Goal: Task Accomplishment & Management: Complete application form

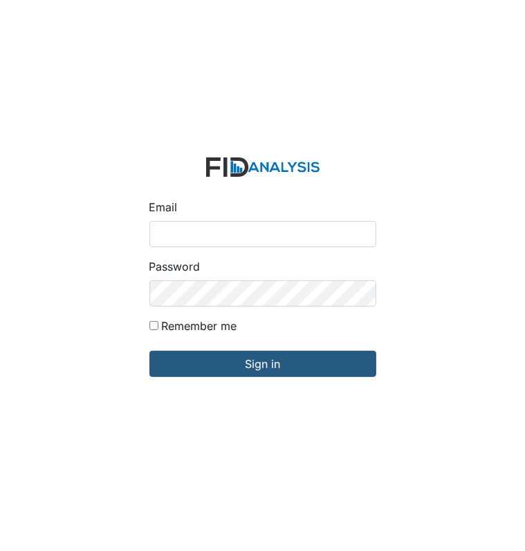
type input "[EMAIL_ADDRESS][DOMAIN_NAME]"
click at [283, 346] on form "Email dstallings@lifeincorporated.com Password Remember me Sign in" at bounding box center [262, 276] width 249 height 259
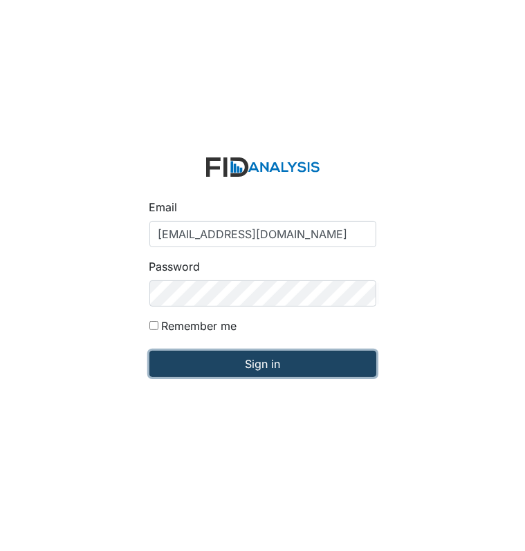
click at [286, 359] on input "Sign in" at bounding box center [262, 364] width 227 height 26
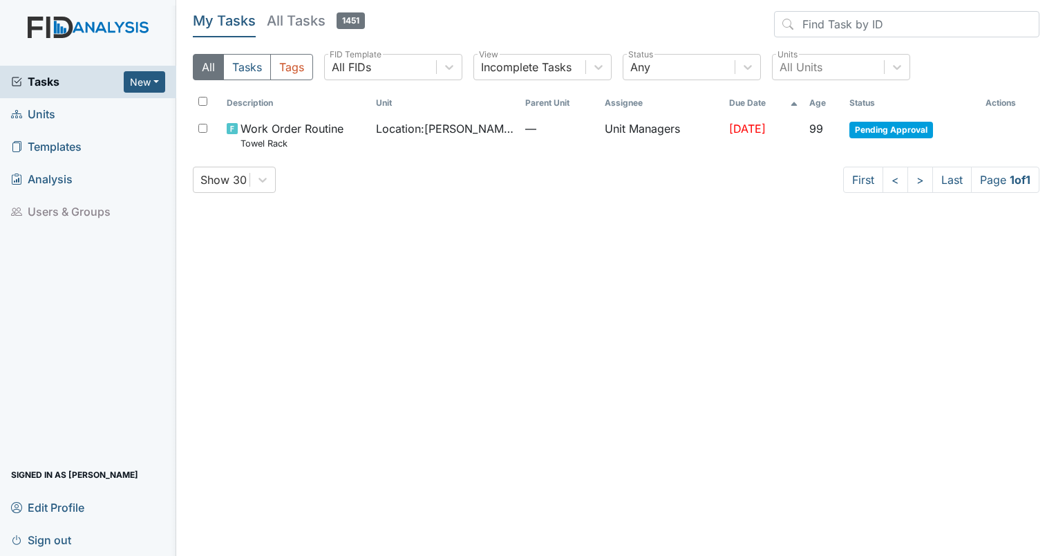
click at [44, 116] on span "Units" at bounding box center [33, 114] width 44 height 21
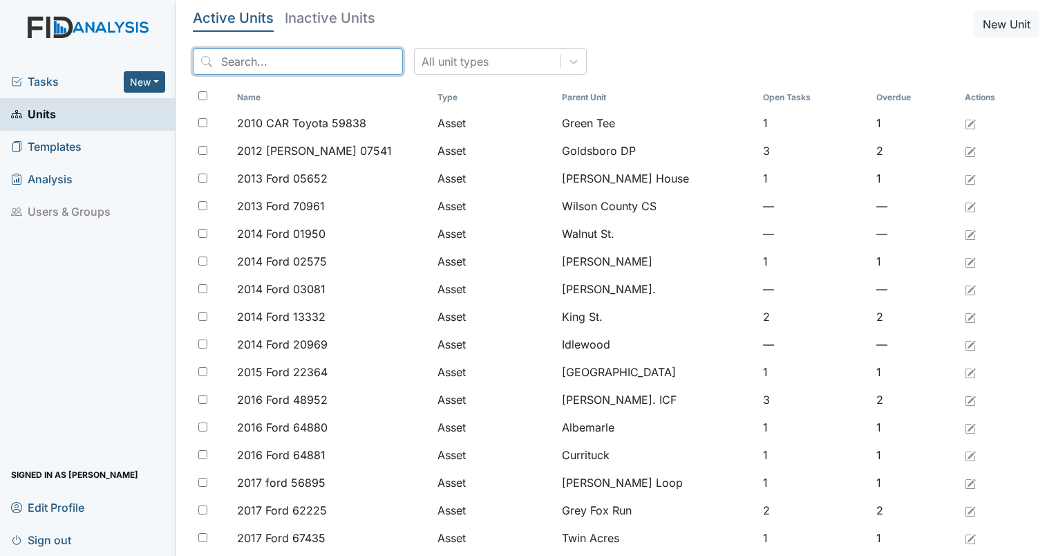
drag, startPoint x: 262, startPoint y: 60, endPoint x: 244, endPoint y: 10, distance: 52.9
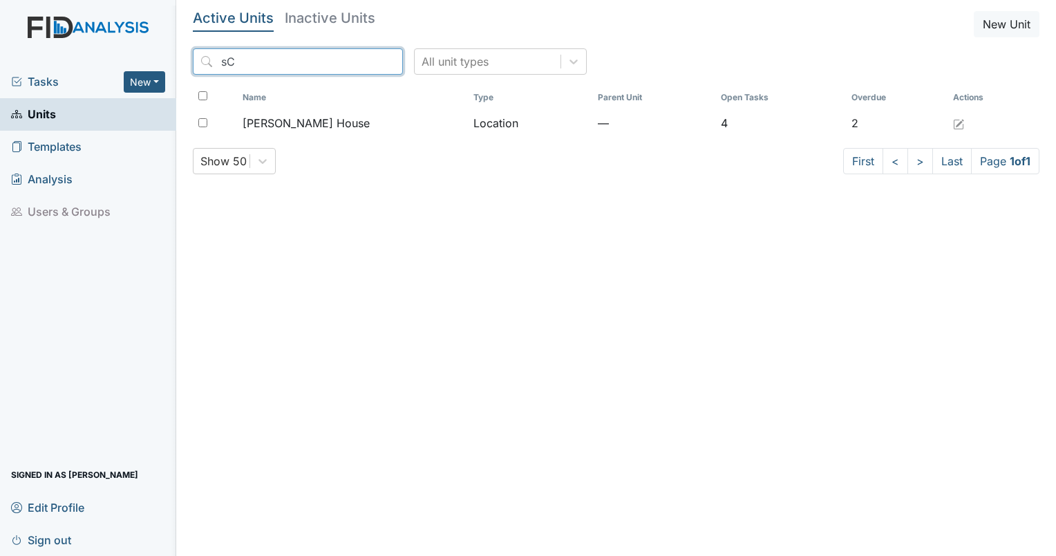
type input "s"
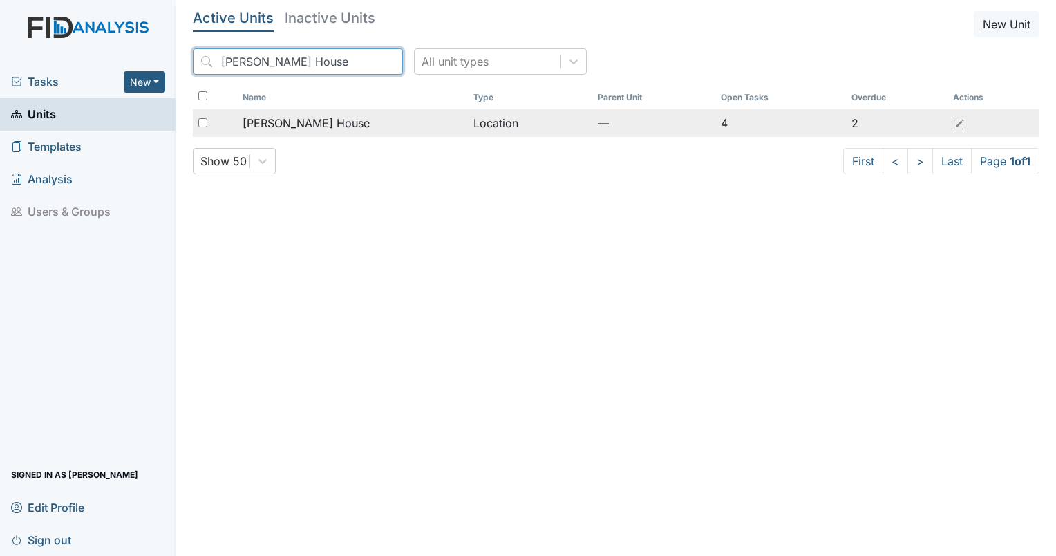
type input "Scott House"
click at [202, 118] on input "checkbox" at bounding box center [202, 122] width 9 height 9
checkbox input "true"
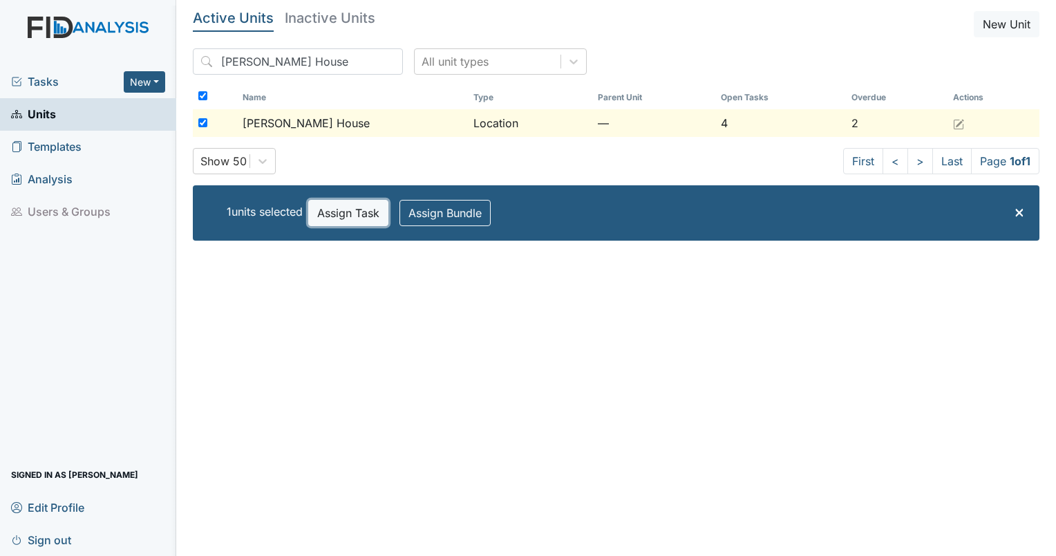
click at [357, 212] on button "Assign Task" at bounding box center [348, 213] width 80 height 26
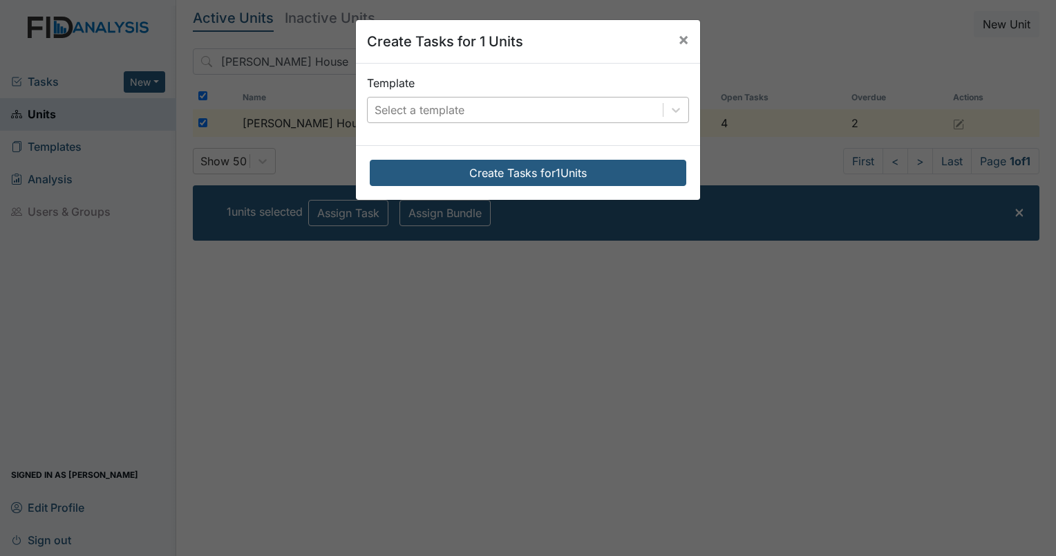
click at [412, 106] on div "Select a template" at bounding box center [420, 110] width 90 height 17
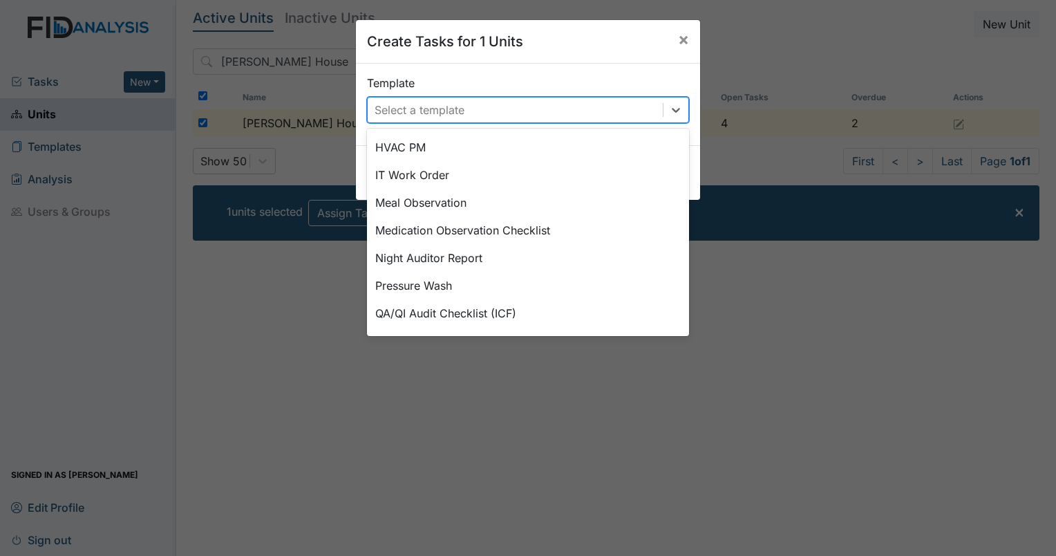
scroll to position [498, 0]
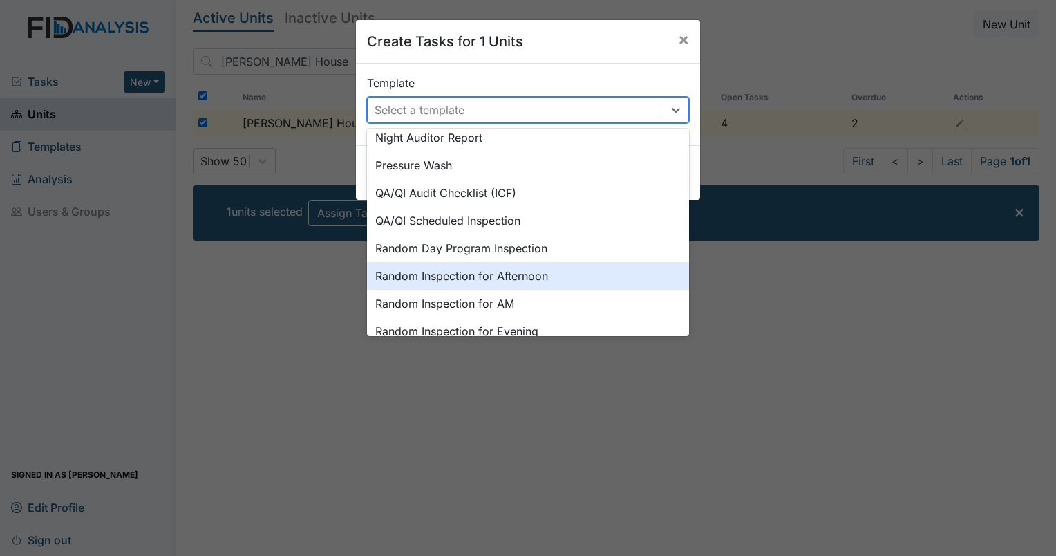
click at [582, 270] on div "Random Inspection for Afternoon" at bounding box center [528, 276] width 322 height 28
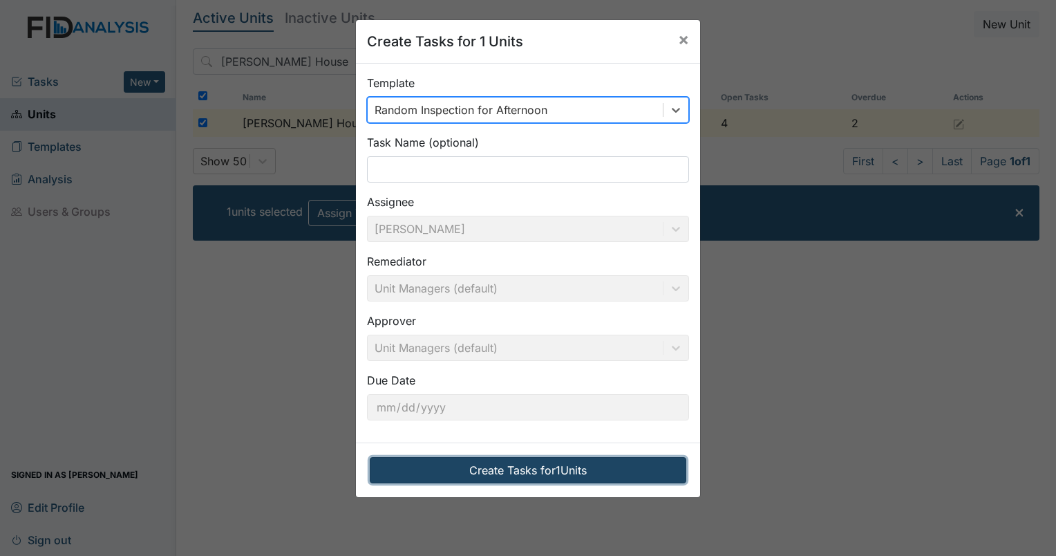
click at [549, 459] on button "Create Tasks for 1 Units" at bounding box center [528, 470] width 317 height 26
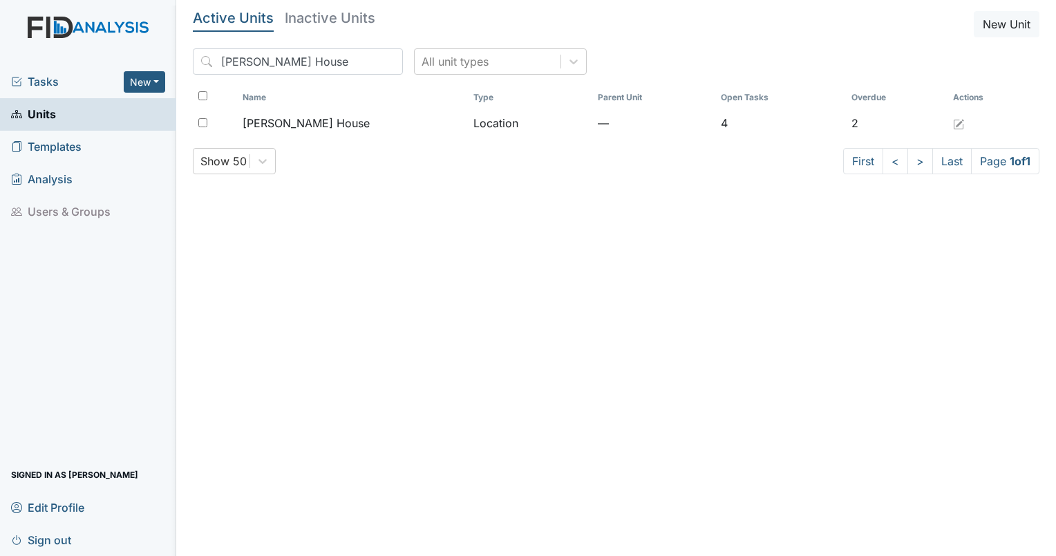
click at [30, 86] on span "Tasks" at bounding box center [67, 81] width 113 height 17
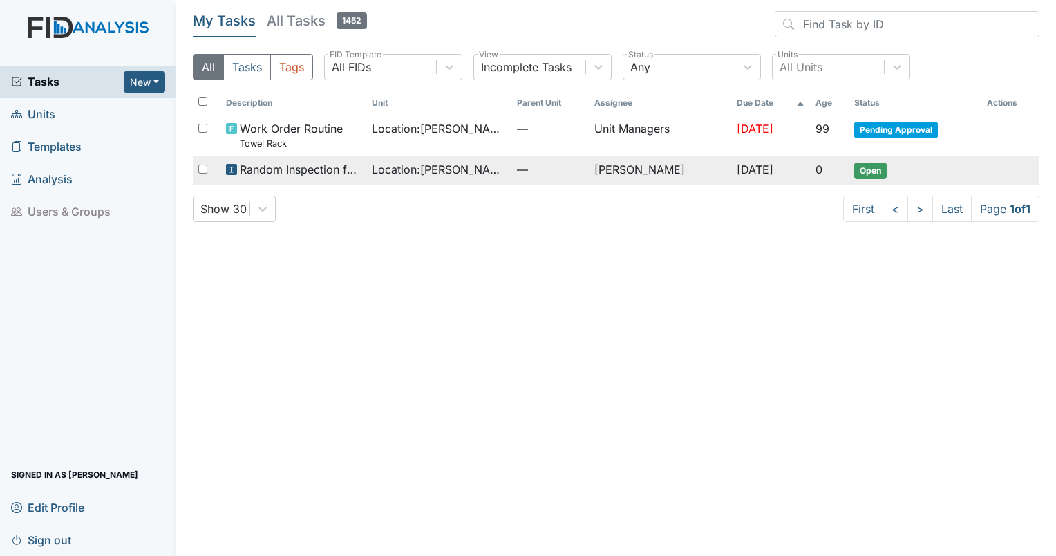
click at [246, 169] on span "Random Inspection for Afternoon" at bounding box center [300, 169] width 120 height 17
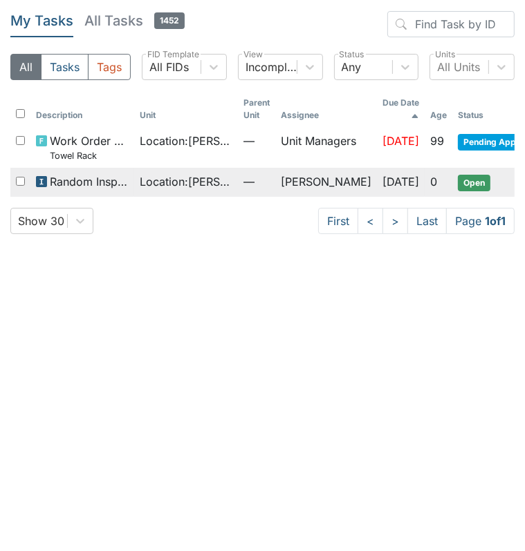
click at [490, 182] on span "Open" at bounding box center [473, 183] width 32 height 17
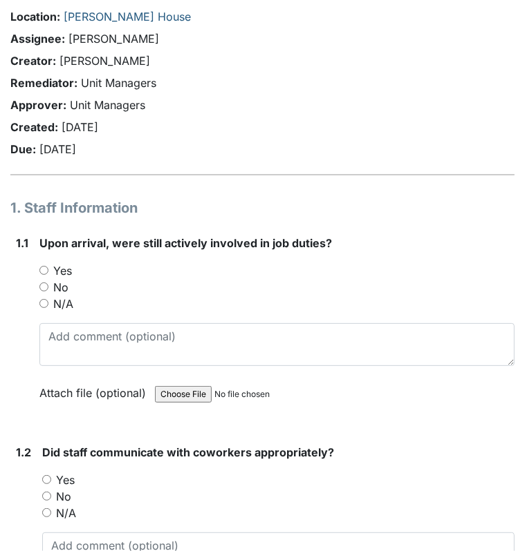
scroll to position [83, 0]
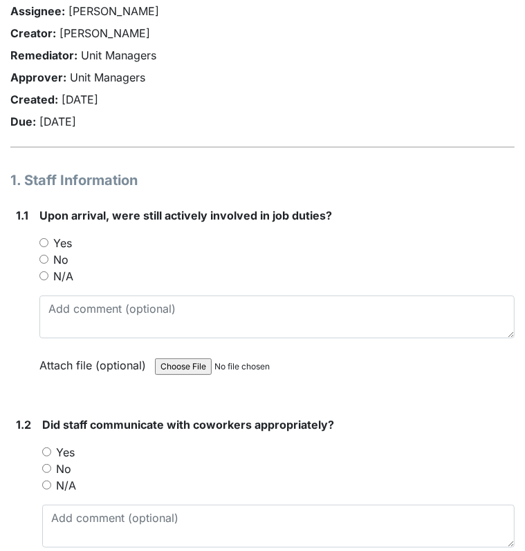
click at [47, 245] on input "Yes" at bounding box center [43, 242] width 9 height 9
radio input "true"
click at [73, 343] on div "Upon arrival, were still actively involved in job duties? You must select one o…" at bounding box center [276, 295] width 475 height 176
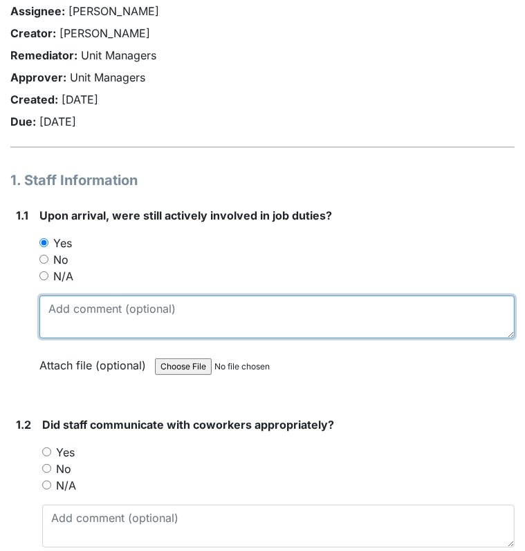
click at [61, 317] on textarea at bounding box center [276, 317] width 475 height 43
type textarea "s"
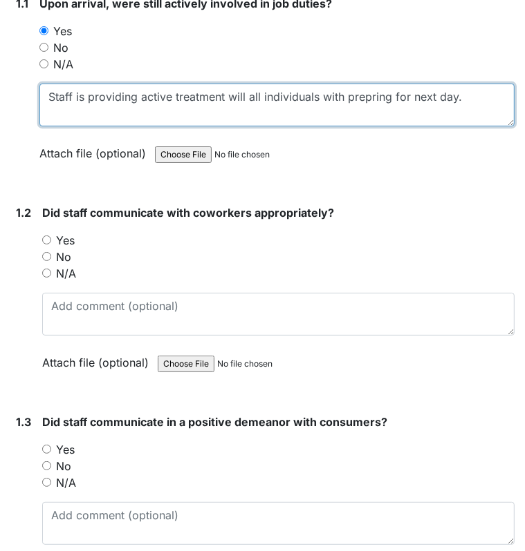
scroll to position [298, 0]
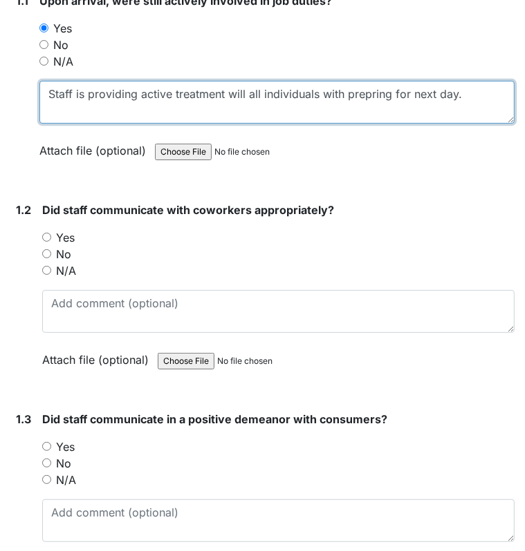
type textarea "Staff is providing active treatment will all individuals with prepring for next…"
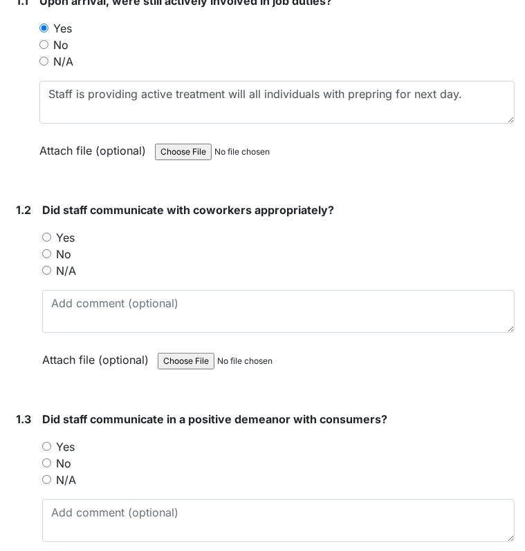
click at [44, 236] on input "Yes" at bounding box center [46, 237] width 9 height 9
radio input "true"
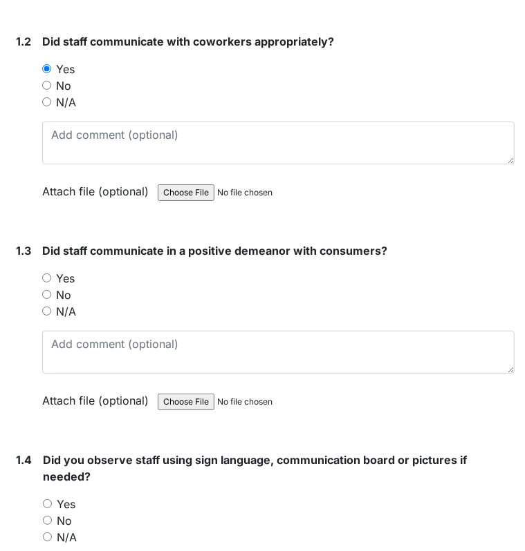
scroll to position [469, 0]
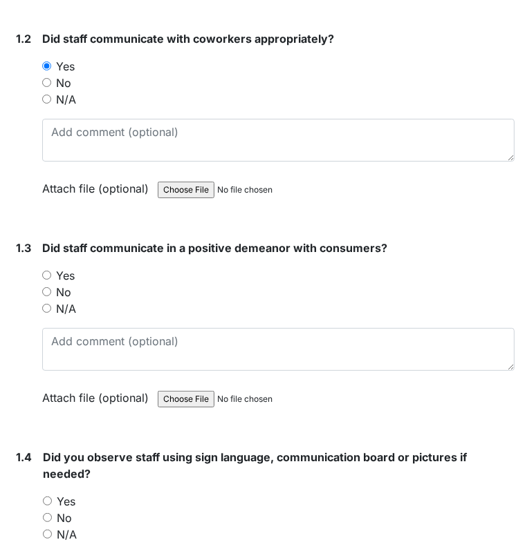
click at [63, 289] on label "No" at bounding box center [63, 292] width 15 height 17
click at [51, 289] on input "No" at bounding box center [46, 291] width 9 height 9
radio input "true"
click at [69, 272] on label "Yes" at bounding box center [65, 275] width 19 height 17
click at [51, 272] on input "Yes" at bounding box center [46, 275] width 9 height 9
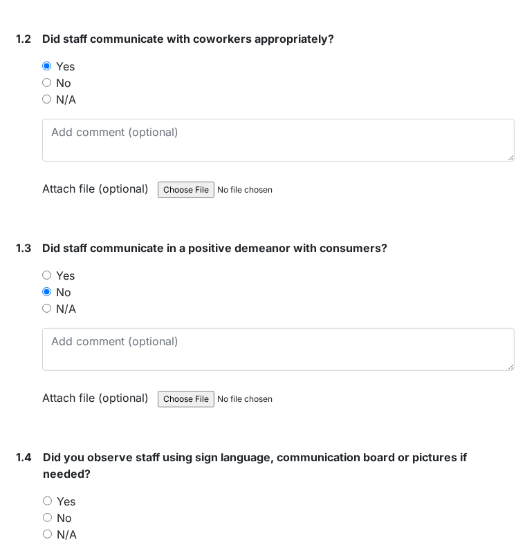
radio input "true"
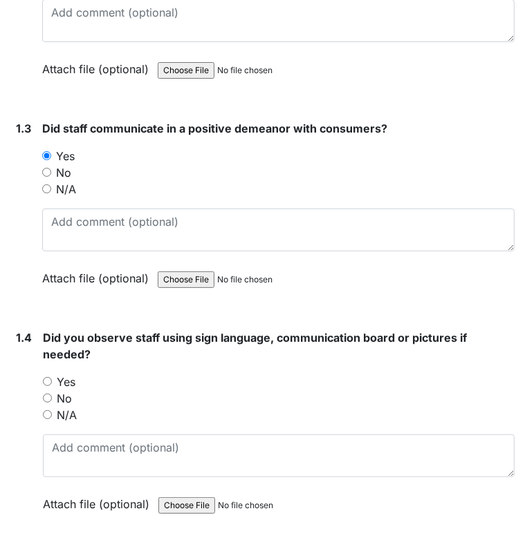
scroll to position [633, 0]
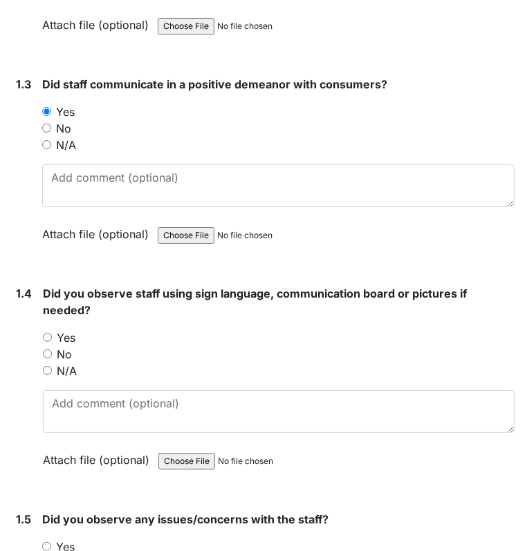
click at [47, 368] on input "N/A" at bounding box center [47, 370] width 9 height 9
radio input "true"
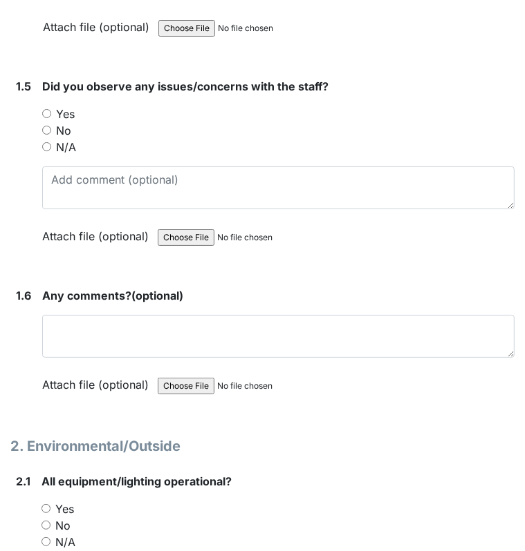
scroll to position [1085, 0]
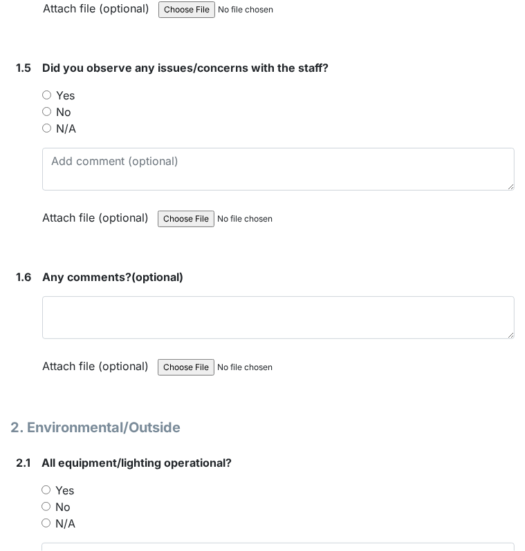
click at [393, 417] on h1 "2. Environmental/Outside" at bounding box center [262, 427] width 504 height 21
click at [50, 128] on input "N/A" at bounding box center [46, 128] width 9 height 9
radio input "true"
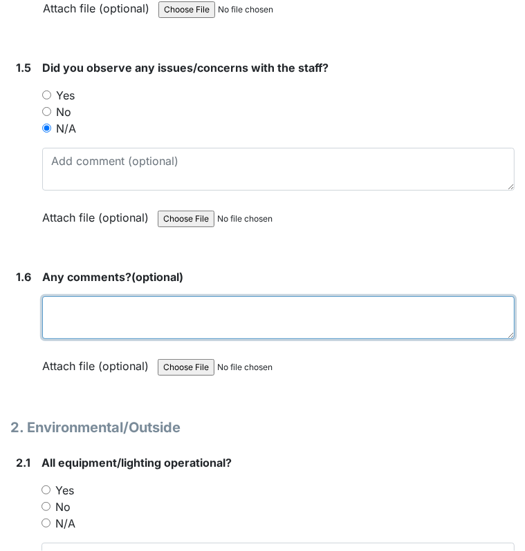
click at [209, 297] on textarea at bounding box center [278, 317] width 472 height 43
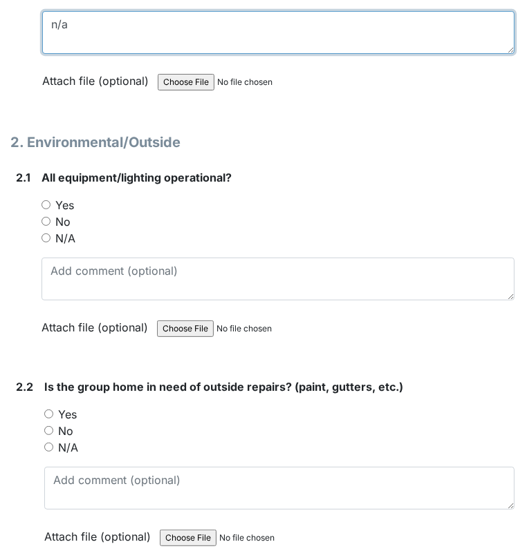
scroll to position [1398, 0]
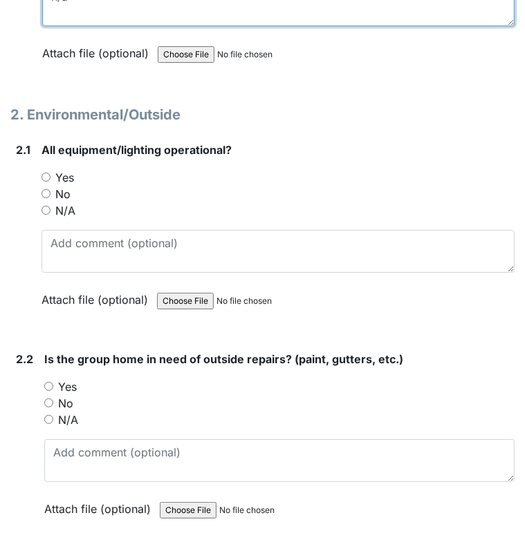
type textarea "n/a"
click at [44, 173] on input "Yes" at bounding box center [45, 177] width 9 height 9
radio input "true"
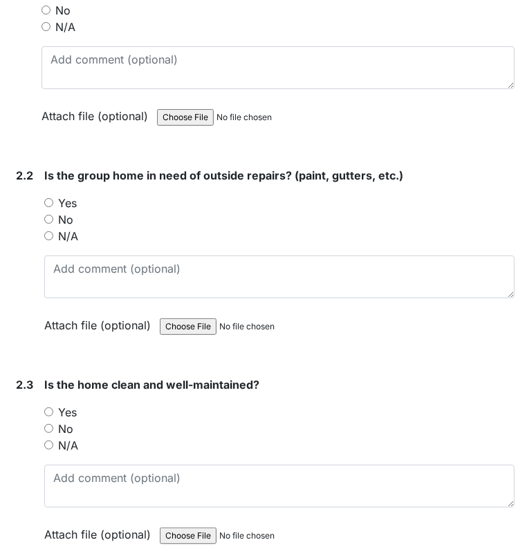
scroll to position [1592, 0]
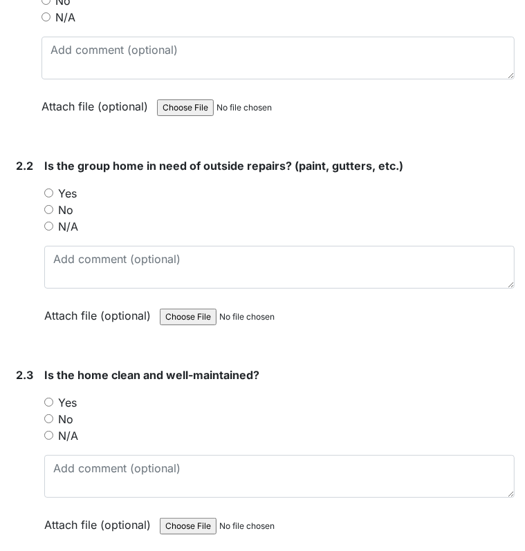
click at [48, 189] on input "Yes" at bounding box center [48, 193] width 9 height 9
radio input "true"
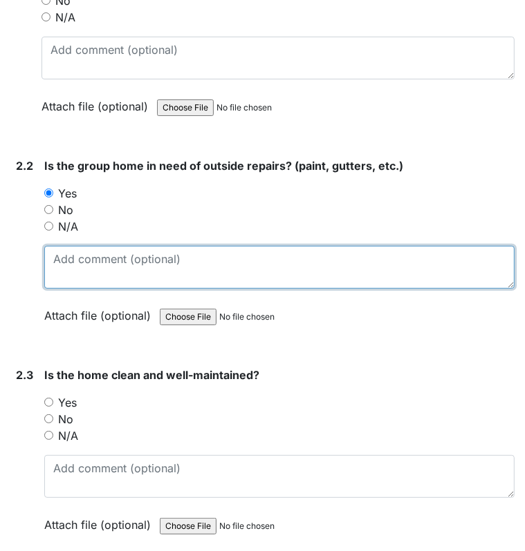
click at [67, 276] on textarea at bounding box center [279, 267] width 470 height 43
type textarea "Is schedued to be done on Sept. 11th"
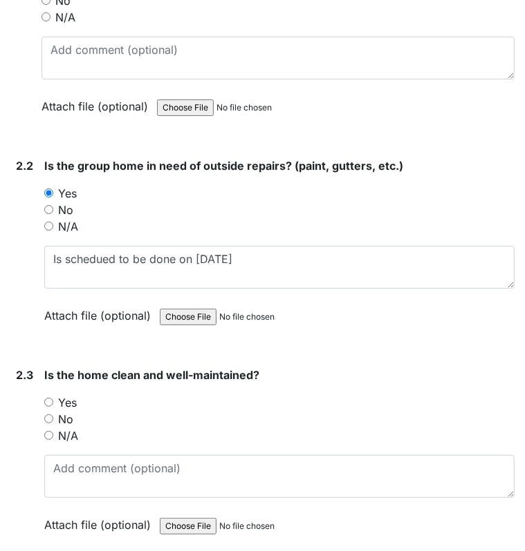
click at [50, 398] on input "Yes" at bounding box center [48, 402] width 9 height 9
radio input "true"
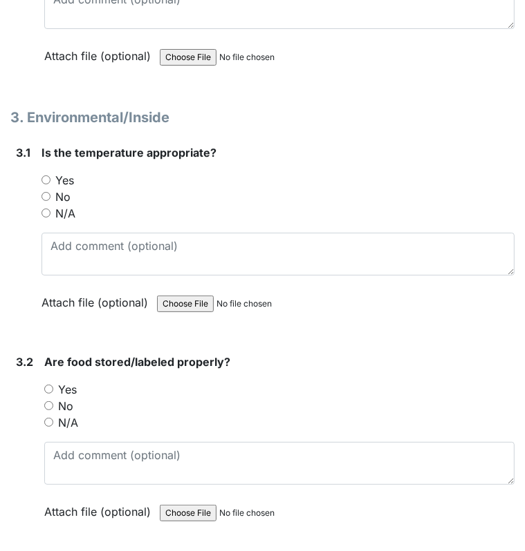
scroll to position [2088, 0]
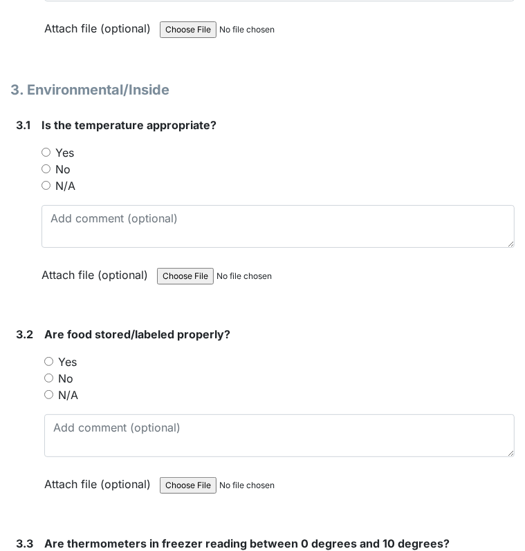
click at [46, 148] on input "Yes" at bounding box center [45, 152] width 9 height 9
radio input "true"
click at [51, 357] on input "Yes" at bounding box center [48, 361] width 9 height 9
radio input "true"
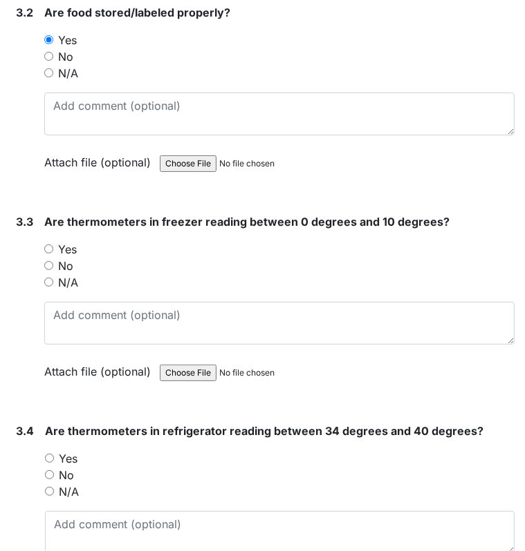
scroll to position [2466, 0]
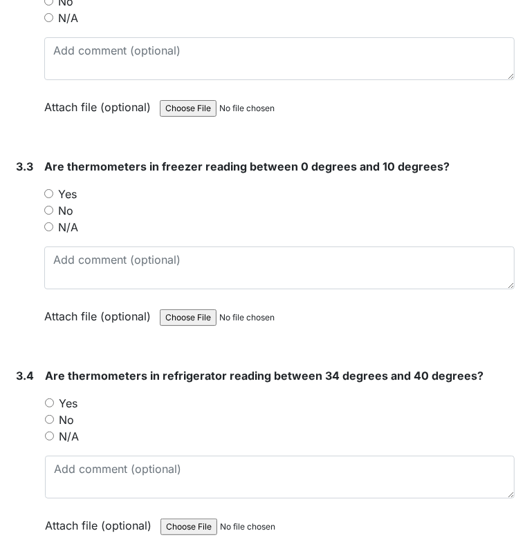
click at [47, 189] on input "Yes" at bounding box center [48, 193] width 9 height 9
radio input "true"
click at [50, 399] on input "Yes" at bounding box center [49, 403] width 9 height 9
radio input "true"
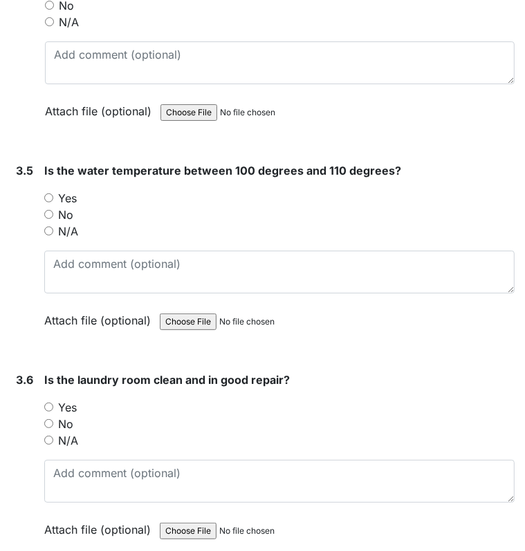
scroll to position [2899, 0]
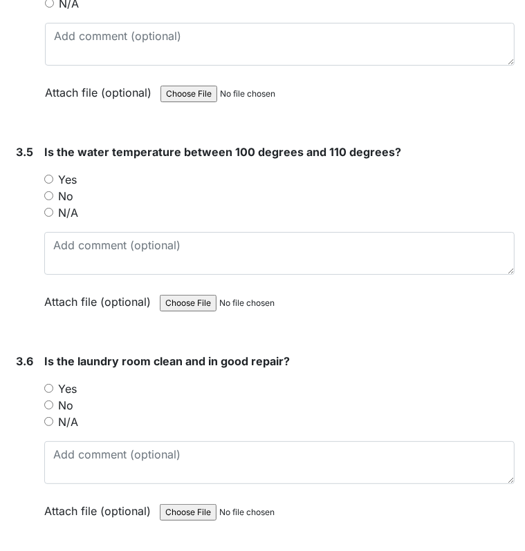
click at [47, 175] on input "Yes" at bounding box center [48, 179] width 9 height 9
radio input "true"
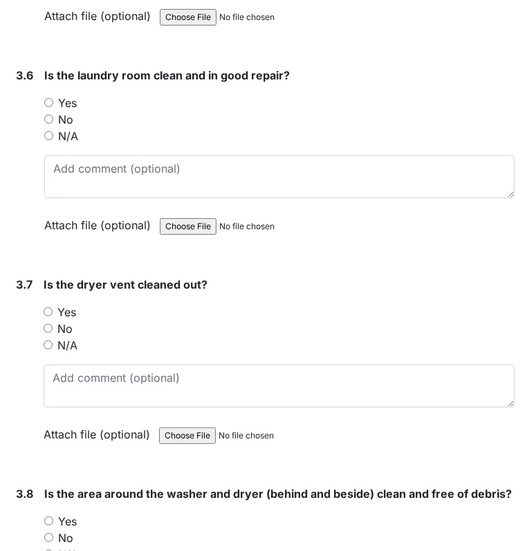
scroll to position [3240, 0]
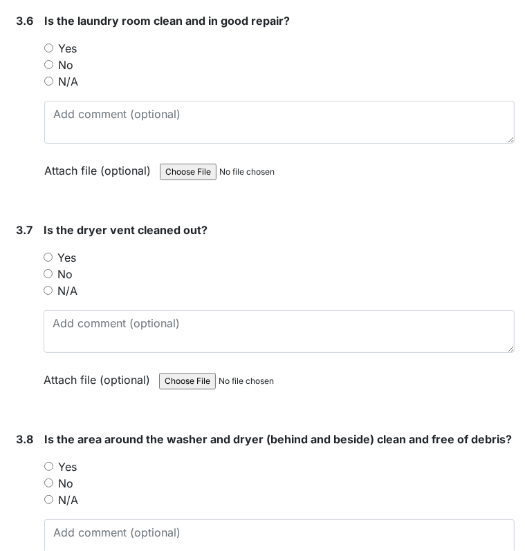
click at [48, 44] on input "Yes" at bounding box center [48, 48] width 9 height 9
radio input "true"
click at [46, 253] on input "Yes" at bounding box center [48, 257] width 9 height 9
radio input "true"
click at [48, 471] on input "Yes" at bounding box center [48, 466] width 9 height 9
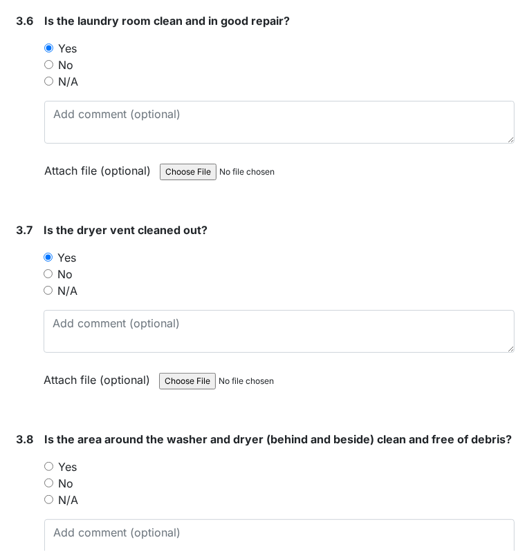
radio input "true"
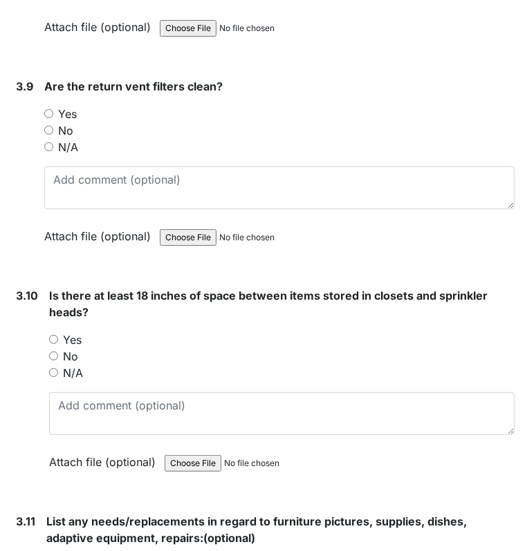
scroll to position [3839, 0]
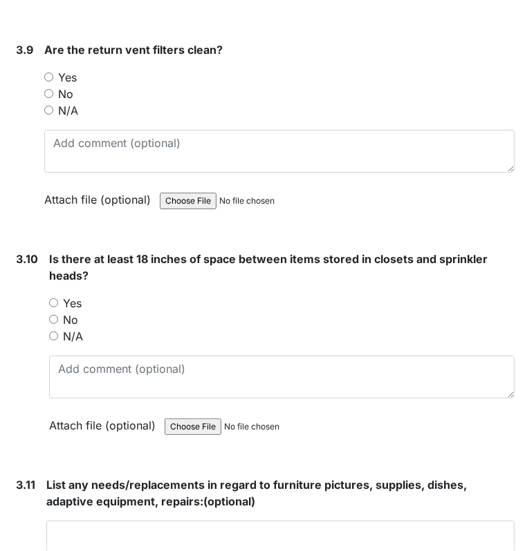
click at [46, 81] on input "Yes" at bounding box center [48, 77] width 9 height 9
radio input "true"
click at [53, 305] on input "Yes" at bounding box center [53, 303] width 9 height 9
radio input "true"
click at [73, 539] on textarea at bounding box center [280, 542] width 468 height 43
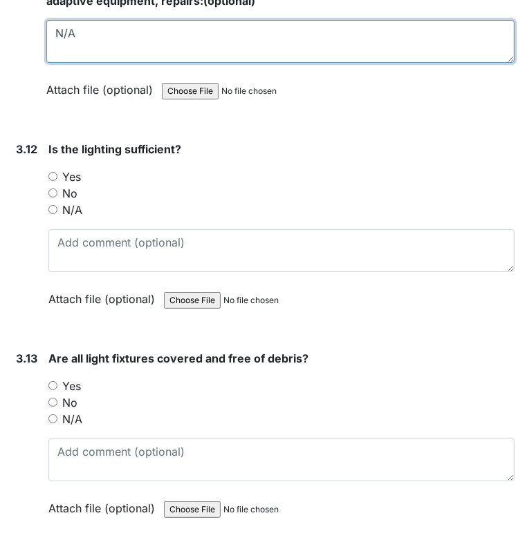
scroll to position [4345, 0]
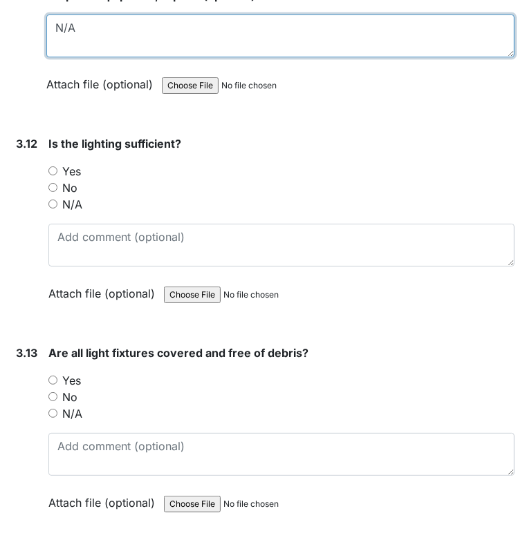
type textarea "N/A"
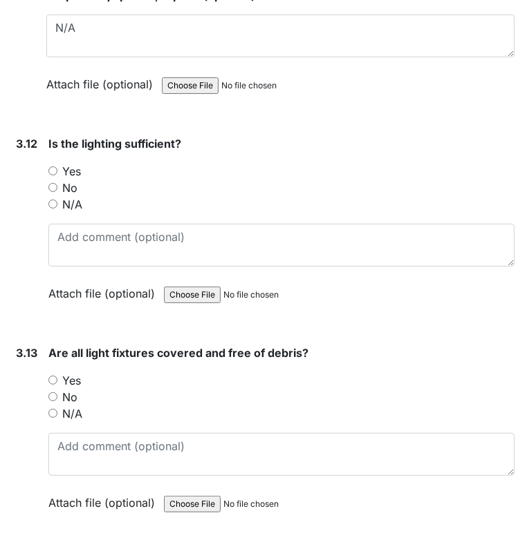
click at [50, 173] on input "Yes" at bounding box center [52, 171] width 9 height 9
radio input "true"
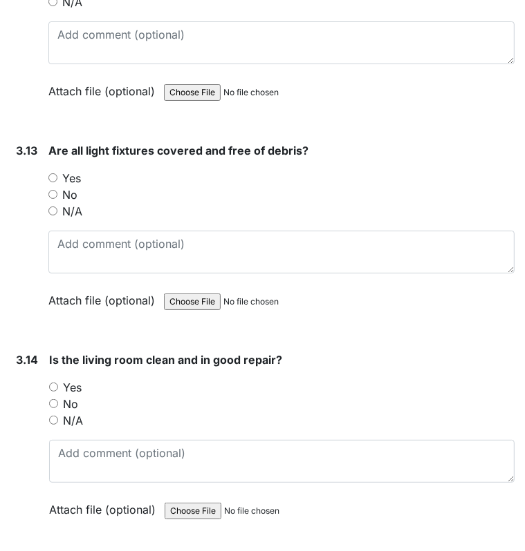
scroll to position [4579, 0]
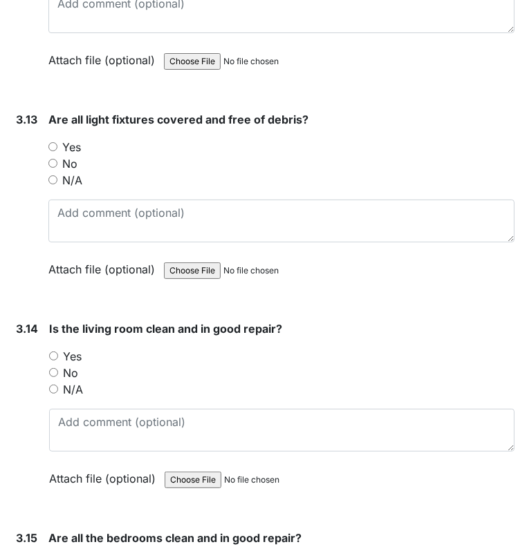
click at [55, 149] on input "Yes" at bounding box center [52, 146] width 9 height 9
radio input "true"
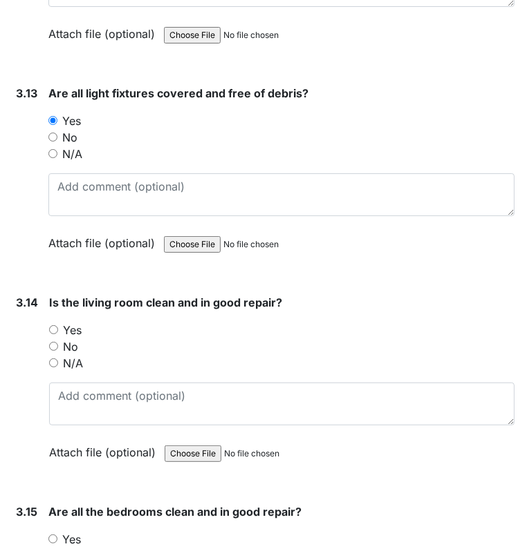
scroll to position [4609, 0]
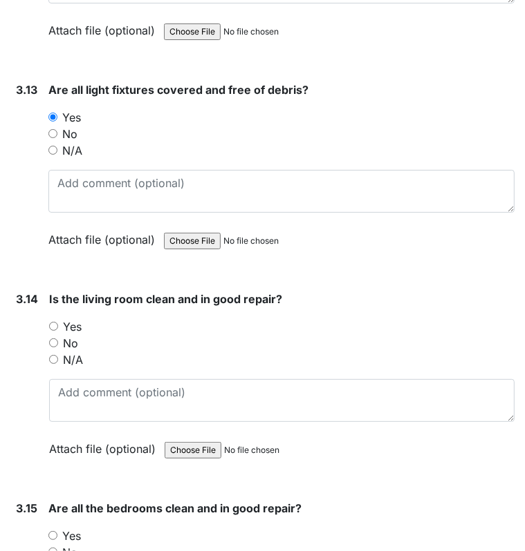
click at [55, 331] on input "Yes" at bounding box center [53, 326] width 9 height 9
radio input "true"
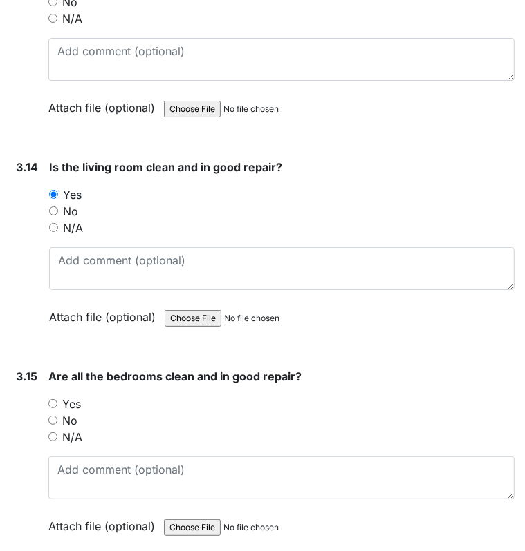
scroll to position [4749, 0]
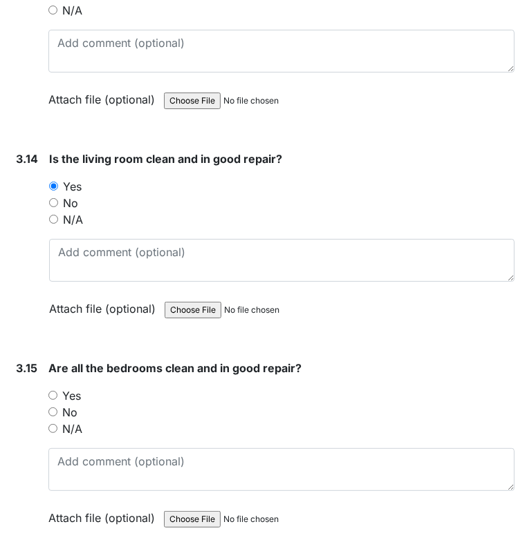
click at [55, 395] on input "Yes" at bounding box center [52, 395] width 9 height 9
radio input "true"
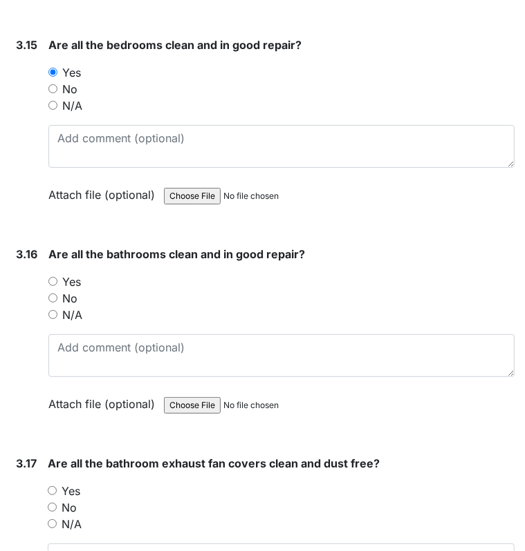
scroll to position [5072, 0]
click at [54, 277] on input "Yes" at bounding box center [52, 281] width 9 height 9
radio input "true"
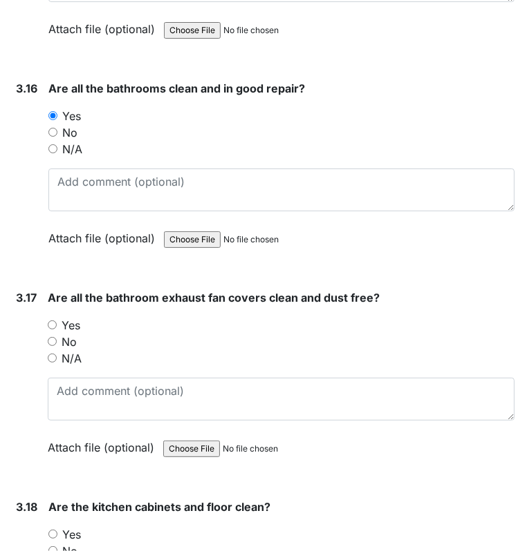
scroll to position [5247, 0]
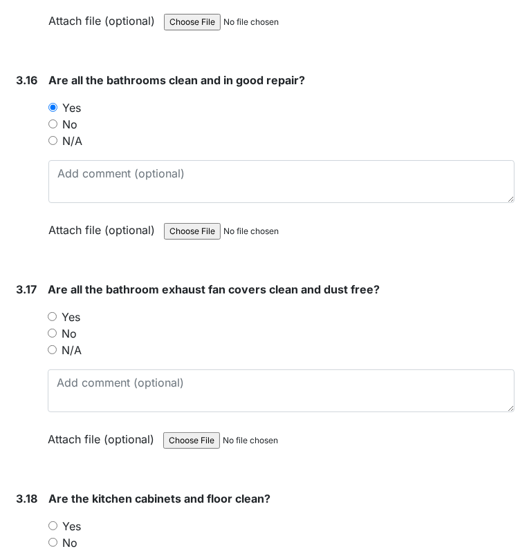
click at [53, 303] on div "Are all the bathroom exhaust fan covers clean and dust free? You must select on…" at bounding box center [281, 369] width 466 height 176
click at [52, 312] on input "Yes" at bounding box center [52, 316] width 9 height 9
radio input "true"
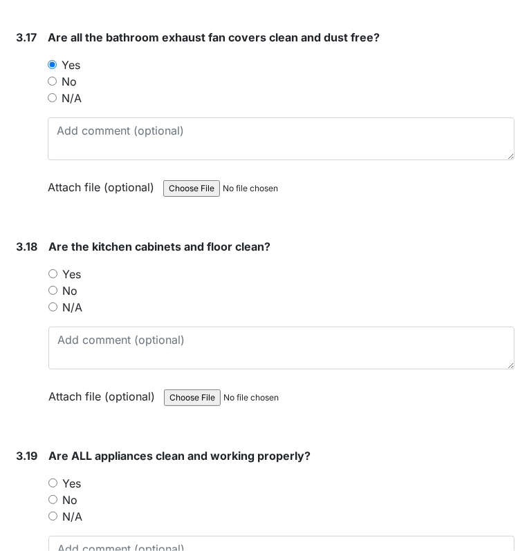
scroll to position [5504, 0]
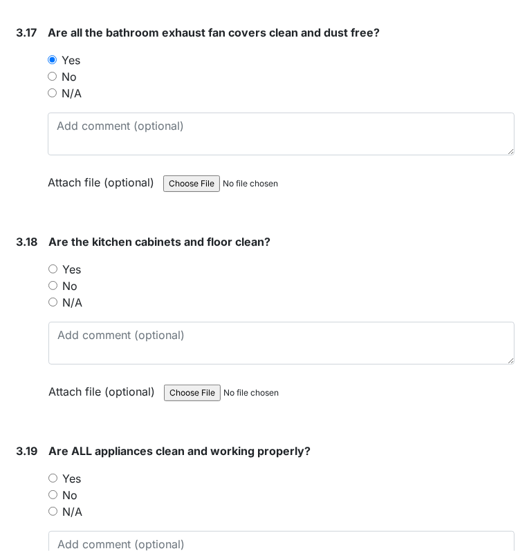
click at [50, 281] on input "No" at bounding box center [52, 285] width 9 height 9
radio input "true"
click at [50, 266] on input "Yes" at bounding box center [52, 269] width 9 height 9
radio input "true"
click at [52, 474] on input "Yes" at bounding box center [52, 478] width 9 height 9
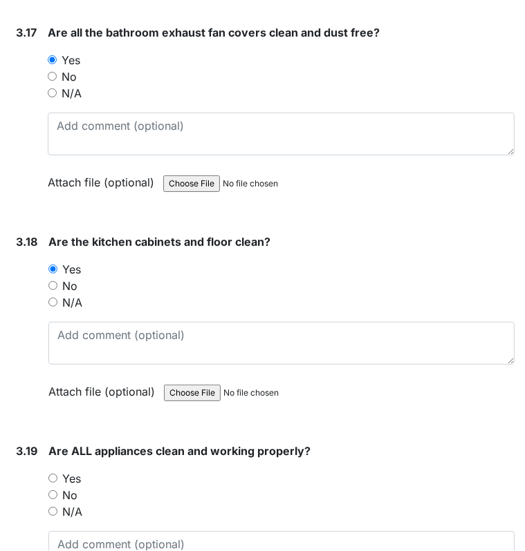
radio input "true"
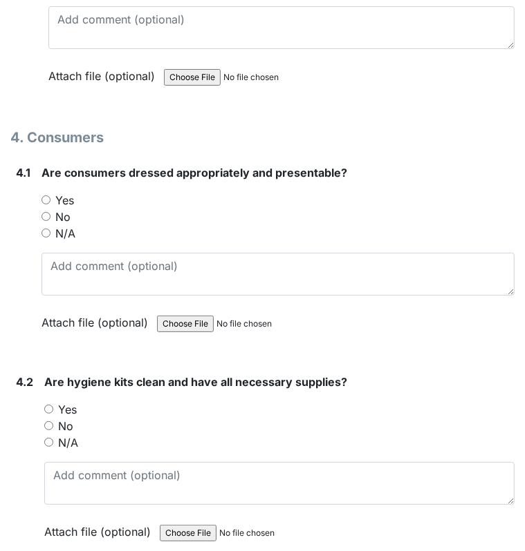
scroll to position [6076, 0]
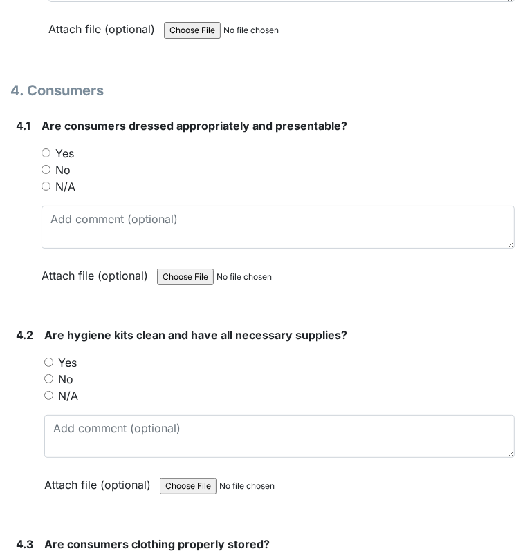
click at [47, 152] on input "Yes" at bounding box center [45, 153] width 9 height 9
radio input "true"
click at [50, 358] on input "Yes" at bounding box center [48, 362] width 9 height 9
radio input "true"
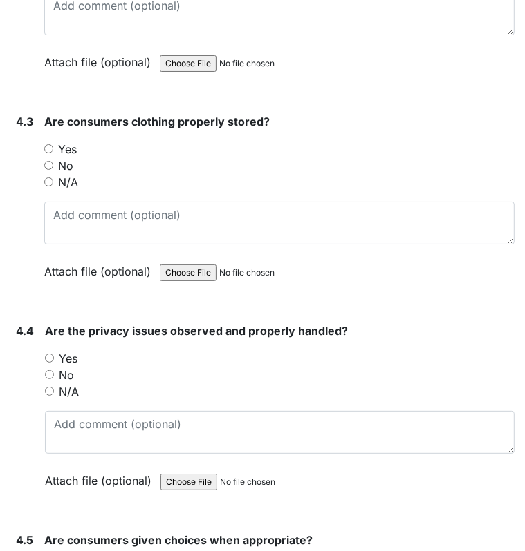
scroll to position [6545, 0]
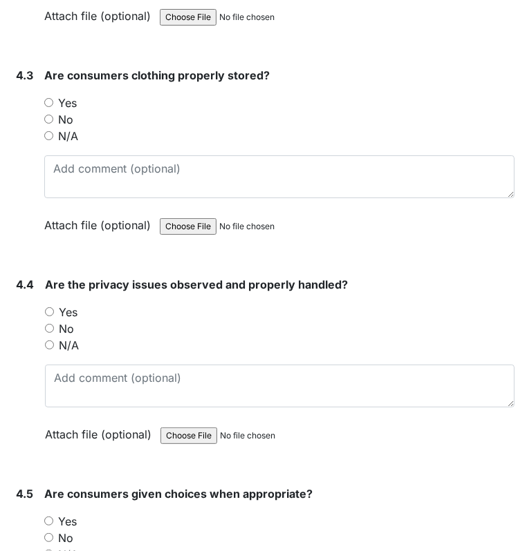
click at [46, 98] on input "Yes" at bounding box center [48, 102] width 9 height 9
radio input "true"
click at [47, 341] on input "N/A" at bounding box center [49, 345] width 9 height 9
radio input "true"
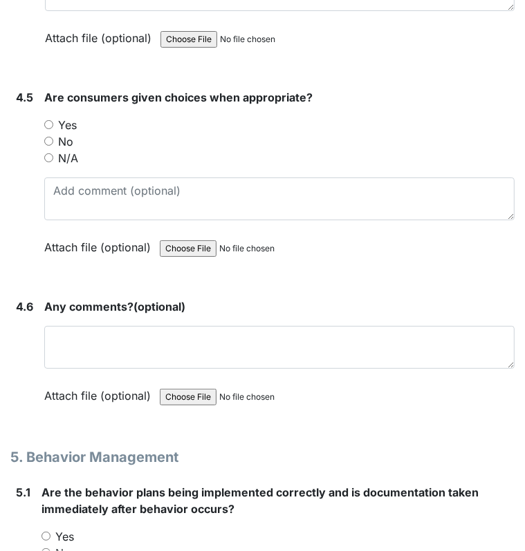
scroll to position [6996, 0]
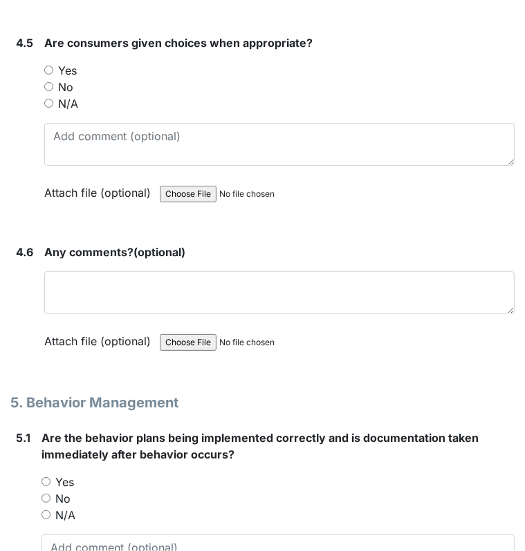
click at [50, 66] on input "Yes" at bounding box center [48, 70] width 9 height 9
radio input "true"
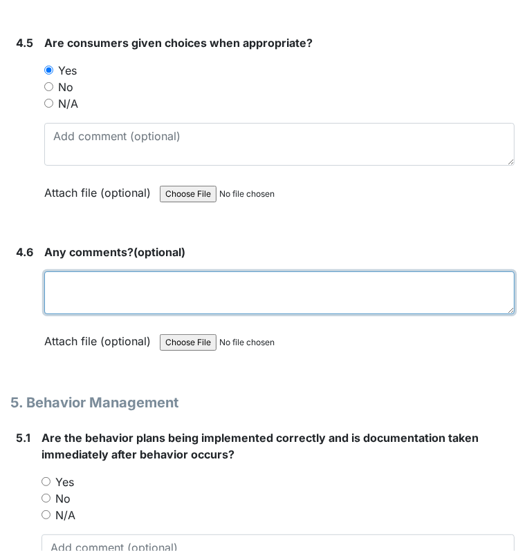
click at [146, 272] on textarea at bounding box center [279, 293] width 470 height 43
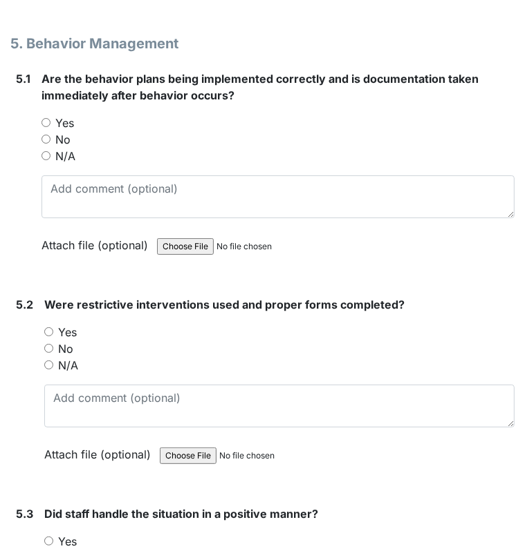
scroll to position [7365, 0]
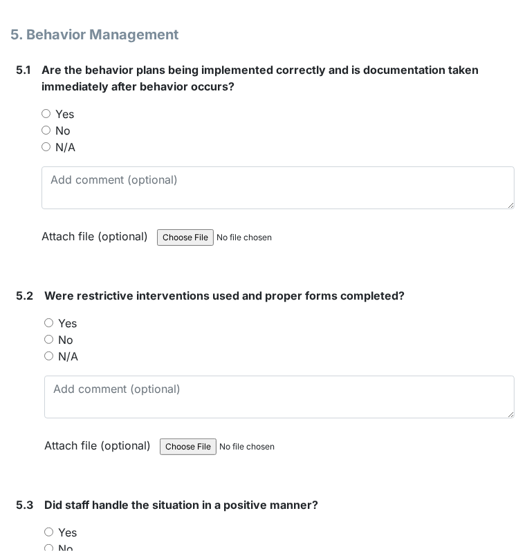
type textarea "N/A"
click at [44, 109] on input "Yes" at bounding box center [45, 113] width 9 height 9
radio input "true"
click at [48, 352] on input "N/A" at bounding box center [48, 356] width 9 height 9
radio input "true"
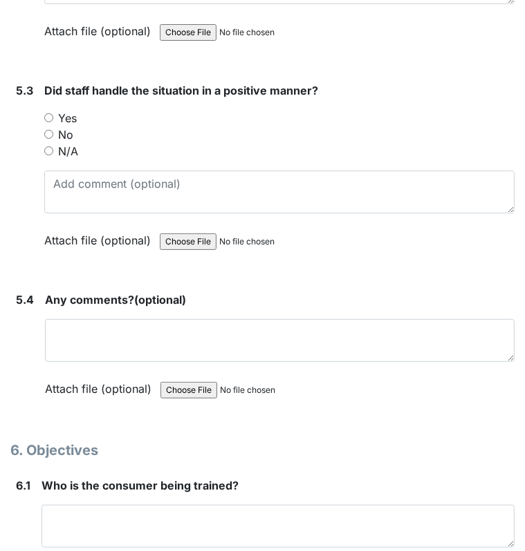
scroll to position [7788, 0]
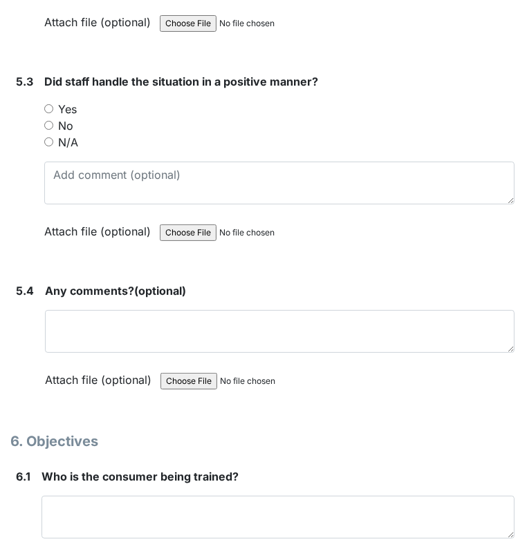
click at [50, 138] on input "N/A" at bounding box center [48, 142] width 9 height 9
radio input "true"
click at [50, 138] on input "N/A" at bounding box center [48, 142] width 9 height 9
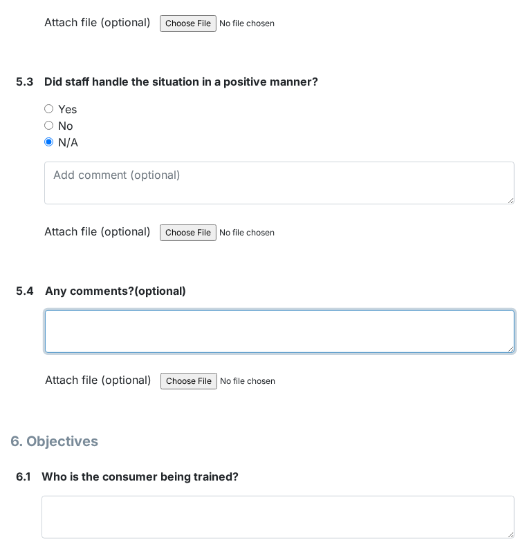
click at [55, 310] on textarea at bounding box center [279, 331] width 469 height 43
type textarea "/"
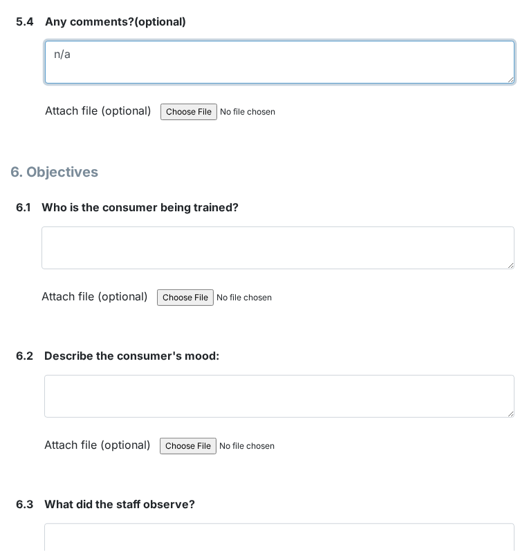
scroll to position [8065, 0]
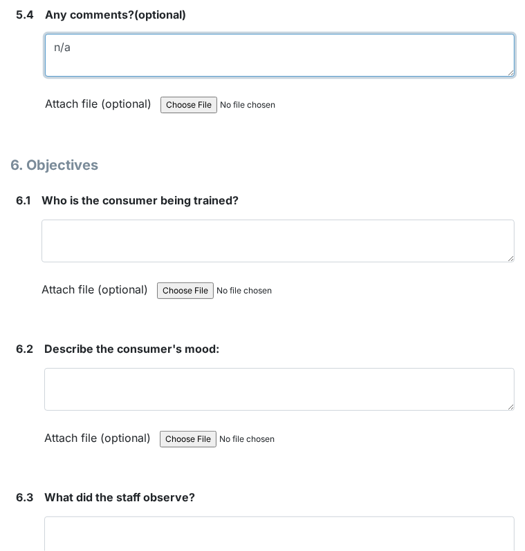
type textarea "n/a"
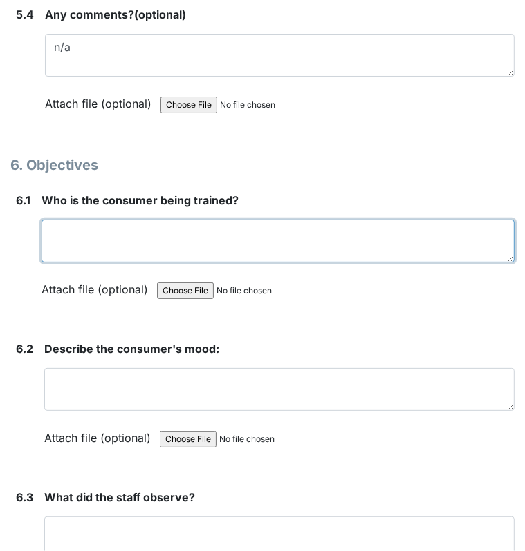
click at [223, 220] on textarea at bounding box center [277, 241] width 473 height 43
type textarea "Christina L"
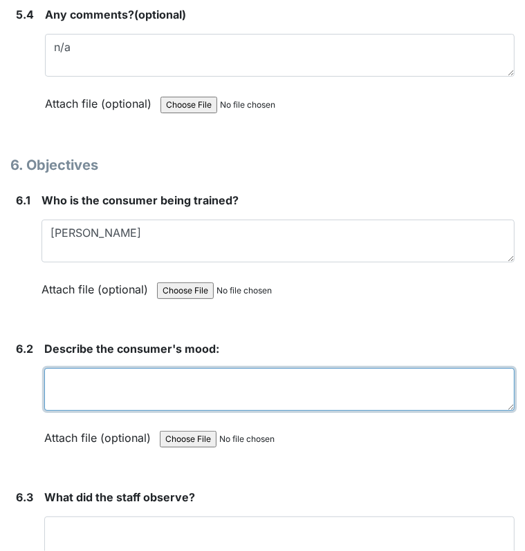
click at [122, 382] on textarea at bounding box center [279, 389] width 470 height 43
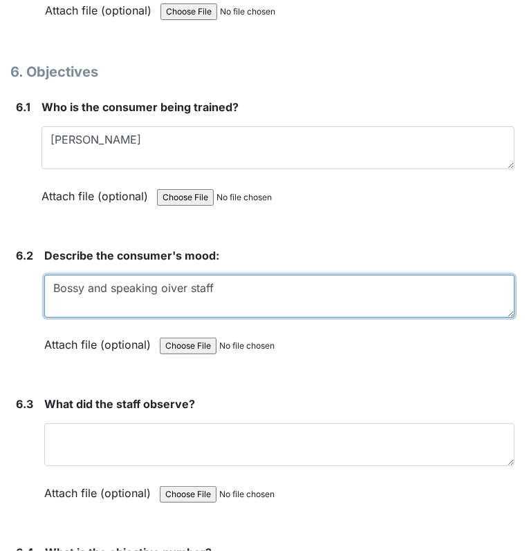
scroll to position [8212, 0]
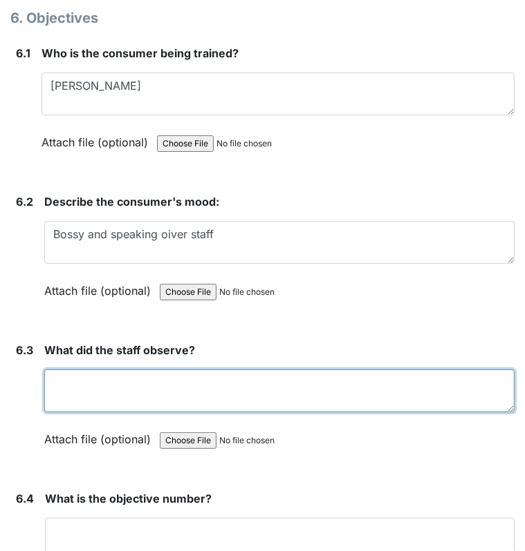
click at [254, 370] on textarea at bounding box center [279, 391] width 470 height 43
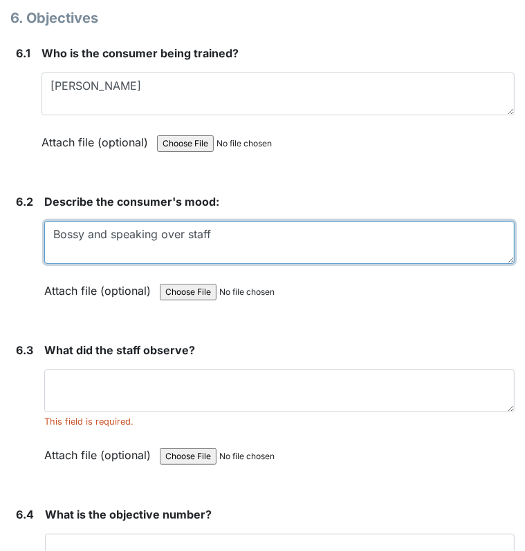
type textarea "Bossy and speaking over staff"
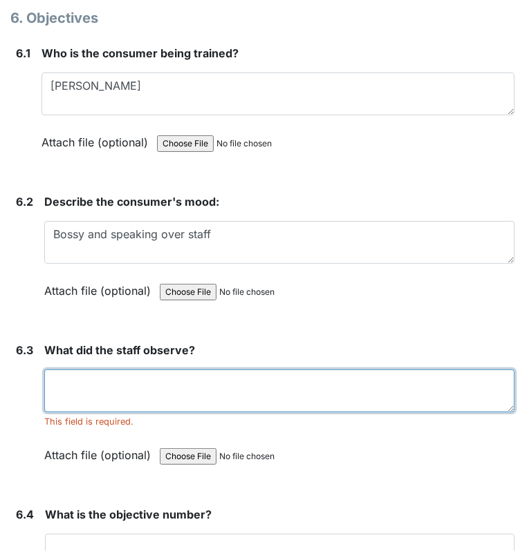
click at [94, 370] on textarea at bounding box center [279, 391] width 470 height 43
click at [94, 370] on textarea "S" at bounding box center [279, 391] width 470 height 43
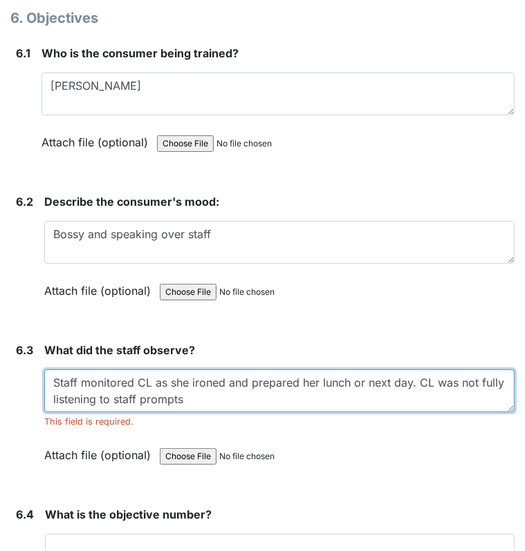
click at [216, 388] on textarea "Staff monitored CL as she ironed and prepared her lunch or next day. CL was not…" at bounding box center [279, 391] width 470 height 43
click at [362, 377] on textarea "Staff monitored CL as she ironed and prepared her lunch or next day. CL was not…" at bounding box center [279, 391] width 470 height 43
click at [355, 372] on textarea "Staff monitored CL as she ironed and prepared her lunch or next day. CL was not…" at bounding box center [279, 391] width 470 height 43
click at [216, 388] on textarea "Staff monitored CL as she ironed and prepared her lunch for next day. CL was no…" at bounding box center [279, 391] width 470 height 43
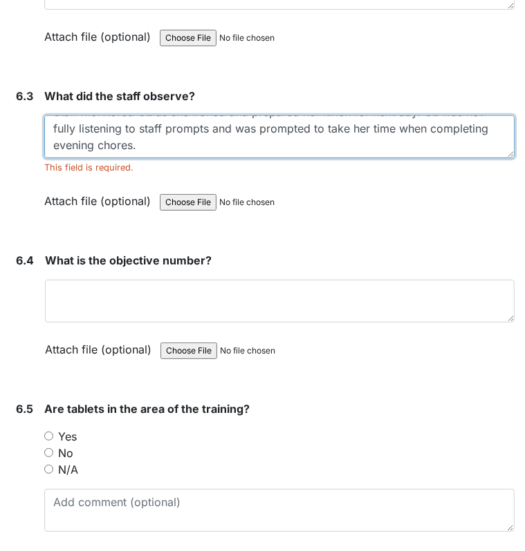
scroll to position [8517, 0]
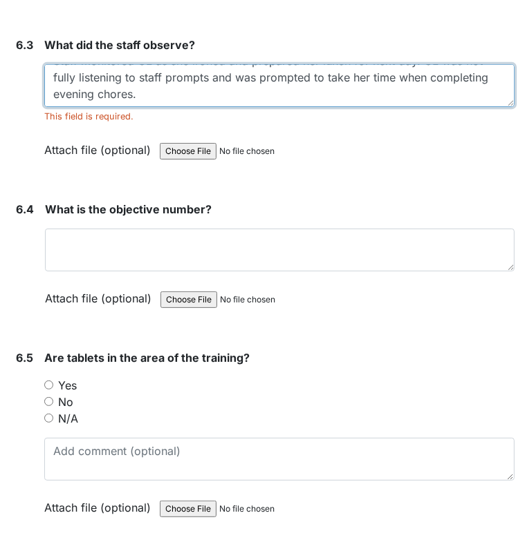
type textarea "Staff monitored CL as she ironed and prepared her lunch for next day. CL was no…"
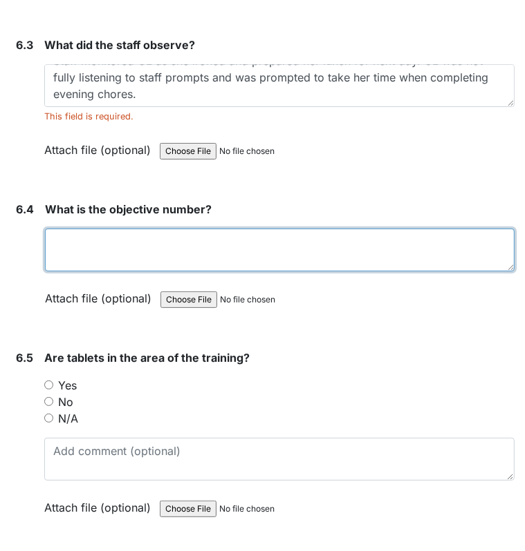
click at [149, 253] on textarea at bounding box center [279, 250] width 469 height 43
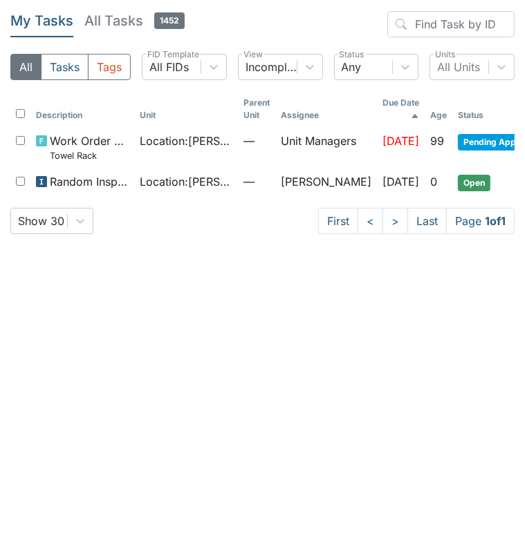
click at [235, 444] on main "My Tasks All Tasks 1452 All Tasks Tags All FIDs FID Template Incomplete Tasks V…" at bounding box center [262, 275] width 525 height 551
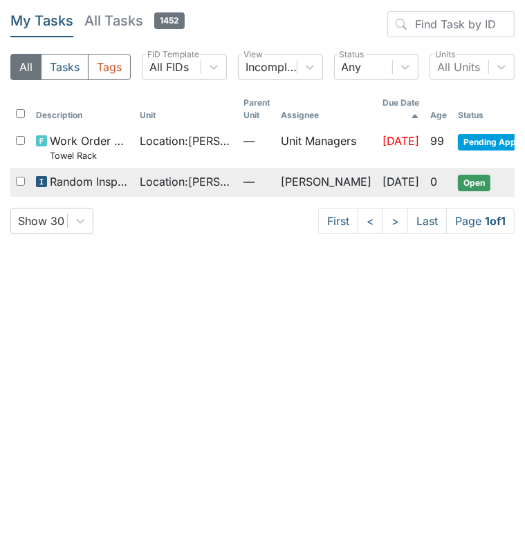
click at [166, 178] on span "Location : [PERSON_NAME][GEOGRAPHIC_DATA]" at bounding box center [186, 181] width 93 height 17
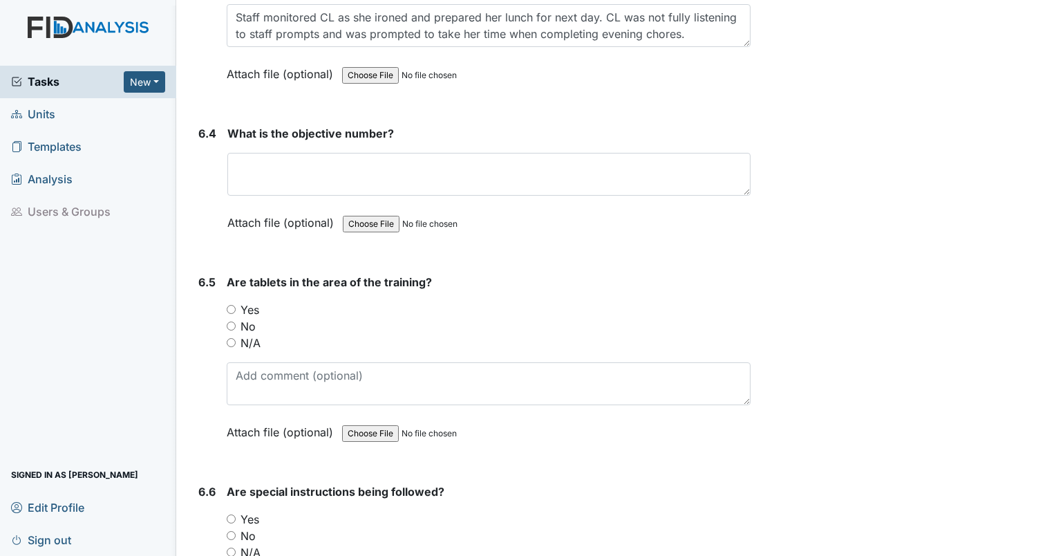
scroll to position [8487, 0]
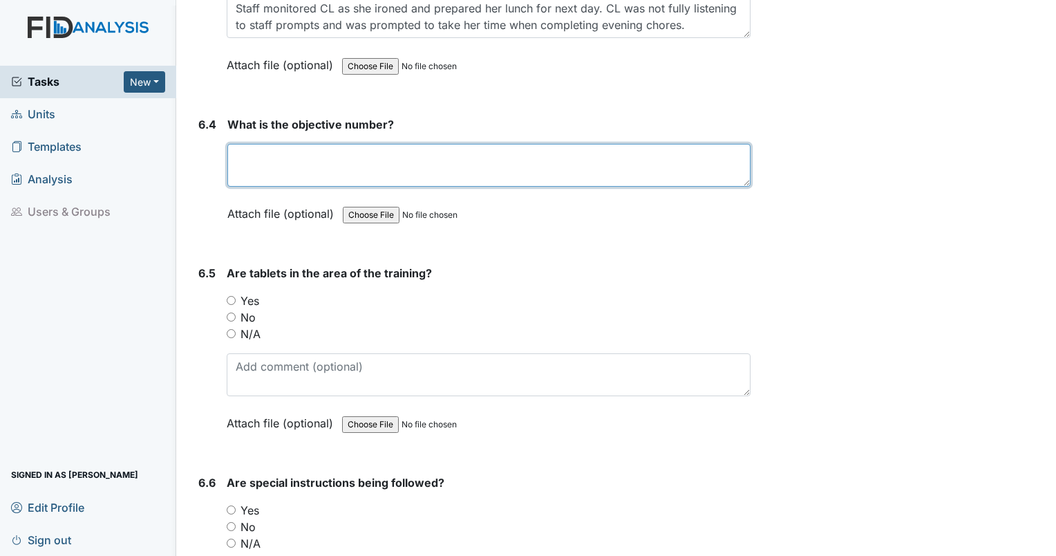
click at [500, 144] on textarea at bounding box center [488, 165] width 523 height 43
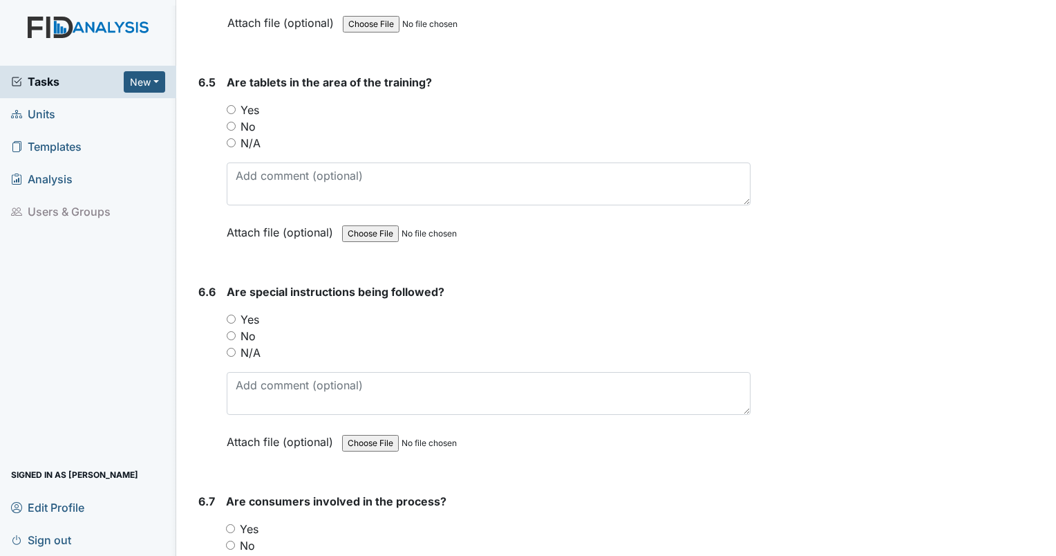
scroll to position [8701, 0]
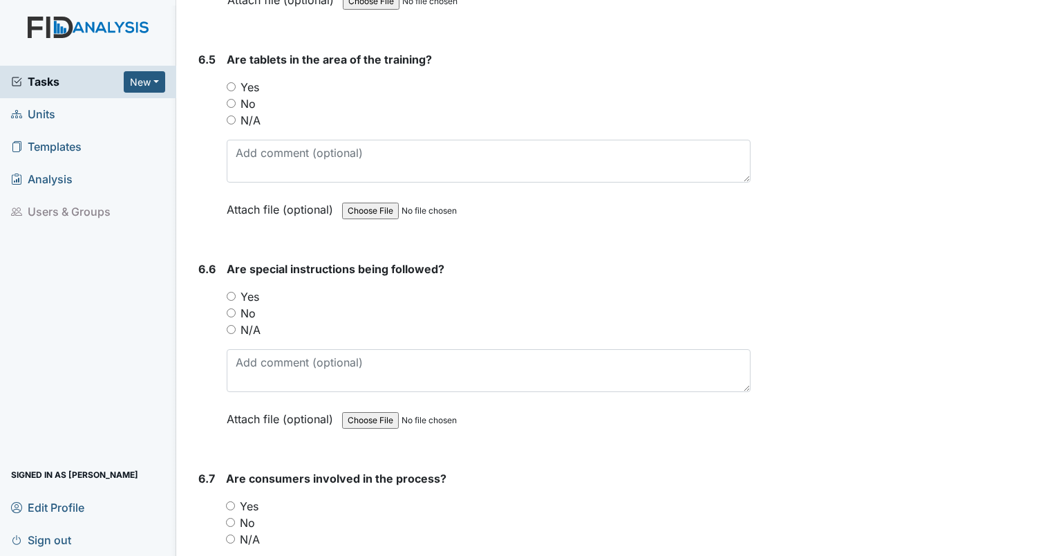
type textarea "5. 2a"
click at [227, 82] on input "Yes" at bounding box center [231, 86] width 9 height 9
radio input "true"
click at [232, 292] on input "Yes" at bounding box center [231, 296] width 9 height 9
radio input "true"
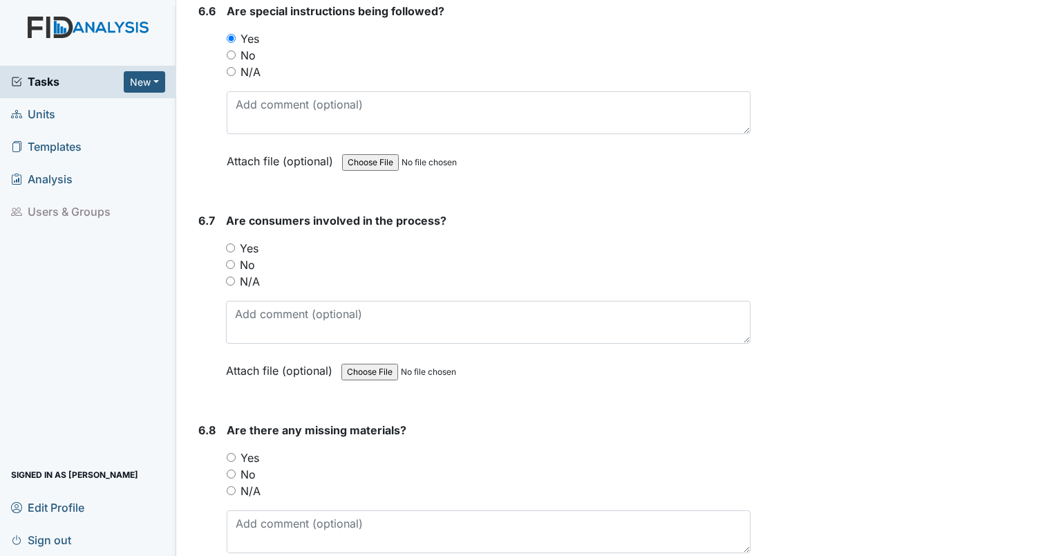
scroll to position [8961, 0]
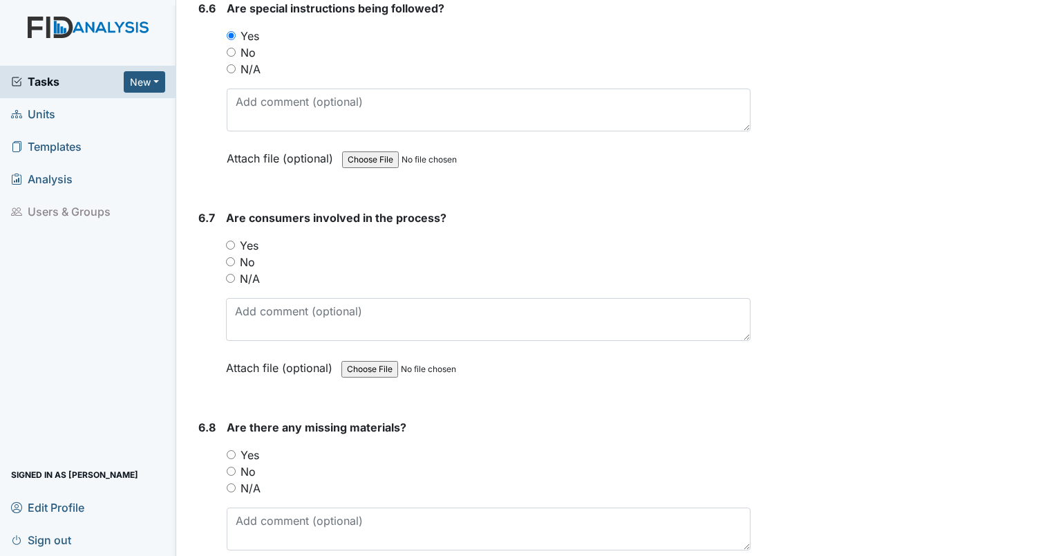
click at [236, 237] on div "Yes" at bounding box center [488, 245] width 525 height 17
click at [229, 240] on input "Yes" at bounding box center [230, 244] width 9 height 9
radio input "true"
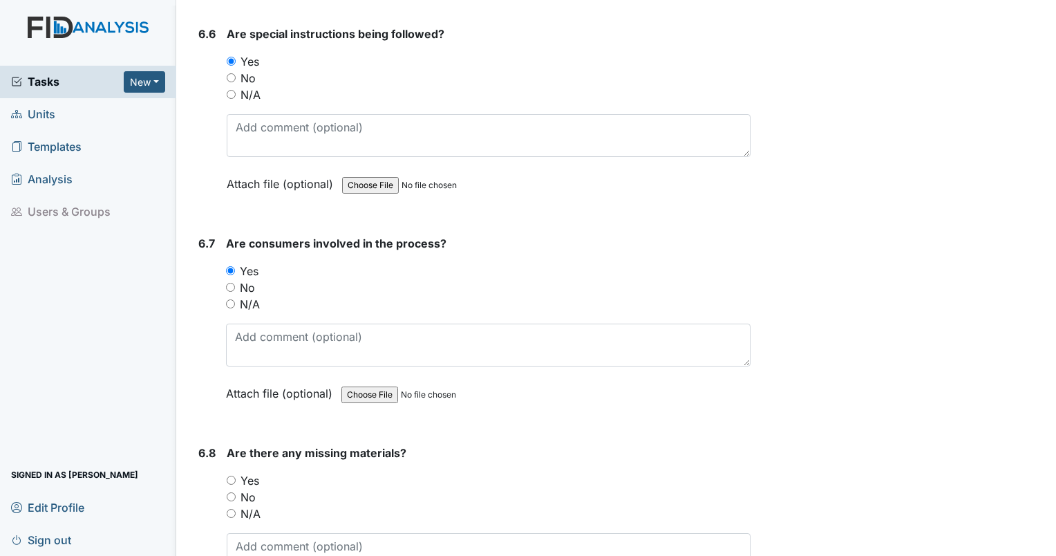
scroll to position [8934, 0]
click at [235, 91] on input "N/A" at bounding box center [231, 95] width 9 height 9
radio input "true"
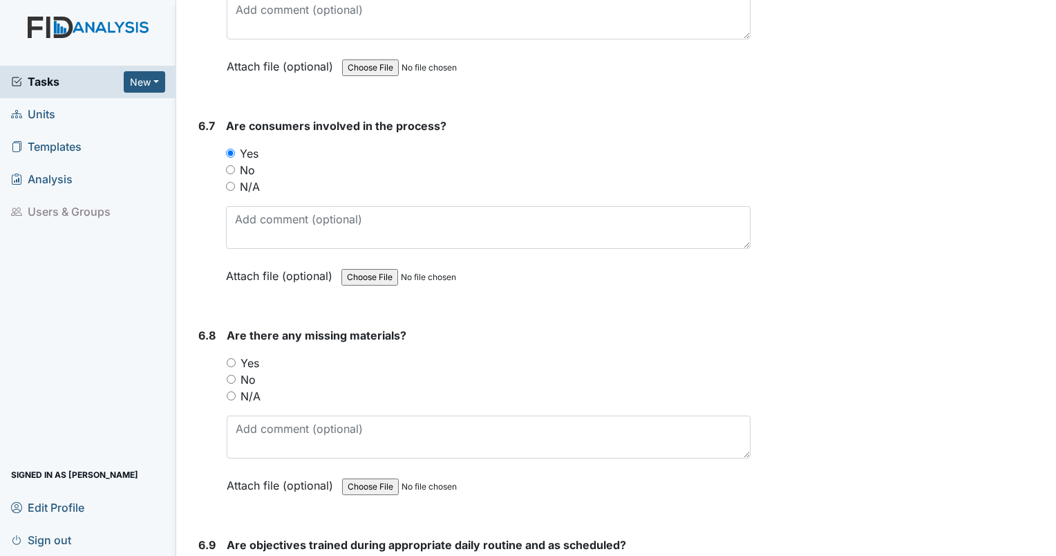
scroll to position [9053, 0]
click at [232, 182] on input "N/A" at bounding box center [230, 186] width 9 height 9
radio input "true"
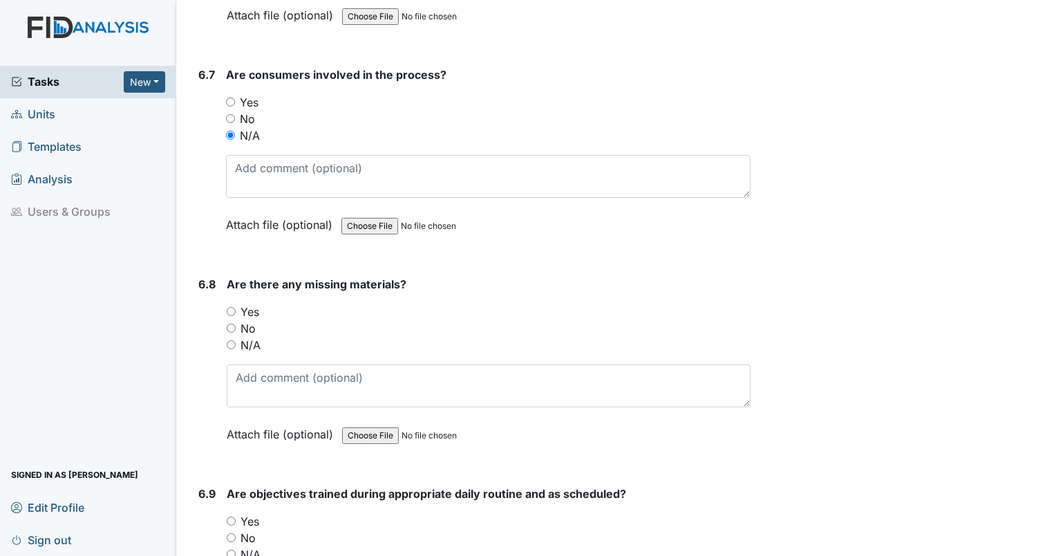
scroll to position [9175, 0]
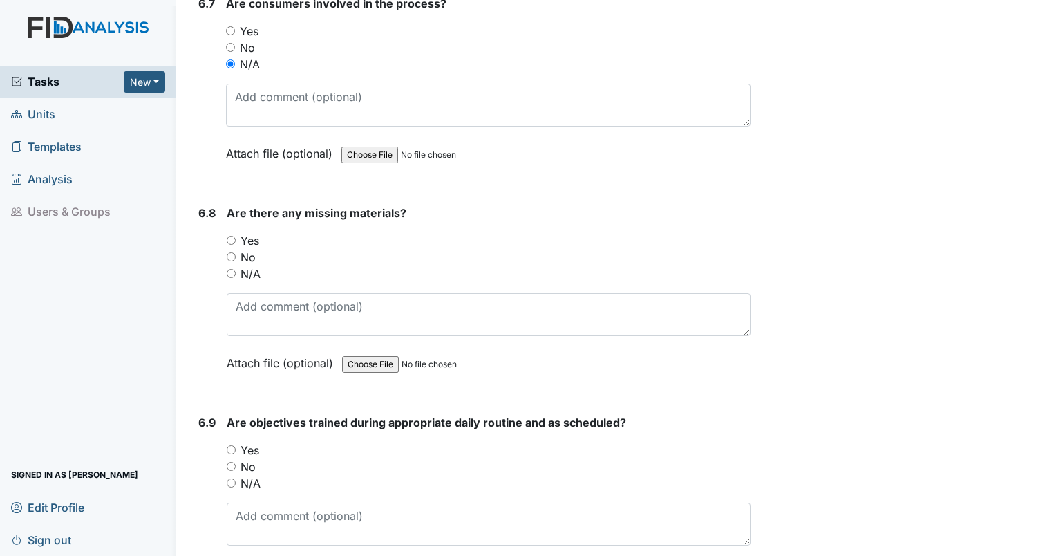
click at [231, 269] on input "N/A" at bounding box center [231, 273] width 9 height 9
radio input "true"
click at [232, 252] on input "No" at bounding box center [231, 256] width 9 height 9
radio input "true"
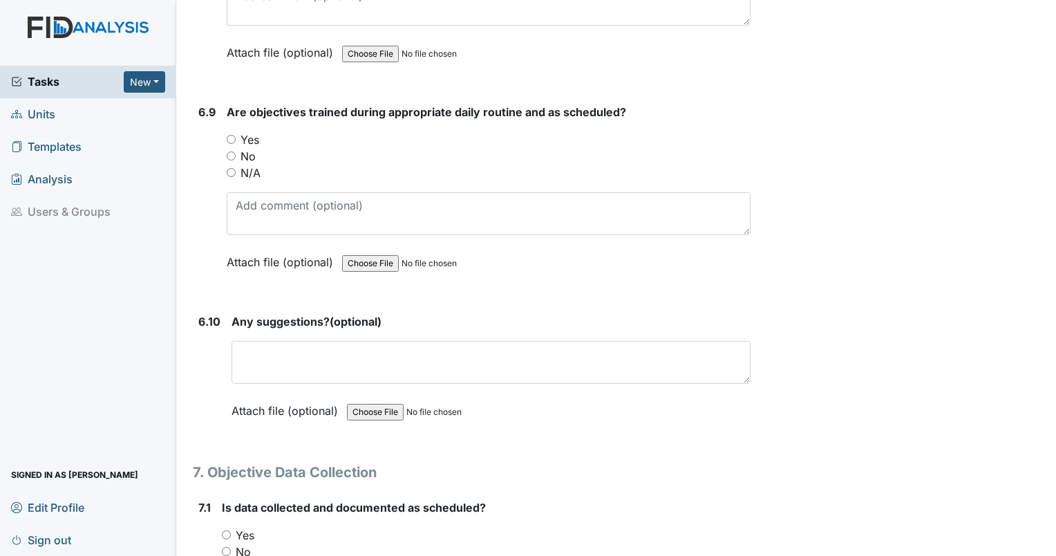
scroll to position [9484, 0]
click at [249, 133] on label "Yes" at bounding box center [249, 141] width 19 height 17
click at [236, 136] on input "Yes" at bounding box center [231, 140] width 9 height 9
radio input "true"
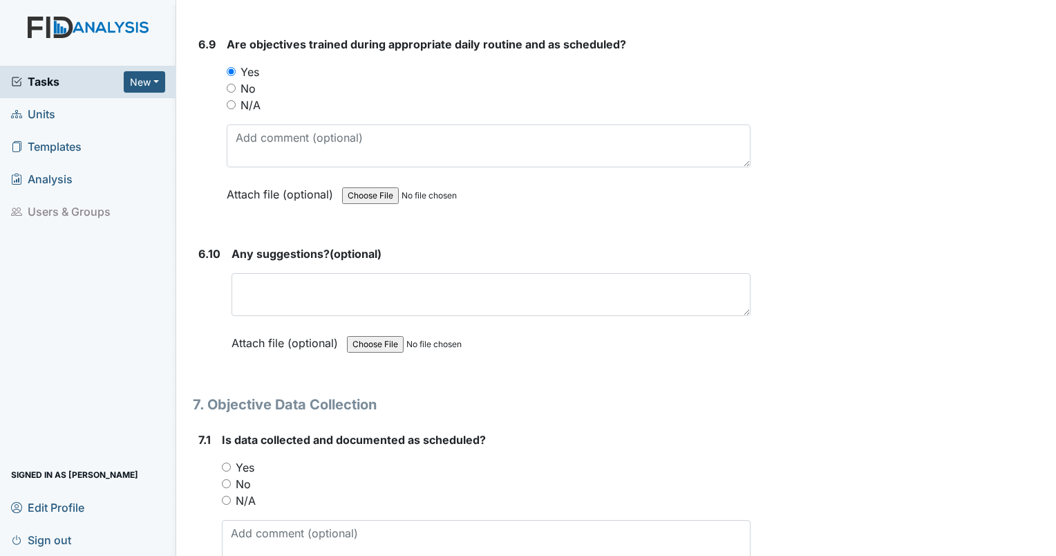
scroll to position [9582, 0]
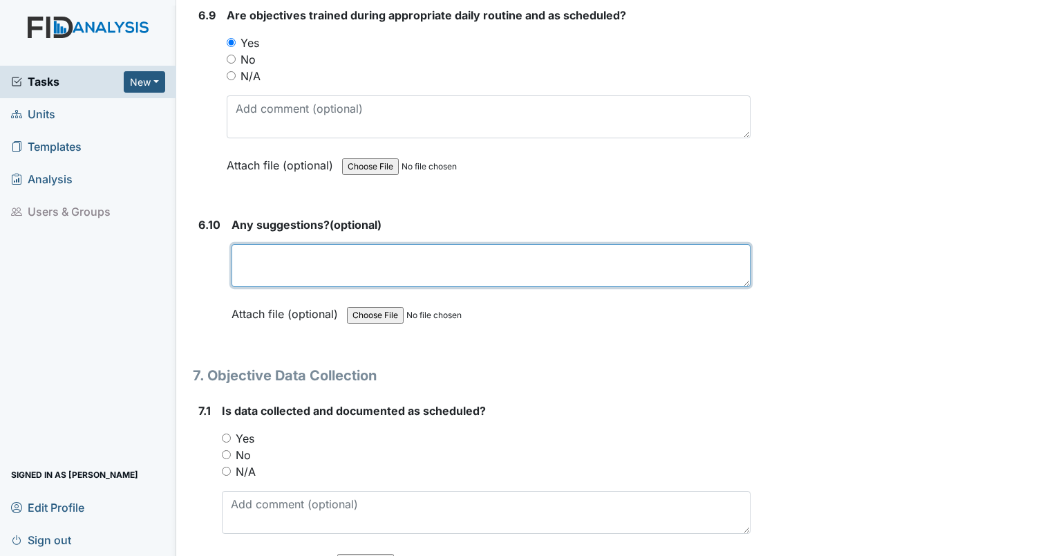
click at [447, 244] on textarea at bounding box center [491, 265] width 519 height 43
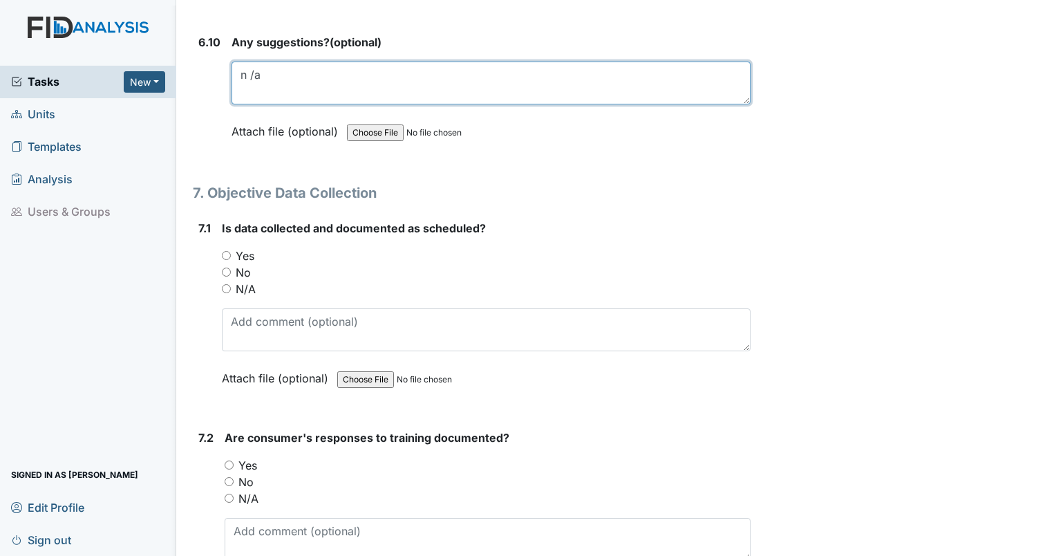
scroll to position [9766, 0]
type textarea "n /a"
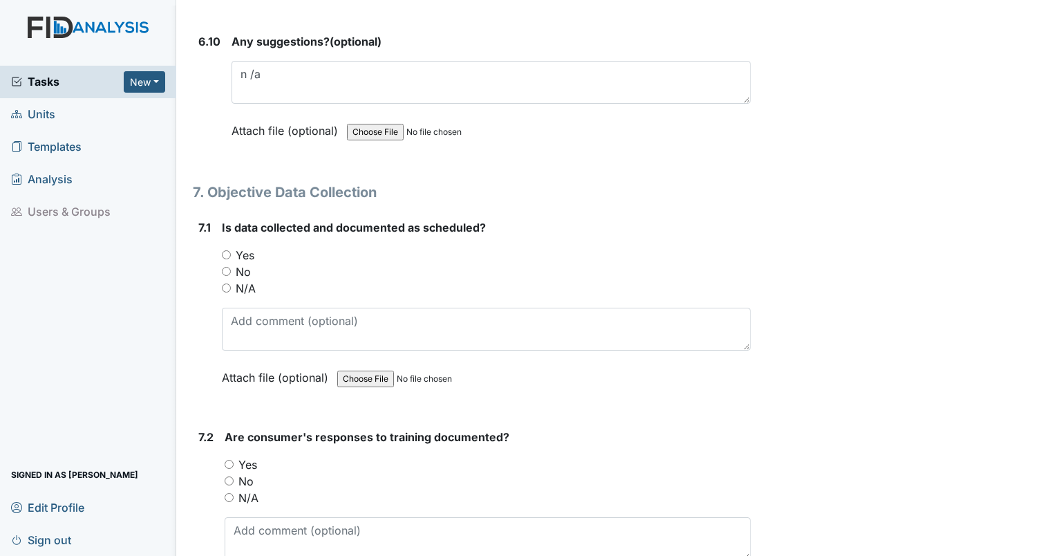
click at [245, 247] on label "Yes" at bounding box center [245, 255] width 19 height 17
click at [231, 250] on input "Yes" at bounding box center [226, 254] width 9 height 9
radio input "true"
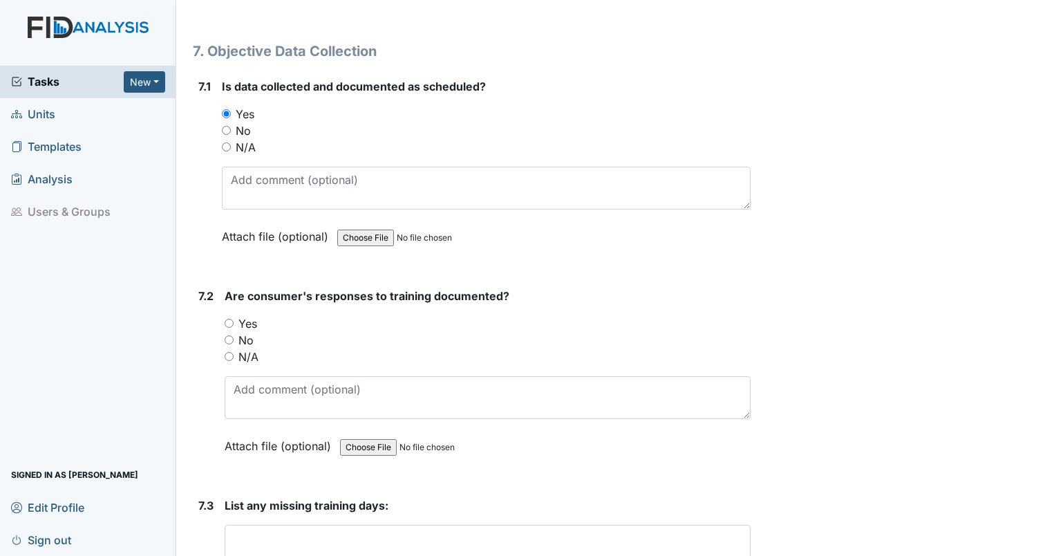
scroll to position [9907, 0]
click at [243, 314] on label "Yes" at bounding box center [247, 322] width 19 height 17
click at [234, 318] on input "Yes" at bounding box center [229, 322] width 9 height 9
radio input "true"
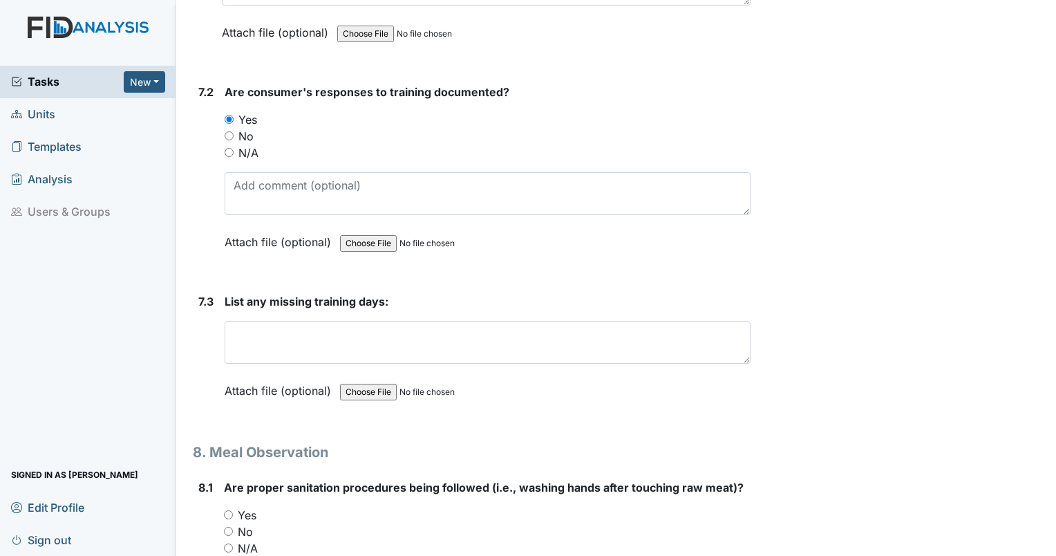
scroll to position [10112, 0]
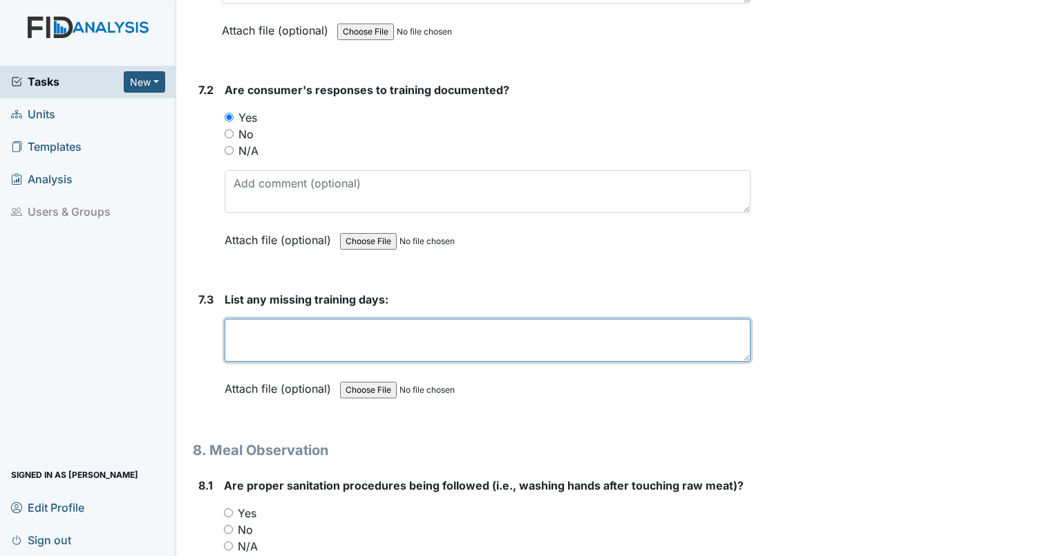
click at [434, 319] on textarea at bounding box center [488, 340] width 526 height 43
type textarea "n"
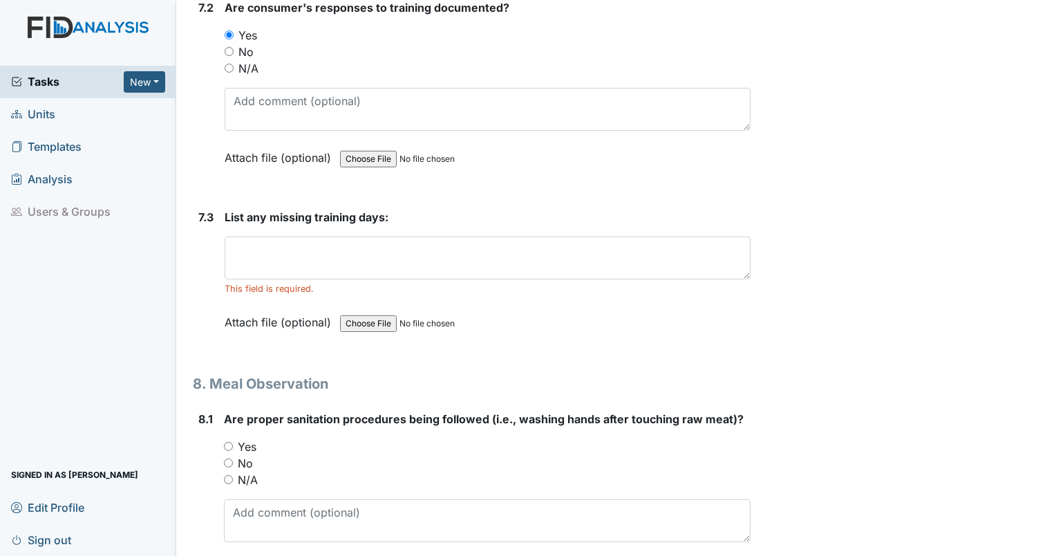
scroll to position [10222, 0]
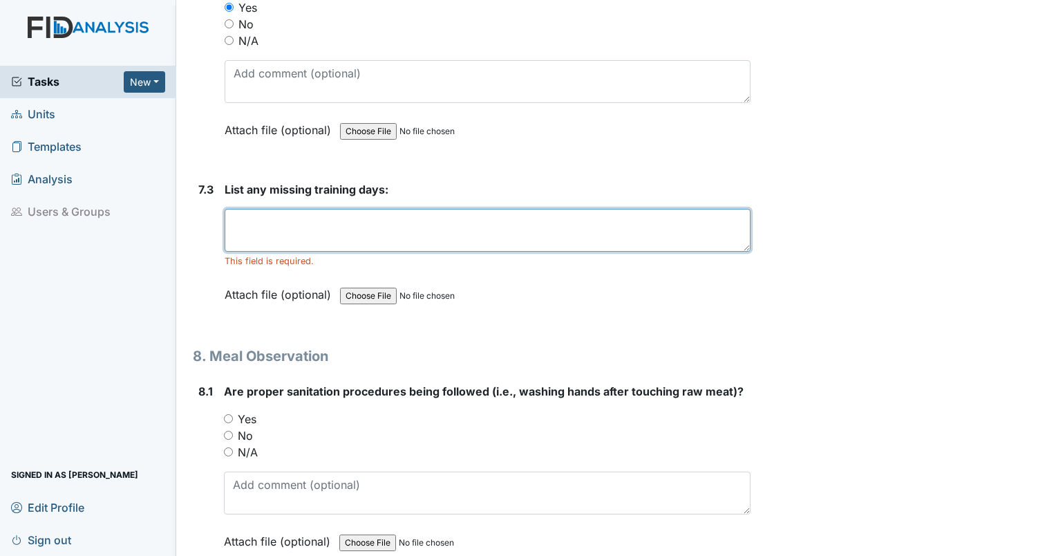
click at [524, 209] on textarea at bounding box center [488, 230] width 526 height 43
type textarea "A"
click at [345, 209] on textarea "9/10/2025" at bounding box center [488, 230] width 526 height 43
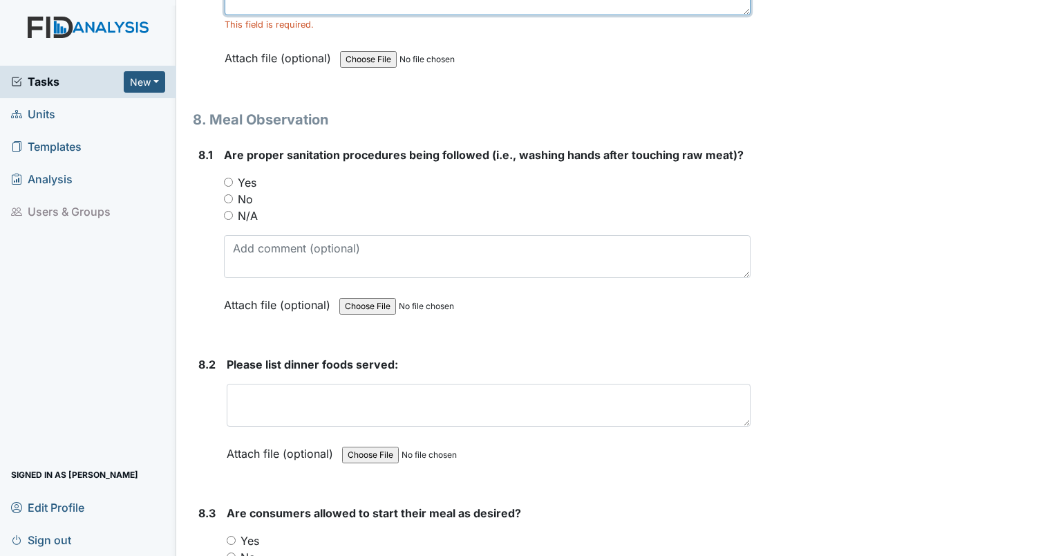
scroll to position [10475, 0]
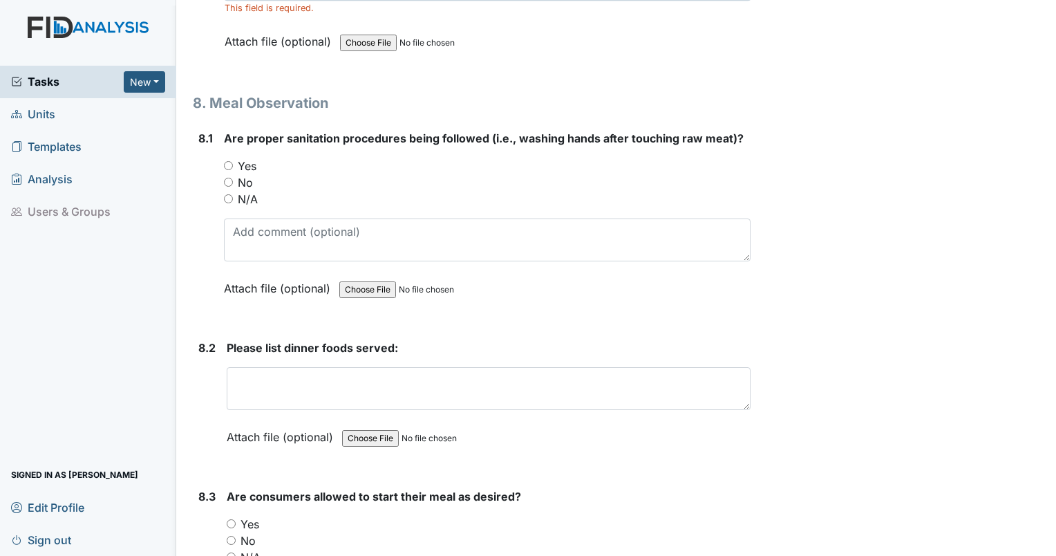
type textarea "9/10/2025 IS MISSING FOR ALL INDIVDUALS"
click at [227, 161] on input "Yes" at bounding box center [228, 165] width 9 height 9
radio input "true"
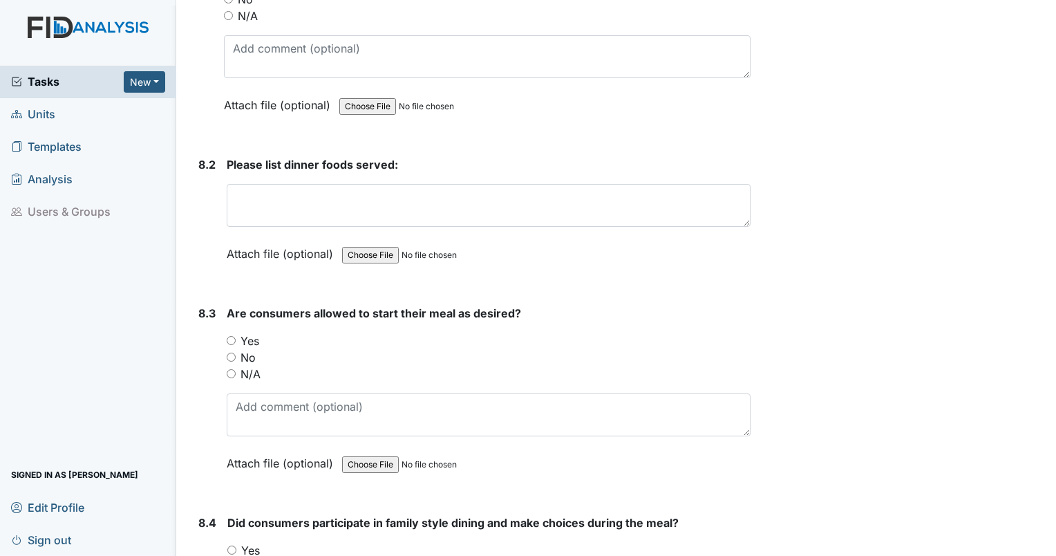
scroll to position [10667, 0]
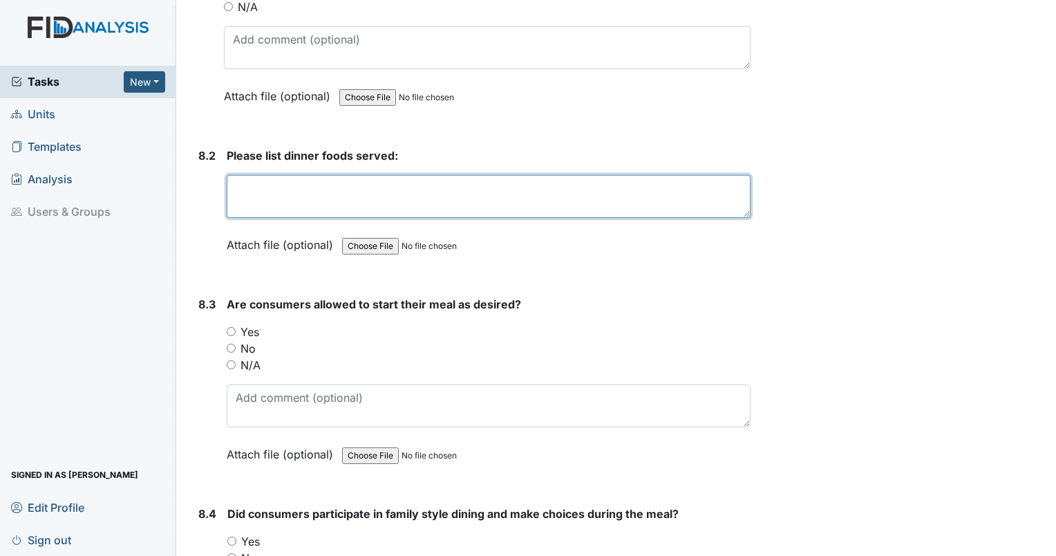
click at [524, 176] on textarea at bounding box center [489, 196] width 524 height 43
type textarea "s"
click at [480, 175] on textarea "Sloppy joe, tater totes. okra and pudding," at bounding box center [489, 196] width 524 height 43
click at [379, 175] on textarea "Sloppy joe, tater totes. okra and pudding" at bounding box center [489, 196] width 524 height 43
click at [449, 175] on textarea "Sloppy joe, tater totes, okra and pudding" at bounding box center [489, 196] width 524 height 43
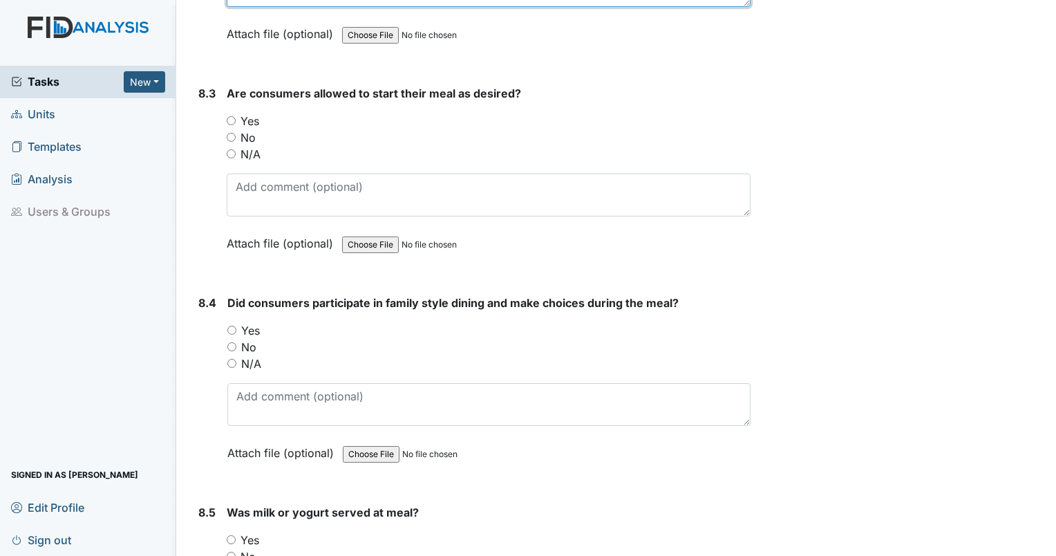
scroll to position [10873, 0]
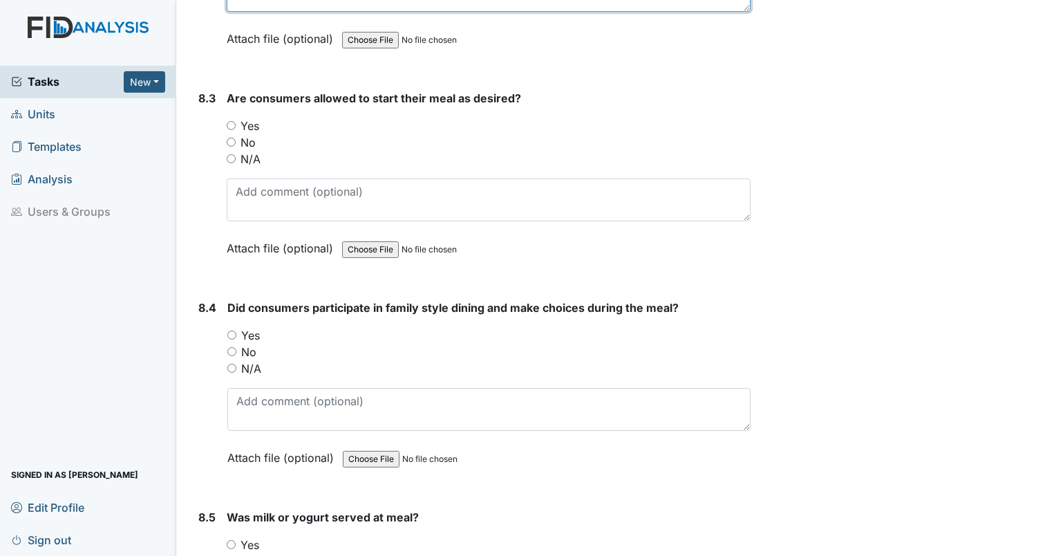
type textarea "Sloppy joe, tater totes, okra and pudding milk"
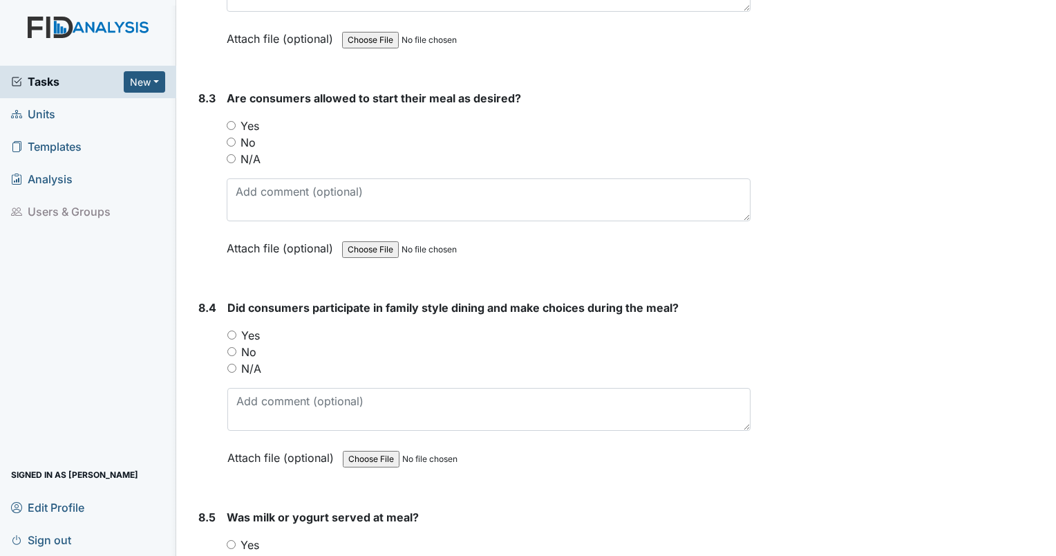
click at [226, 90] on div "8.3 Are consumers allowed to start their meal as desired? You must select one o…" at bounding box center [472, 183] width 558 height 187
click at [229, 121] on input "Yes" at bounding box center [231, 125] width 9 height 9
radio input "true"
click at [233, 330] on input "Yes" at bounding box center [231, 334] width 9 height 9
radio input "true"
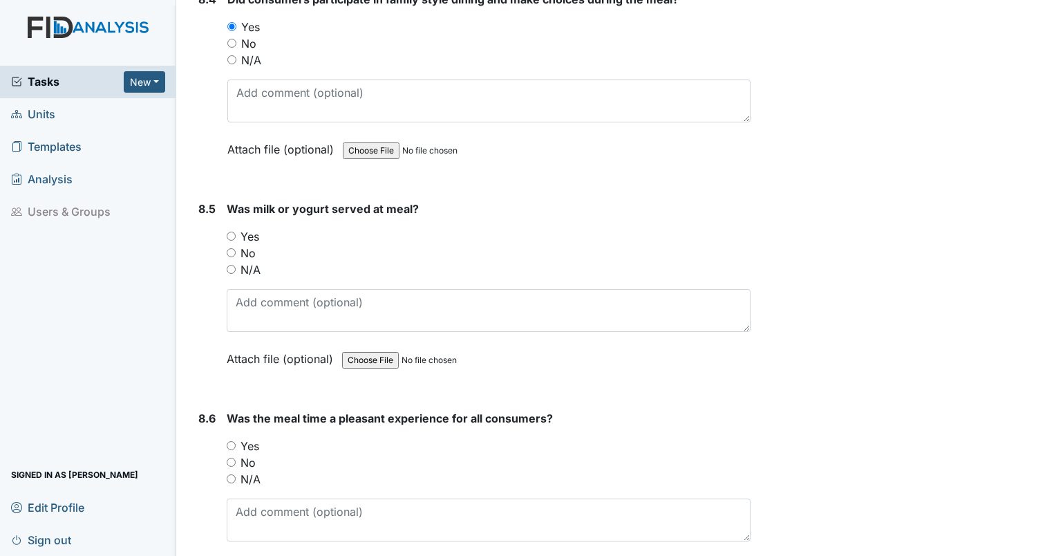
scroll to position [11193, 0]
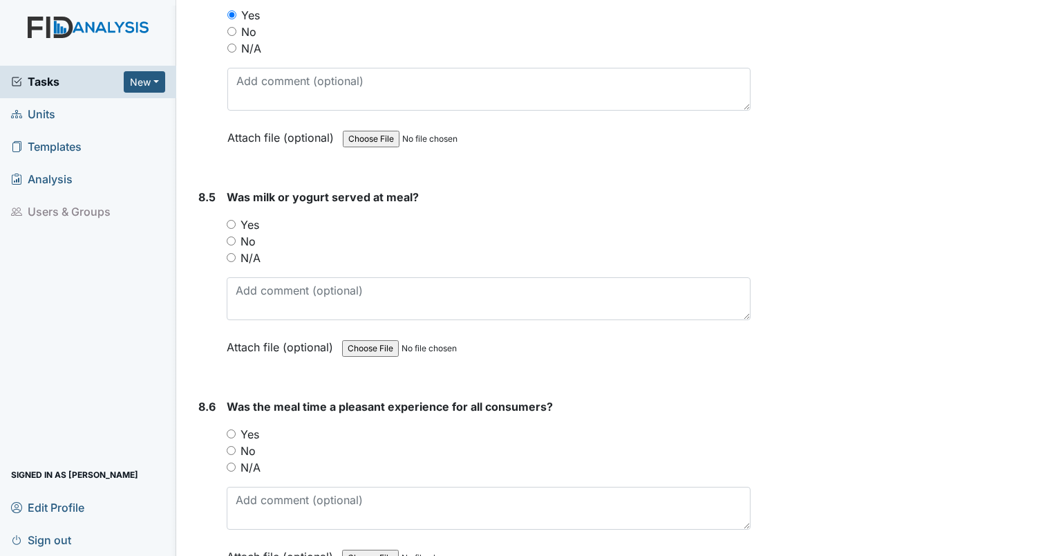
click at [230, 216] on div "Yes" at bounding box center [489, 224] width 524 height 17
click at [227, 220] on input "Yes" at bounding box center [231, 224] width 9 height 9
radio input "true"
click at [229, 429] on input "Yes" at bounding box center [231, 433] width 9 height 9
radio input "true"
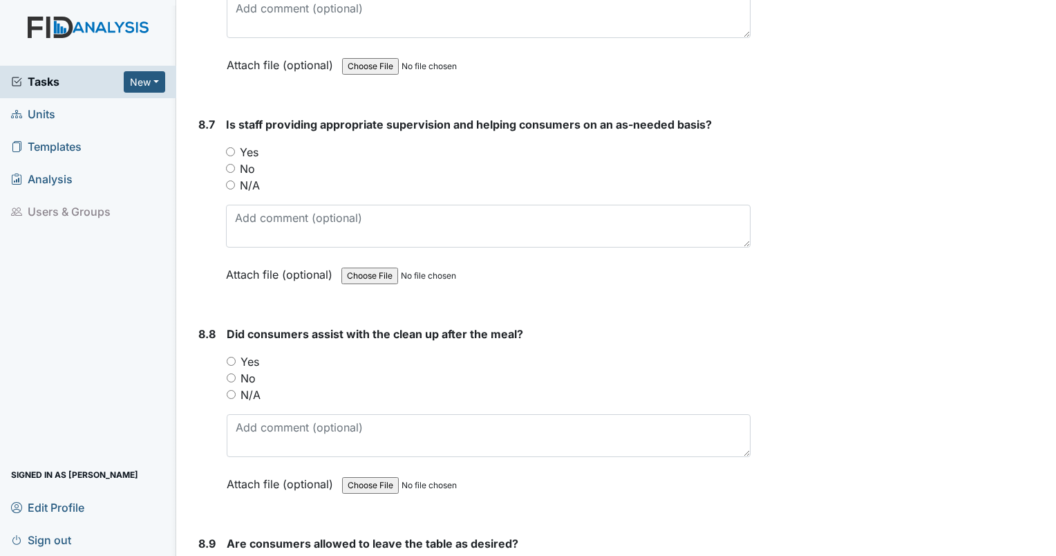
scroll to position [11685, 0]
click at [229, 147] on input "Yes" at bounding box center [230, 151] width 9 height 9
radio input "true"
click at [229, 356] on input "Yes" at bounding box center [231, 360] width 9 height 9
radio input "true"
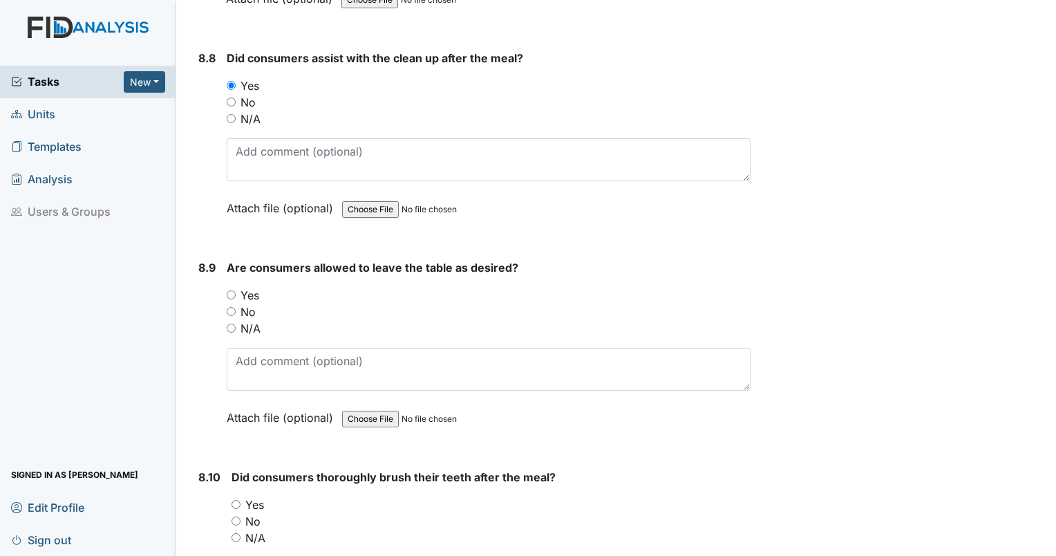
click at [253, 287] on label "Yes" at bounding box center [249, 295] width 19 height 17
click at [236, 290] on input "Yes" at bounding box center [231, 294] width 9 height 9
radio input "true"
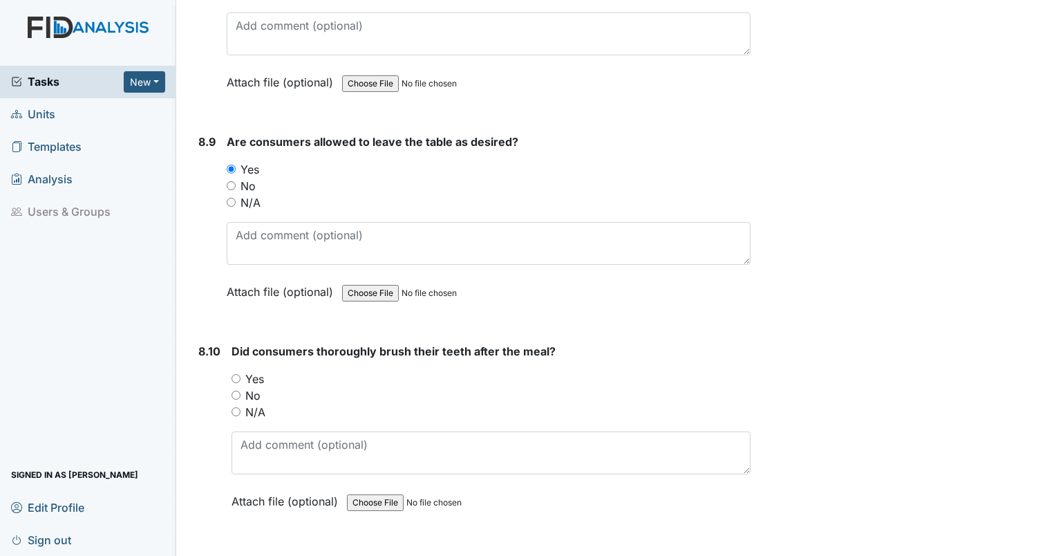
click at [263, 370] on label "Yes" at bounding box center [254, 378] width 19 height 17
click at [240, 374] on input "Yes" at bounding box center [236, 378] width 9 height 9
radio input "true"
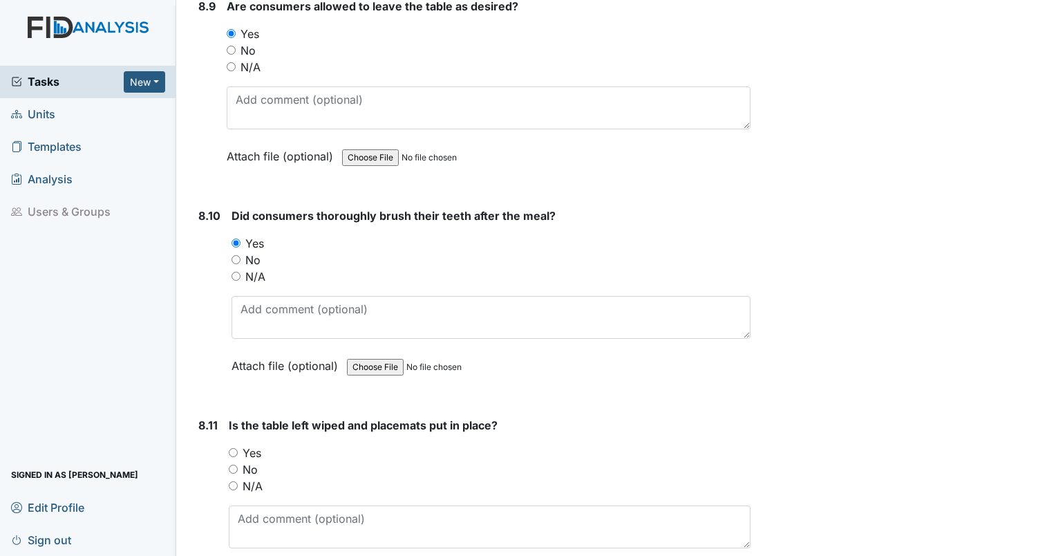
click at [255, 444] on label "Yes" at bounding box center [252, 452] width 19 height 17
click at [238, 448] on input "Yes" at bounding box center [233, 452] width 9 height 9
radio input "true"
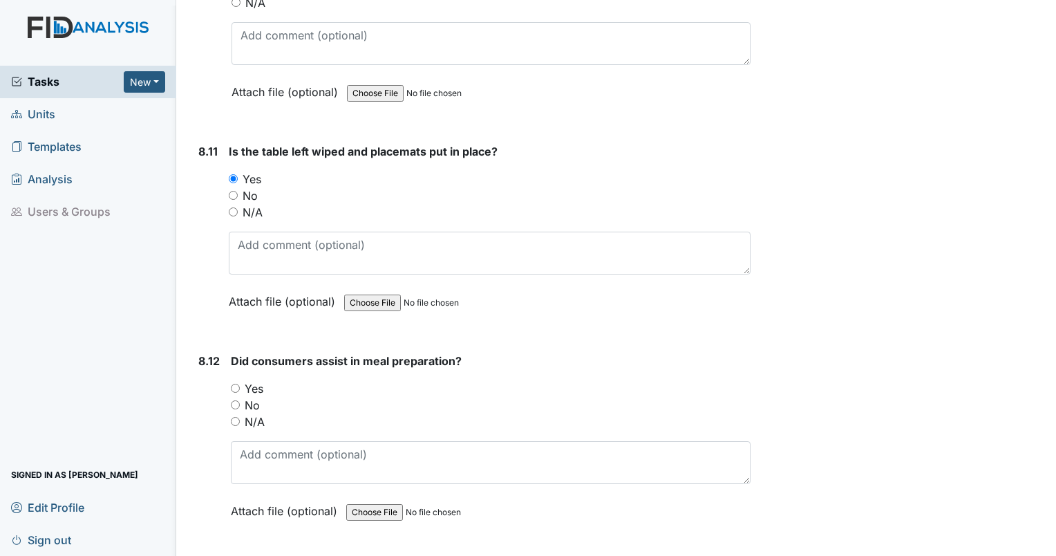
click at [263, 380] on label "Yes" at bounding box center [254, 388] width 19 height 17
click at [240, 384] on input "Yes" at bounding box center [235, 388] width 9 height 9
radio input "true"
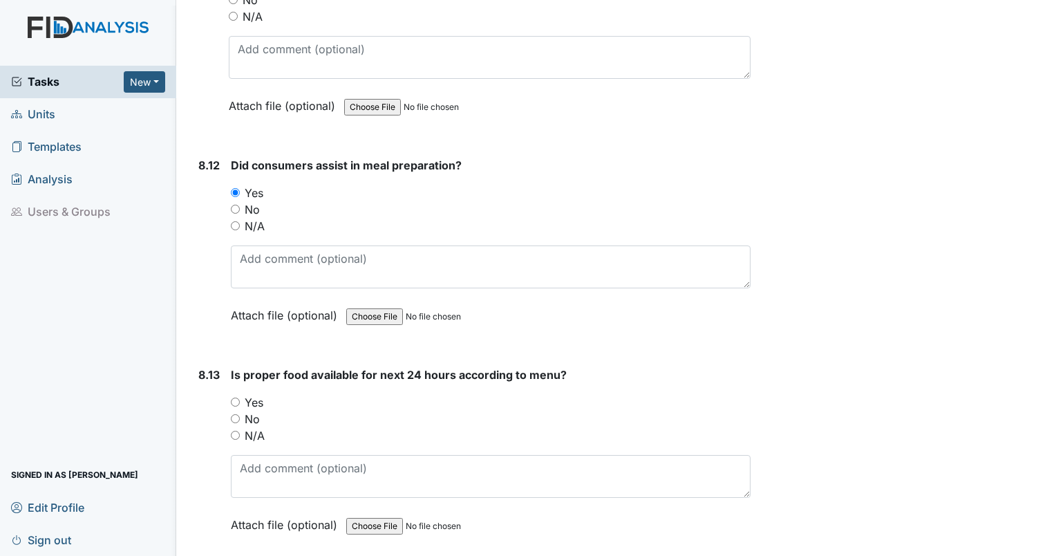
scroll to position [12696, 0]
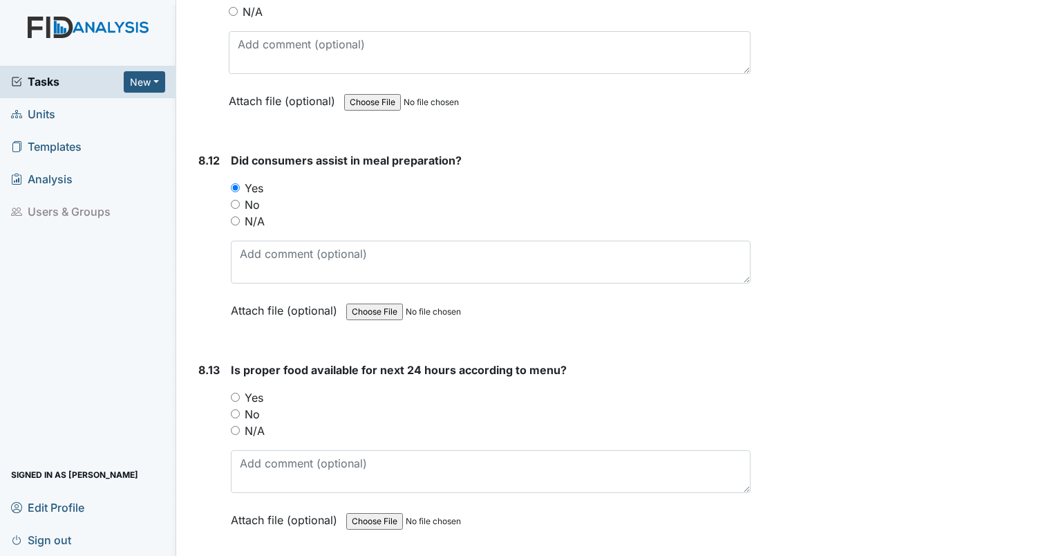
click at [261, 389] on label "Yes" at bounding box center [254, 397] width 19 height 17
click at [240, 393] on input "Yes" at bounding box center [235, 397] width 9 height 9
radio input "true"
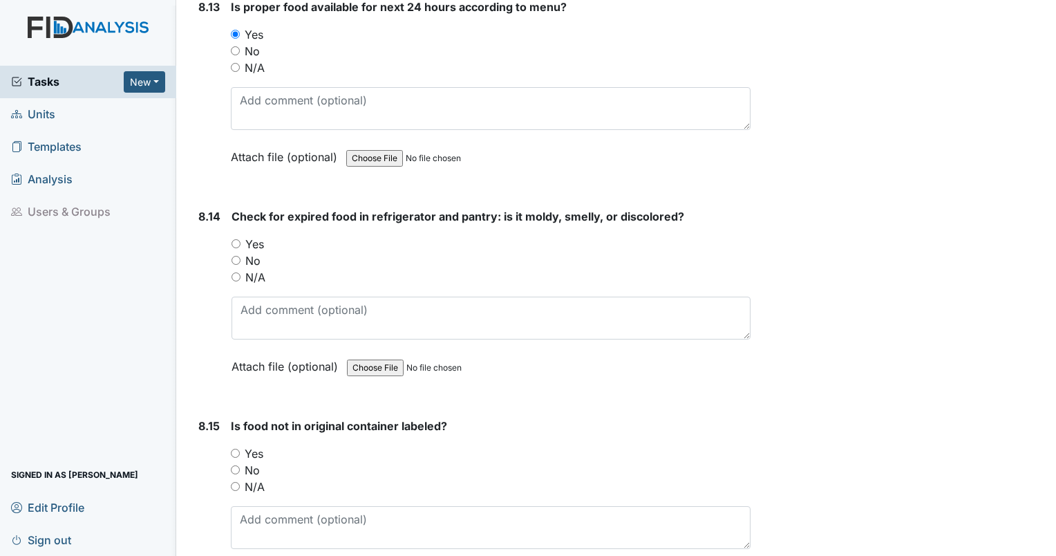
scroll to position [13060, 0]
click at [261, 234] on label "Yes" at bounding box center [254, 242] width 19 height 17
click at [240, 238] on input "Yes" at bounding box center [236, 242] width 9 height 9
radio input "true"
click at [261, 444] on label "Yes" at bounding box center [254, 452] width 19 height 17
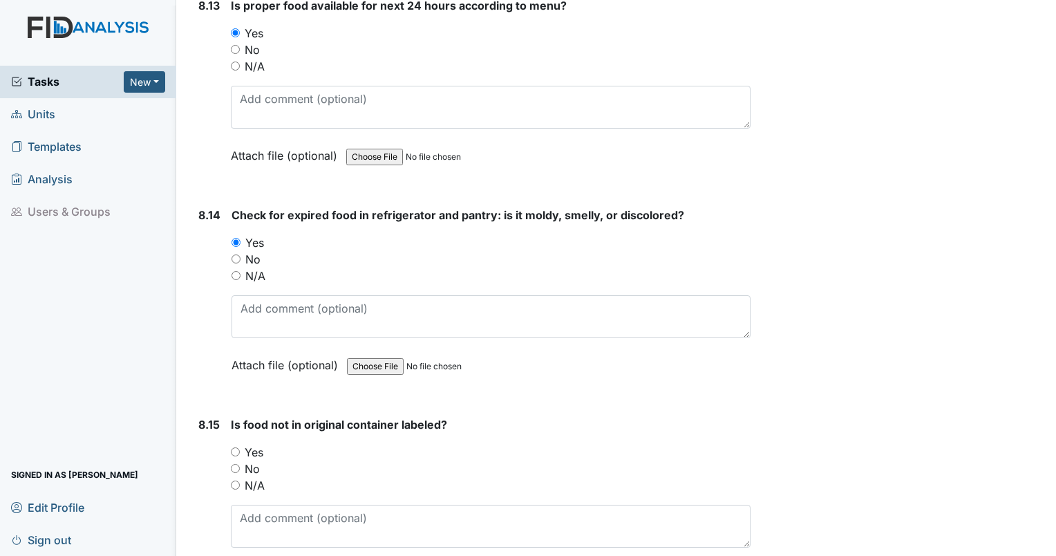
click at [240, 447] on input "Yes" at bounding box center [235, 451] width 9 height 9
radio input "true"
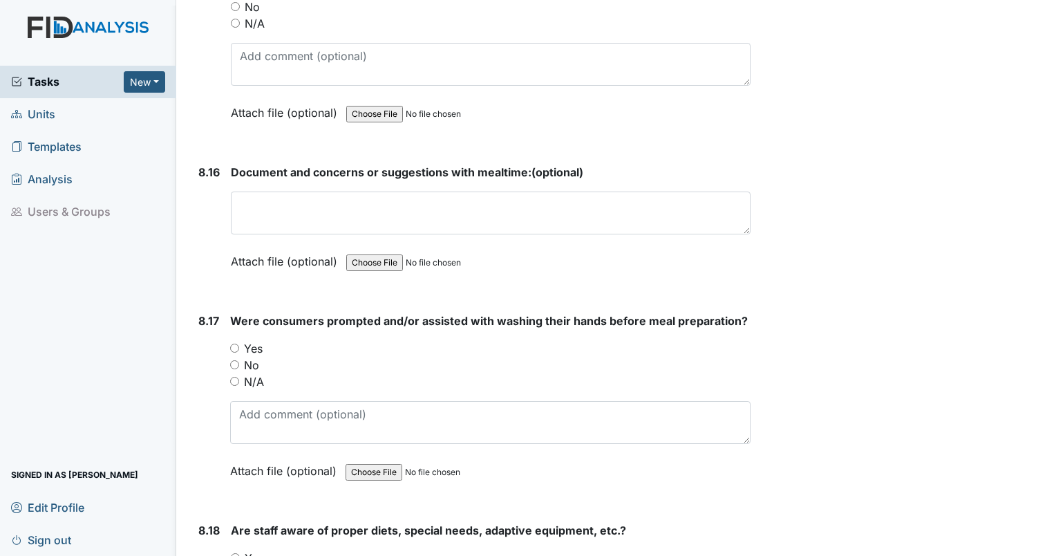
scroll to position [13530, 0]
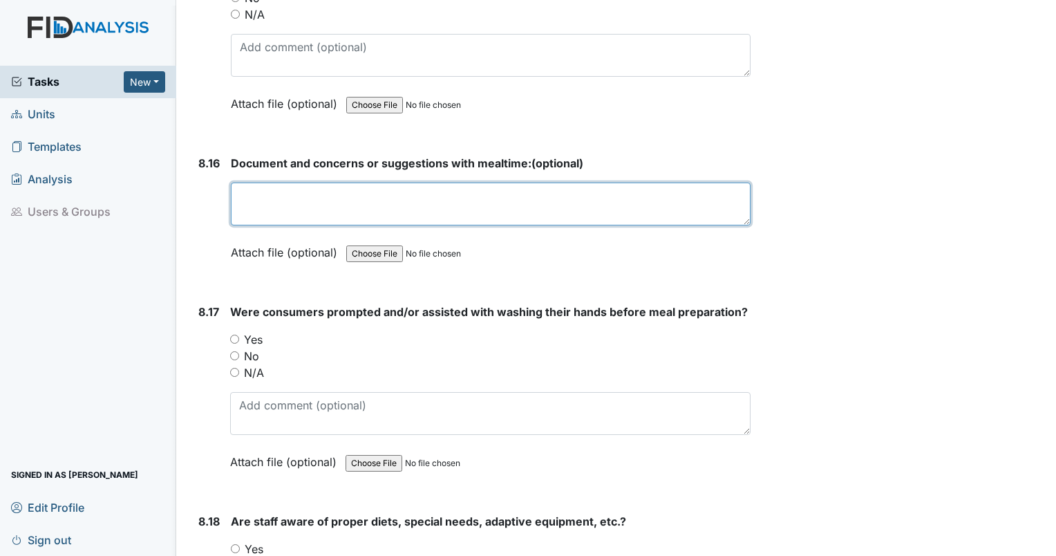
click at [379, 182] on textarea at bounding box center [491, 203] width 520 height 43
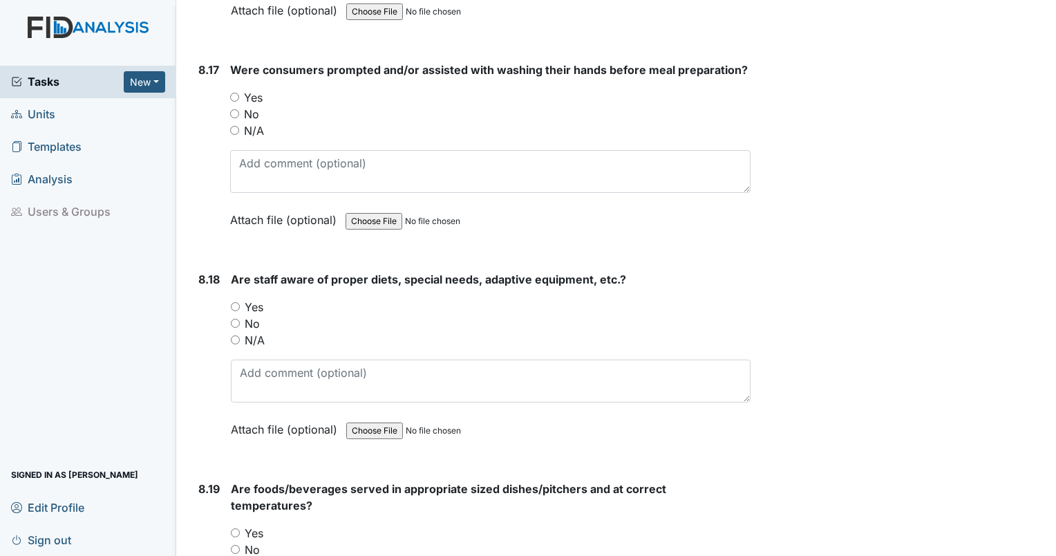
scroll to position [13765, 0]
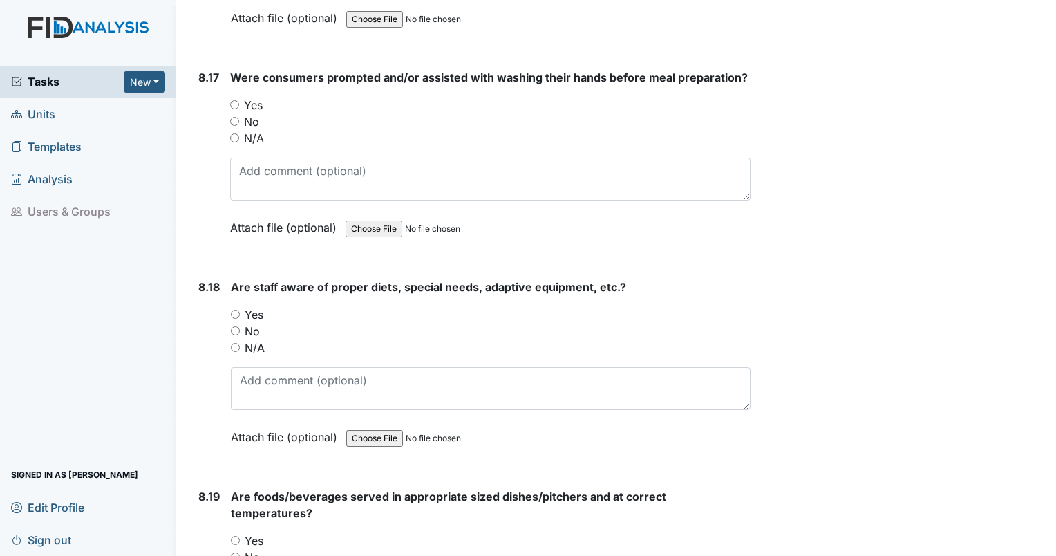
type textarea "n/a"
click at [227, 69] on div "8.17 Were consumers prompted and/or assisted with washing their hands before me…" at bounding box center [472, 162] width 558 height 187
click at [236, 100] on input "Yes" at bounding box center [234, 104] width 9 height 9
radio input "true"
click at [236, 310] on input "Yes" at bounding box center [235, 314] width 9 height 9
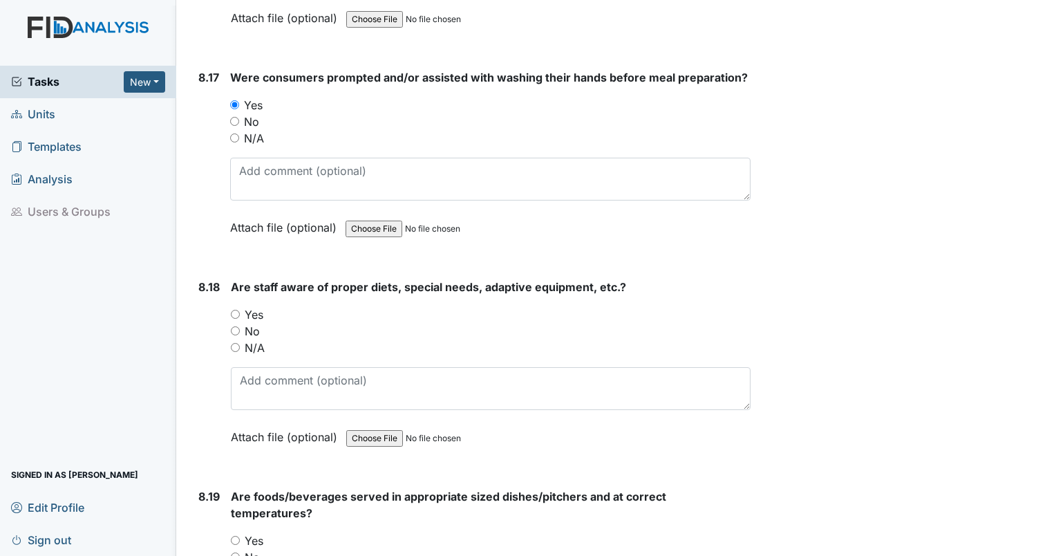
radio input "true"
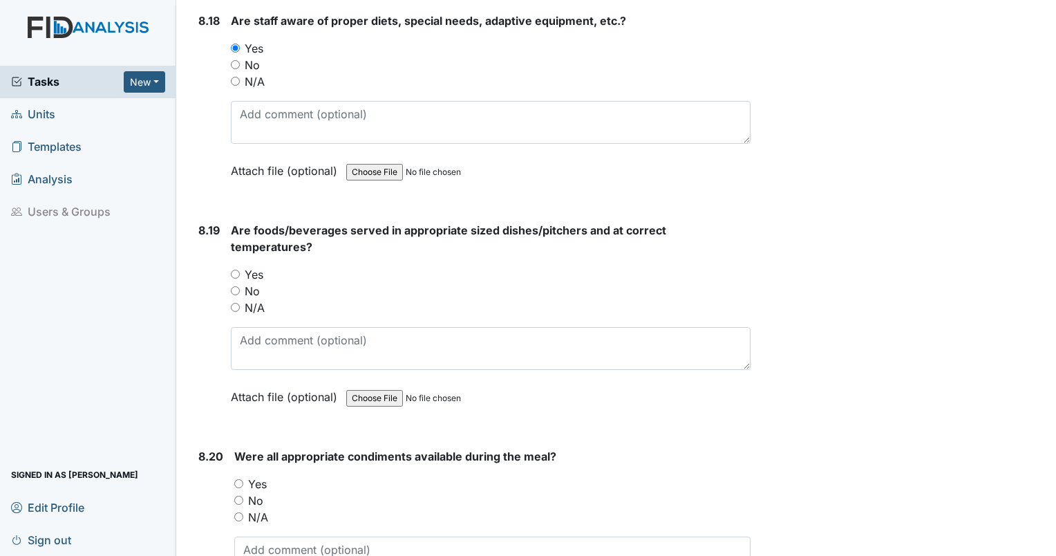
scroll to position [14032, 0]
click at [236, 269] on input "Yes" at bounding box center [235, 273] width 9 height 9
radio input "true"
click at [237, 478] on input "Yes" at bounding box center [238, 482] width 9 height 9
radio input "true"
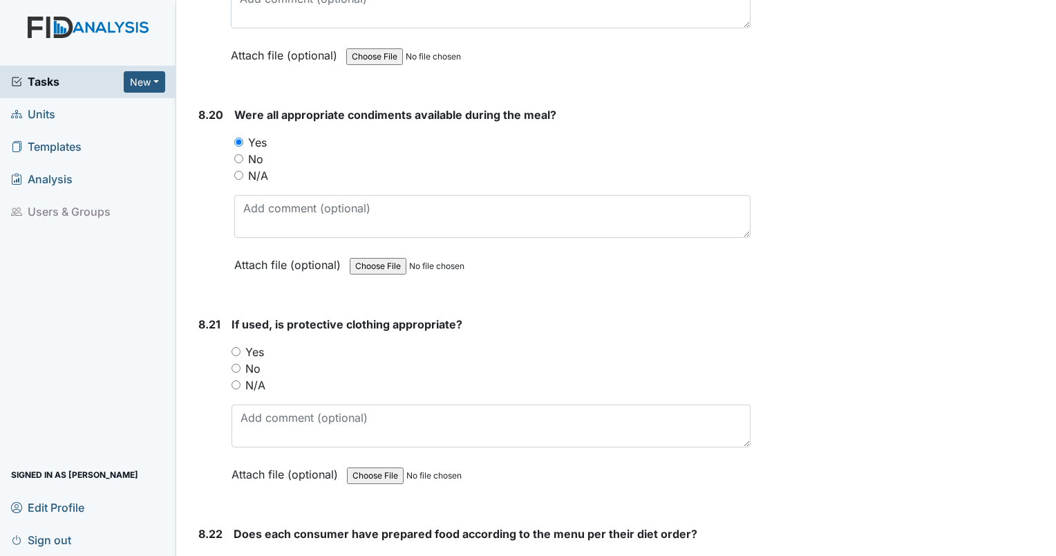
click at [254, 360] on label "No" at bounding box center [252, 368] width 15 height 17
click at [240, 364] on input "No" at bounding box center [236, 368] width 9 height 9
radio input "true"
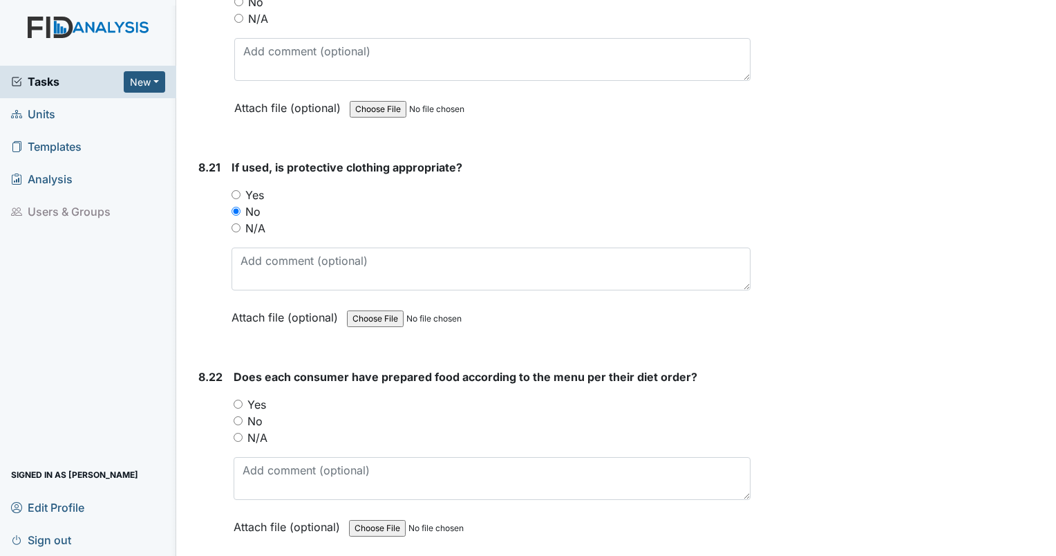
scroll to position [14530, 0]
click at [253, 185] on label "Yes" at bounding box center [254, 193] width 19 height 17
click at [240, 189] on input "Yes" at bounding box center [236, 193] width 9 height 9
radio input "true"
click at [262, 395] on label "Yes" at bounding box center [256, 403] width 19 height 17
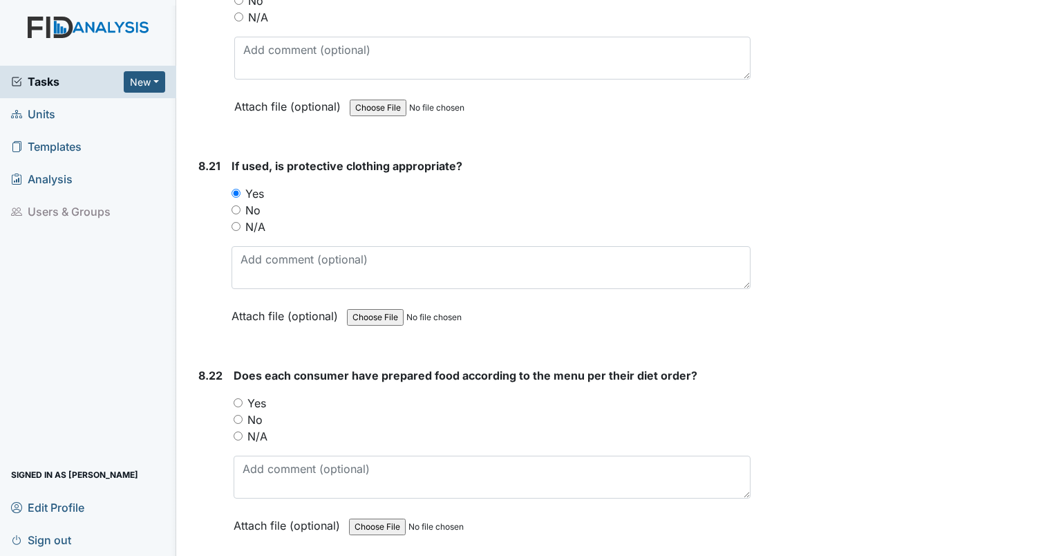
click at [243, 398] on input "Yes" at bounding box center [238, 402] width 9 height 9
radio input "true"
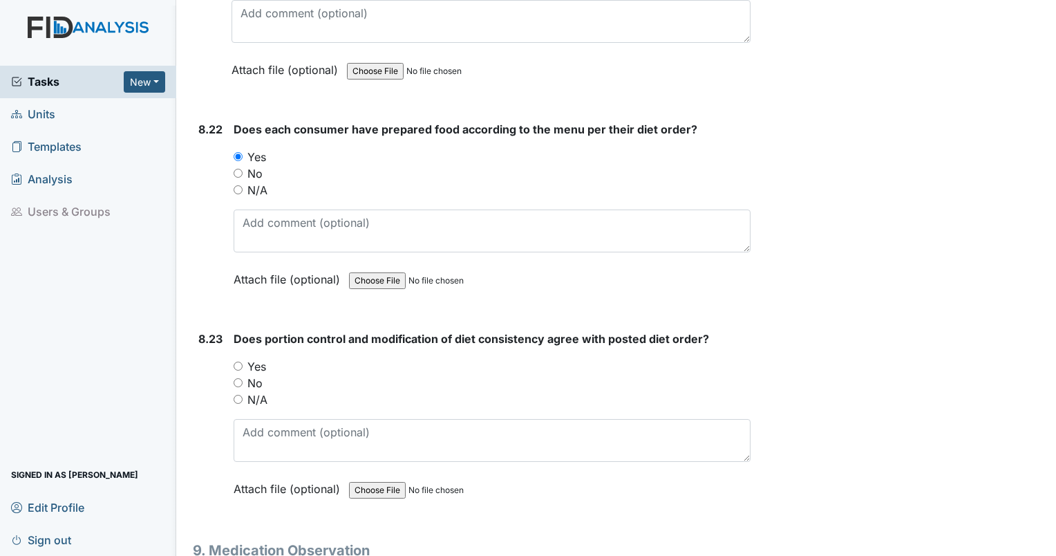
click at [265, 358] on label "Yes" at bounding box center [256, 366] width 19 height 17
click at [243, 361] on input "Yes" at bounding box center [238, 365] width 9 height 9
radio input "true"
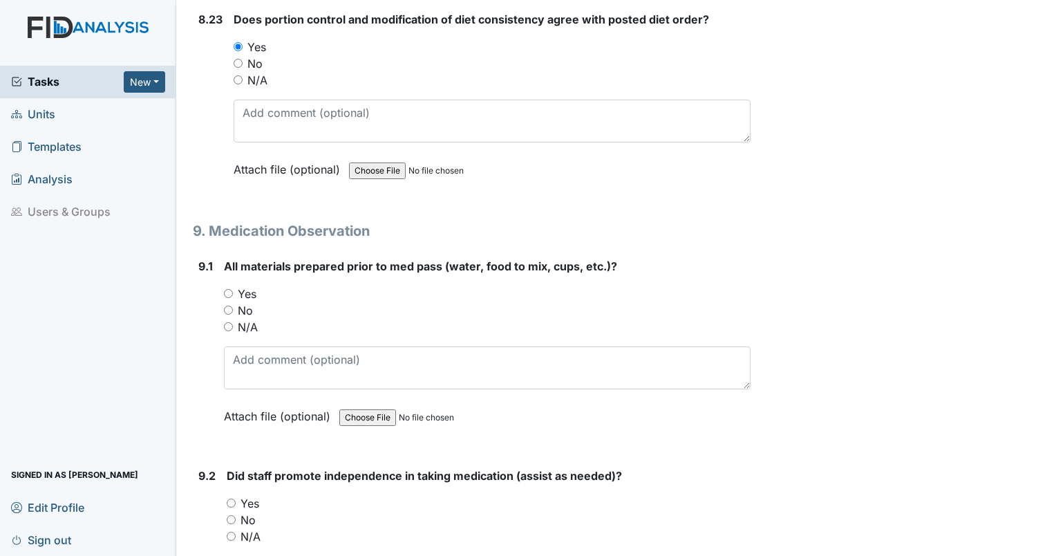
click at [253, 285] on label "Yes" at bounding box center [247, 293] width 19 height 17
click at [233, 289] on input "Yes" at bounding box center [228, 293] width 9 height 9
radio input "true"
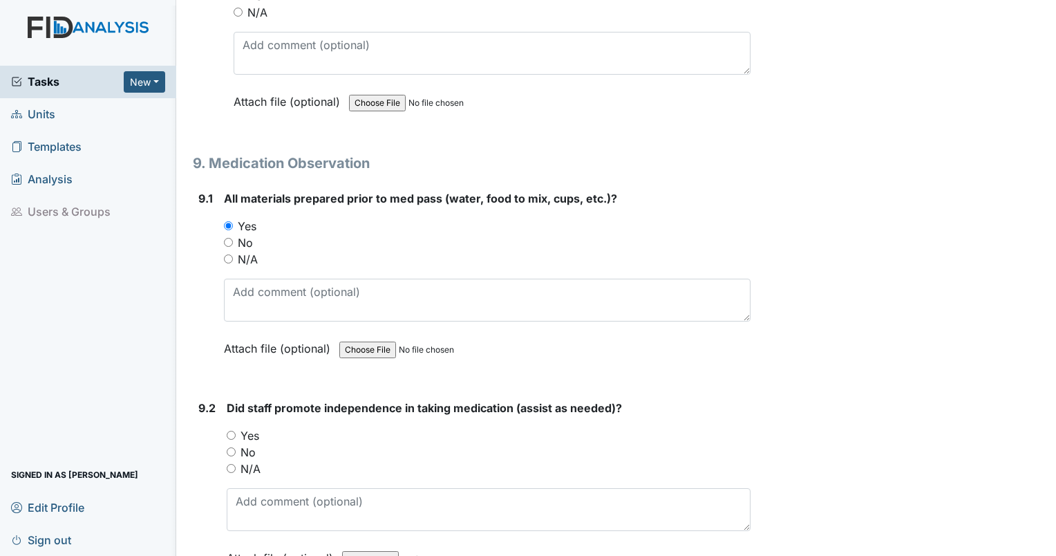
scroll to position [15225, 0]
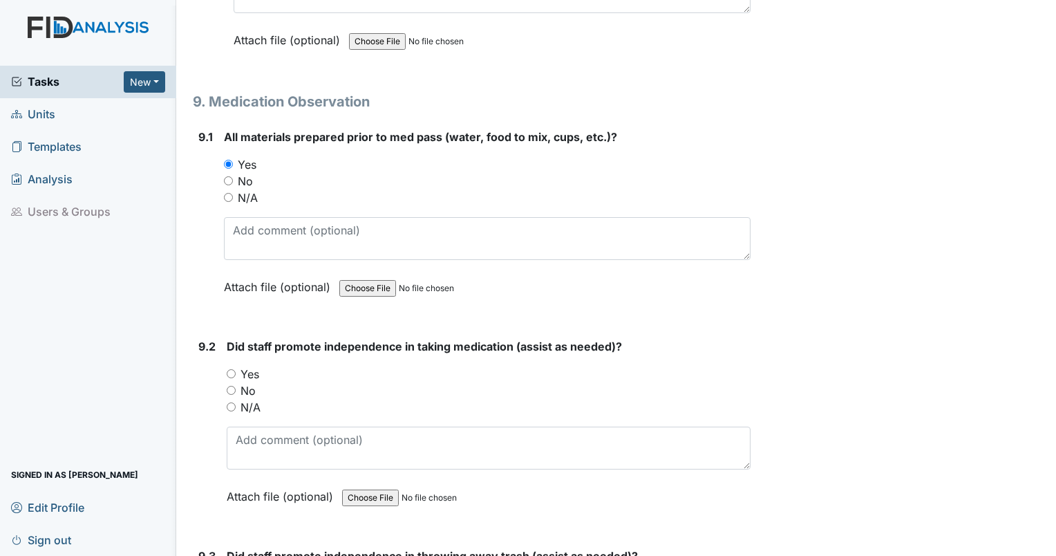
click at [245, 366] on label "Yes" at bounding box center [249, 374] width 19 height 17
click at [236, 369] on input "Yes" at bounding box center [231, 373] width 9 height 9
radio input "true"
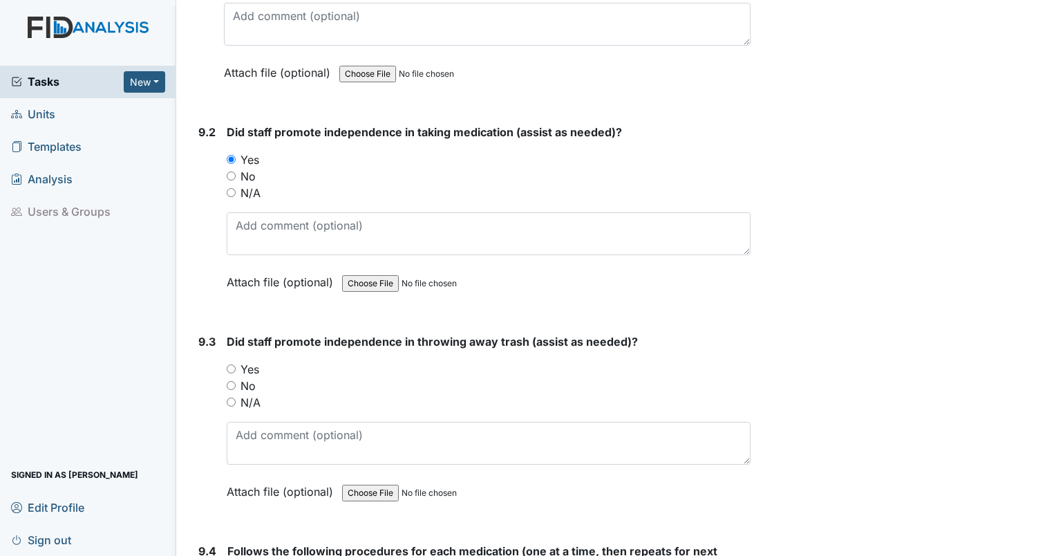
click at [258, 361] on label "Yes" at bounding box center [249, 369] width 19 height 17
click at [236, 364] on input "Yes" at bounding box center [231, 368] width 9 height 9
radio input "true"
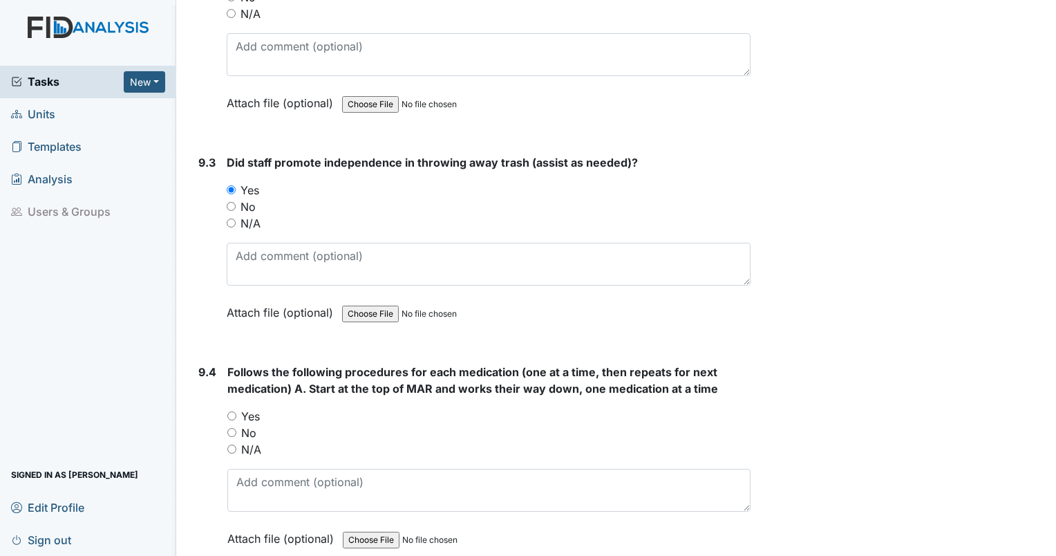
click at [257, 408] on label "Yes" at bounding box center [250, 416] width 19 height 17
click at [236, 411] on input "Yes" at bounding box center [231, 415] width 9 height 9
radio input "true"
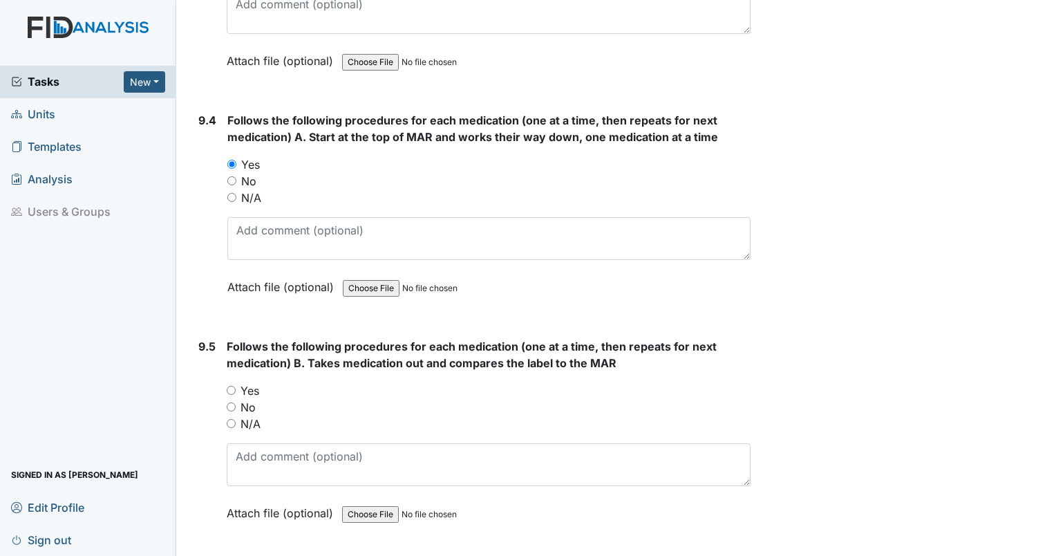
click at [257, 382] on label "Yes" at bounding box center [249, 390] width 19 height 17
click at [236, 386] on input "Yes" at bounding box center [231, 390] width 9 height 9
radio input "true"
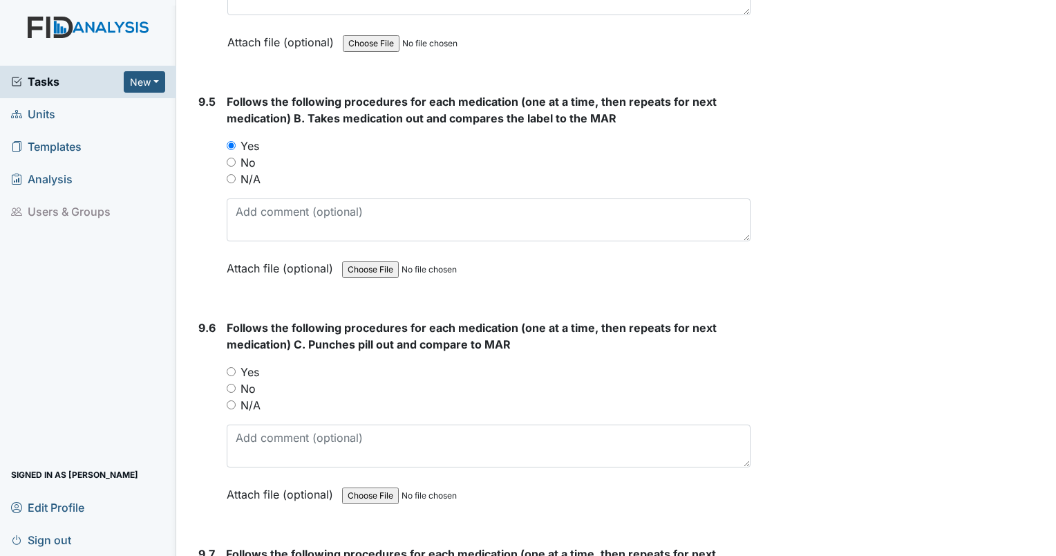
click at [257, 364] on label "Yes" at bounding box center [249, 372] width 19 height 17
click at [236, 367] on input "Yes" at bounding box center [231, 371] width 9 height 9
radio input "true"
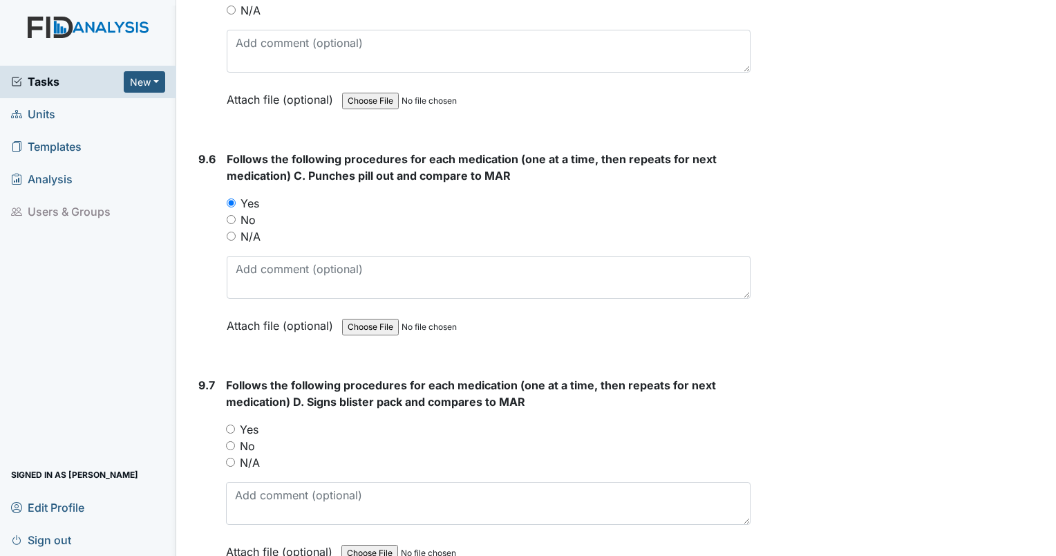
click at [244, 421] on label "Yes" at bounding box center [249, 429] width 19 height 17
click at [235, 424] on input "Yes" at bounding box center [230, 428] width 9 height 9
radio input "true"
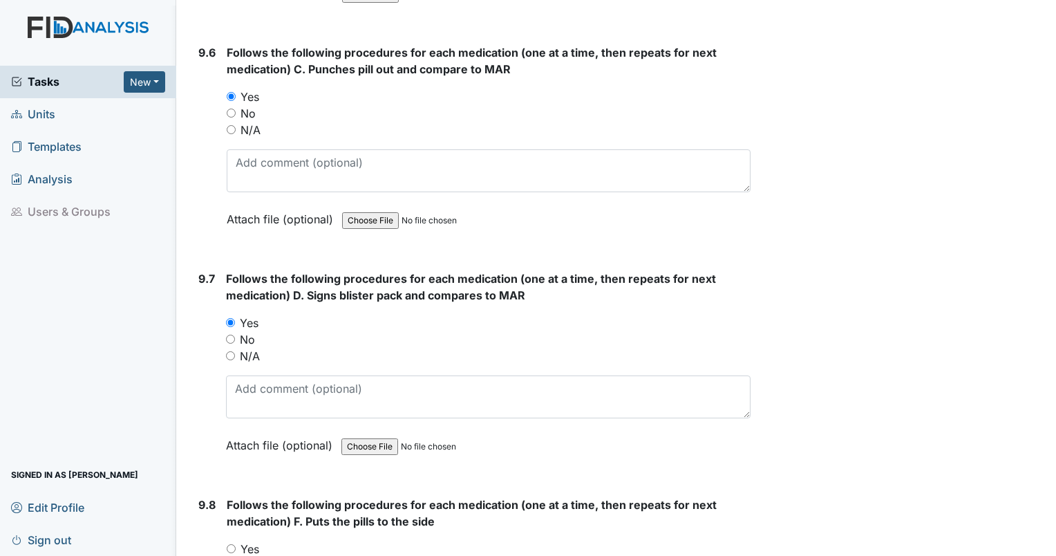
scroll to position [16445, 0]
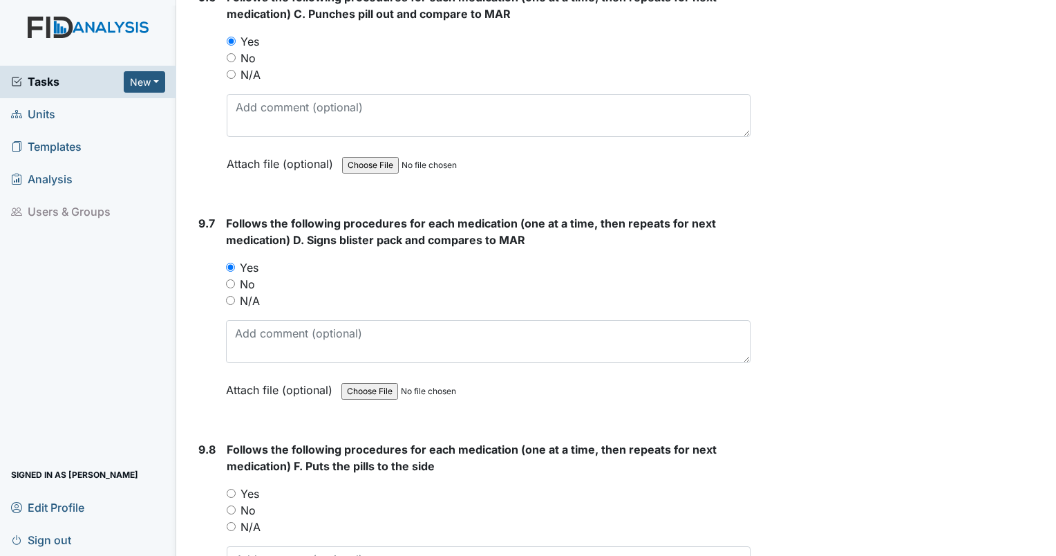
click at [254, 485] on label "Yes" at bounding box center [249, 493] width 19 height 17
click at [236, 489] on input "Yes" at bounding box center [231, 493] width 9 height 9
radio input "true"
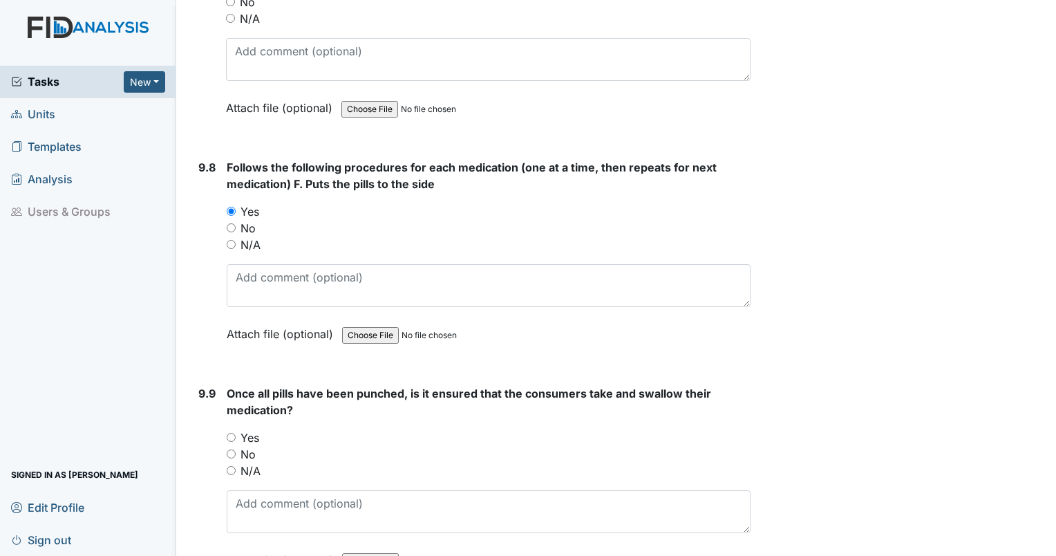
click at [254, 446] on label "No" at bounding box center [247, 454] width 15 height 17
click at [236, 449] on input "No" at bounding box center [231, 453] width 9 height 9
radio input "true"
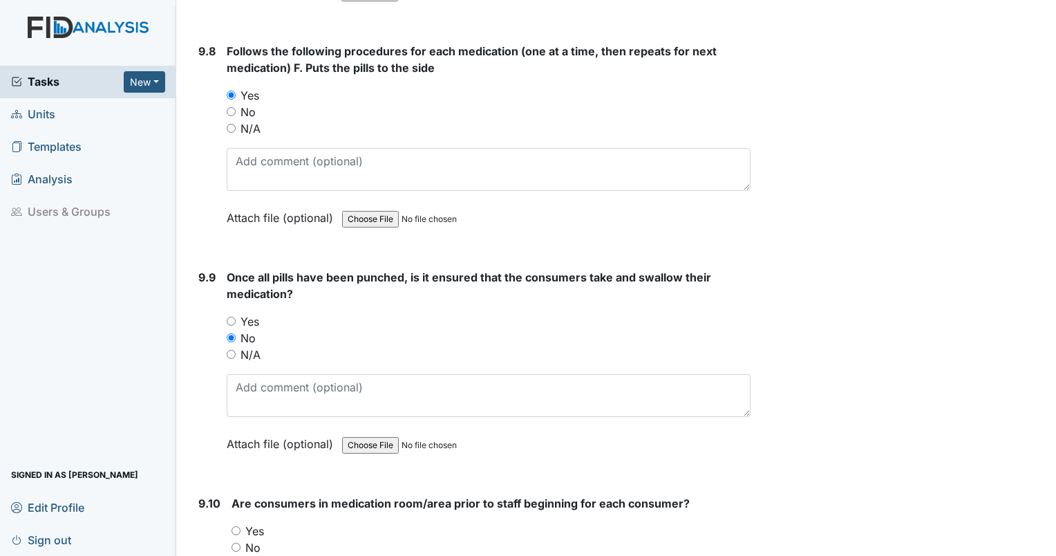
scroll to position [16843, 0]
click at [274, 312] on div "Yes" at bounding box center [489, 320] width 524 height 17
click at [255, 312] on label "Yes" at bounding box center [249, 320] width 19 height 17
click at [236, 316] on input "Yes" at bounding box center [231, 320] width 9 height 9
radio input "true"
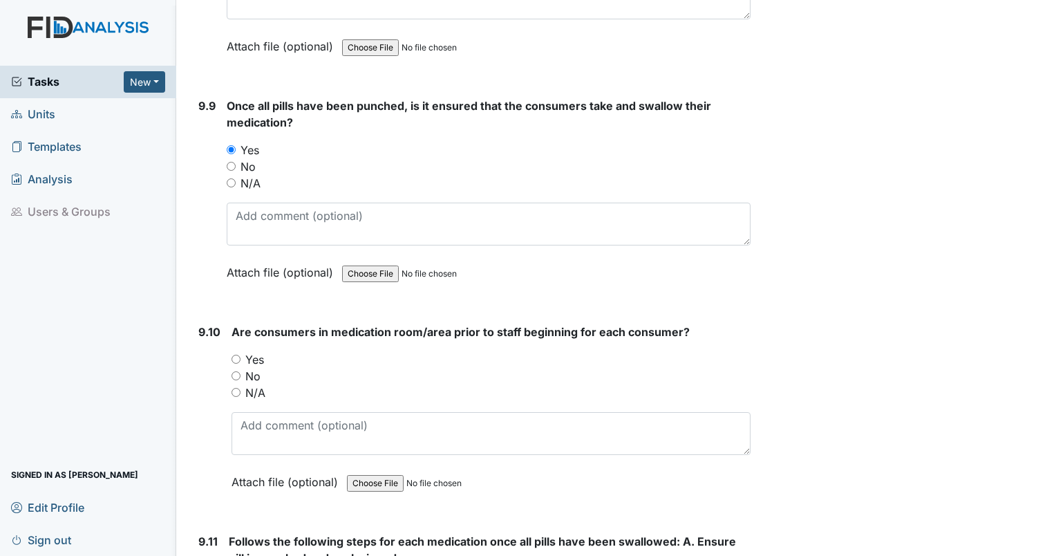
scroll to position [17016, 0]
click at [260, 350] on label "Yes" at bounding box center [254, 358] width 19 height 17
click at [240, 353] on input "Yes" at bounding box center [236, 357] width 9 height 9
radio input "true"
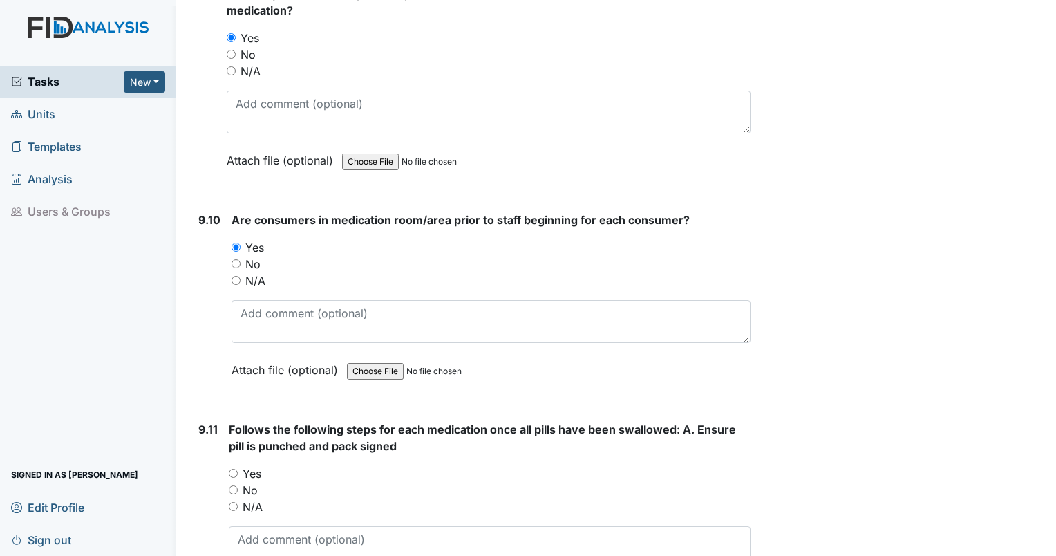
scroll to position [17157, 0]
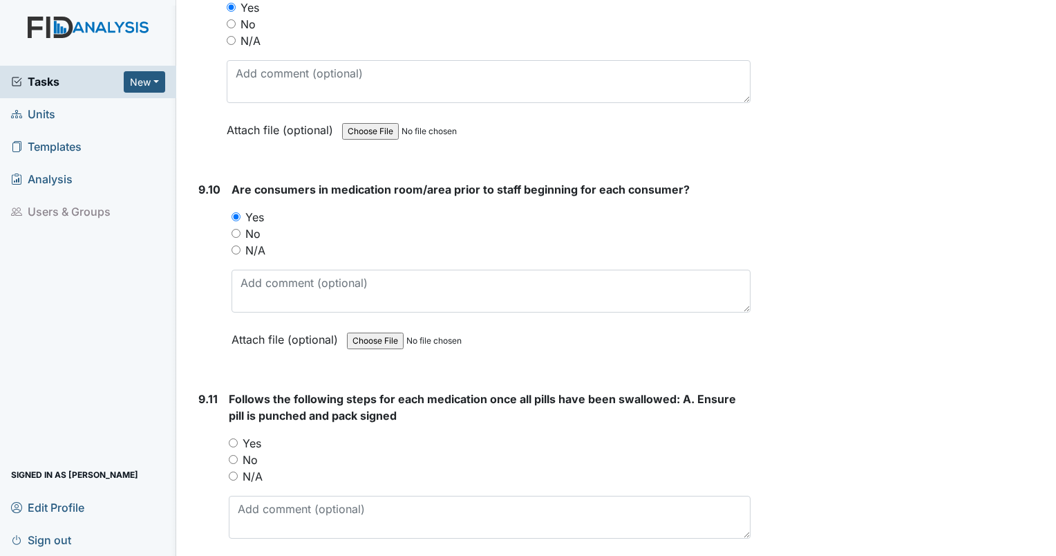
click at [252, 435] on label "Yes" at bounding box center [252, 443] width 19 height 17
click at [238, 438] on input "Yes" at bounding box center [233, 442] width 9 height 9
radio input "true"
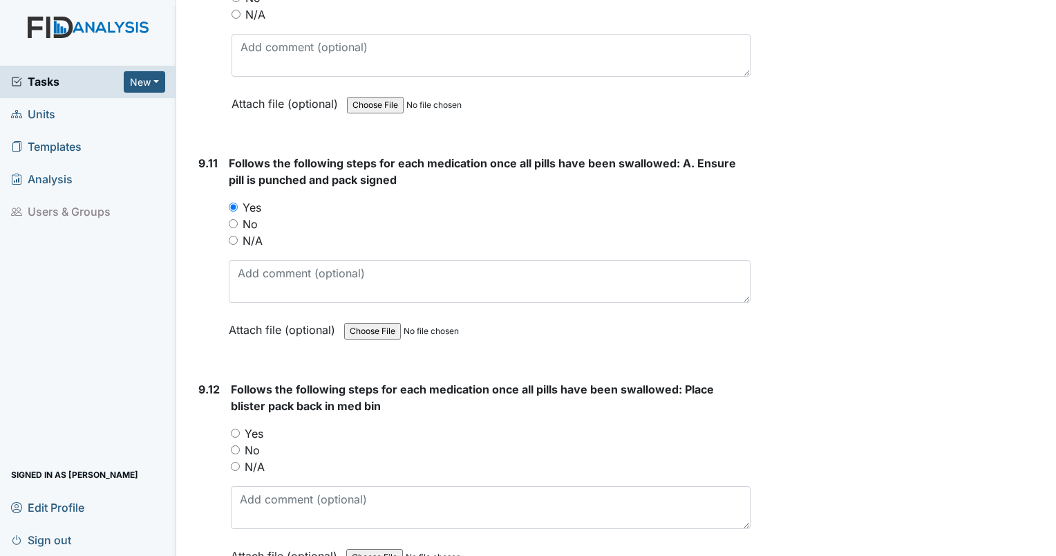
click at [257, 425] on label "Yes" at bounding box center [254, 433] width 19 height 17
click at [240, 428] on input "Yes" at bounding box center [235, 432] width 9 height 9
radio input "true"
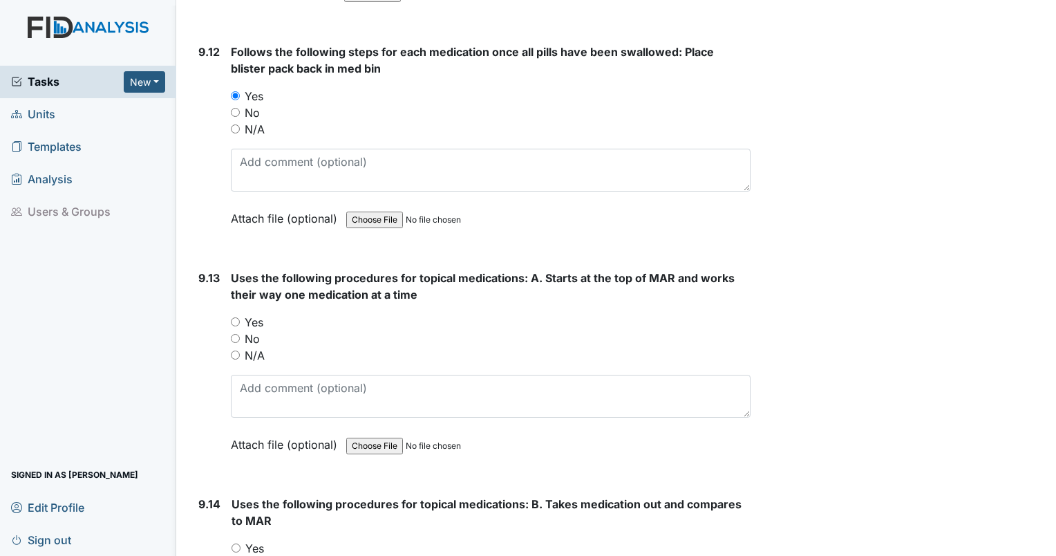
click at [257, 314] on label "Yes" at bounding box center [254, 322] width 19 height 17
click at [240, 317] on input "Yes" at bounding box center [235, 321] width 9 height 9
radio input "true"
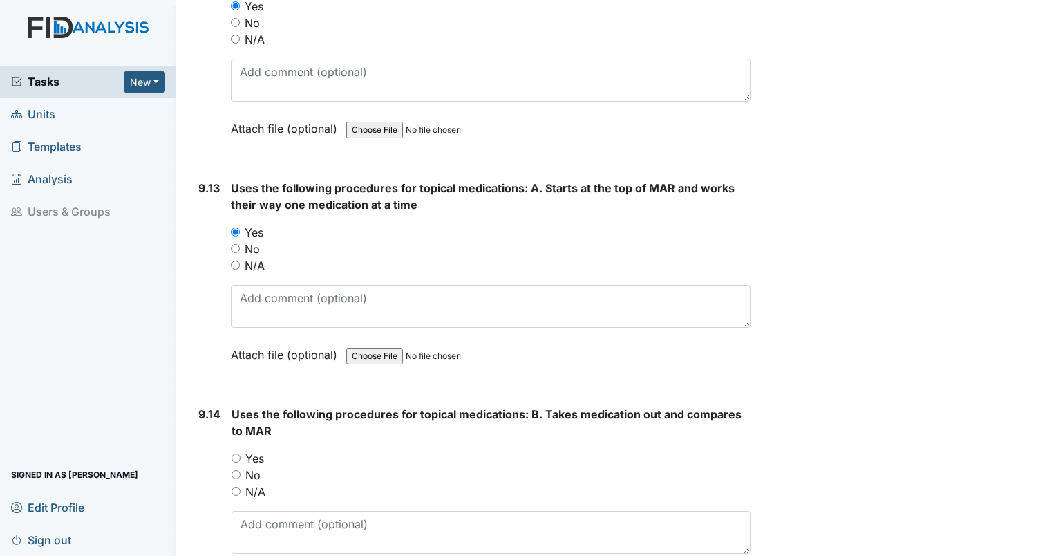
scroll to position [17863, 0]
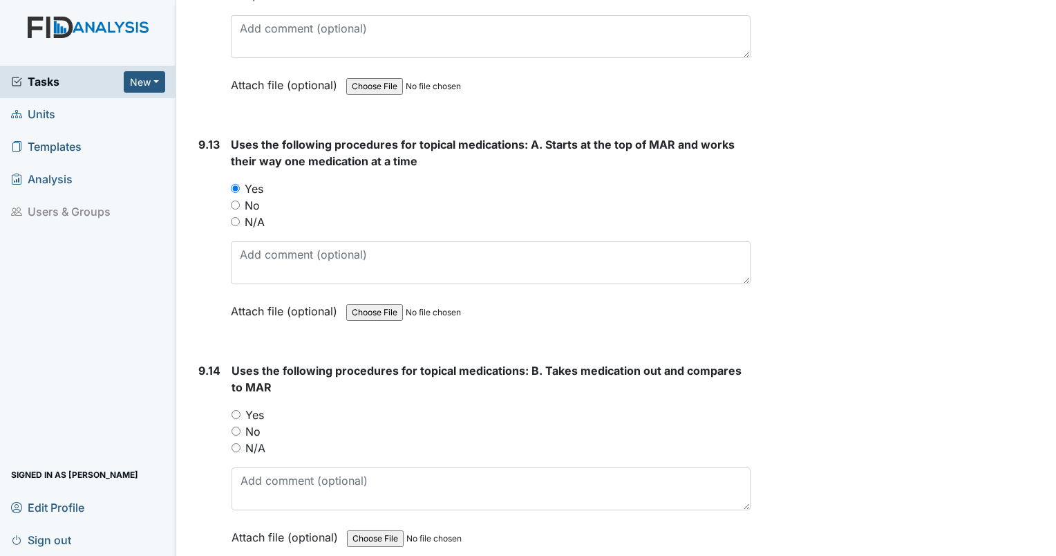
click at [256, 406] on label "Yes" at bounding box center [254, 414] width 19 height 17
click at [240, 410] on input "Yes" at bounding box center [236, 414] width 9 height 9
radio input "true"
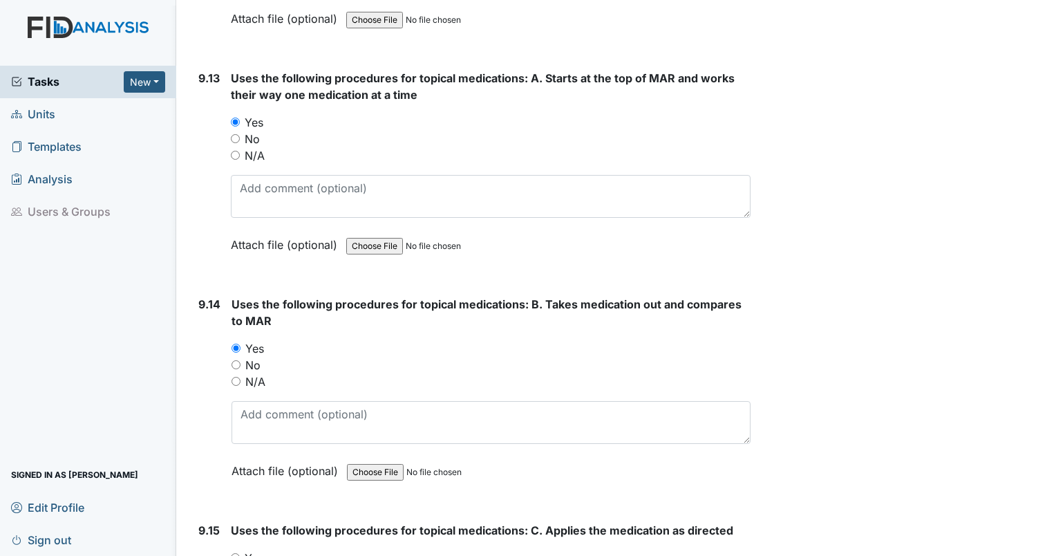
scroll to position [17988, 0]
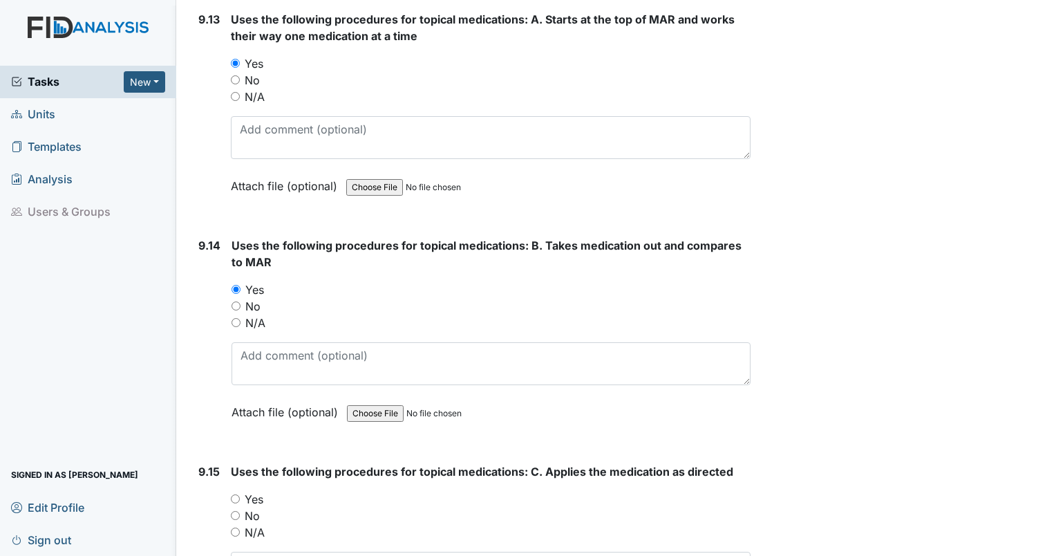
click at [260, 491] on label "Yes" at bounding box center [254, 499] width 19 height 17
click at [240, 494] on input "Yes" at bounding box center [235, 498] width 9 height 9
radio input "true"
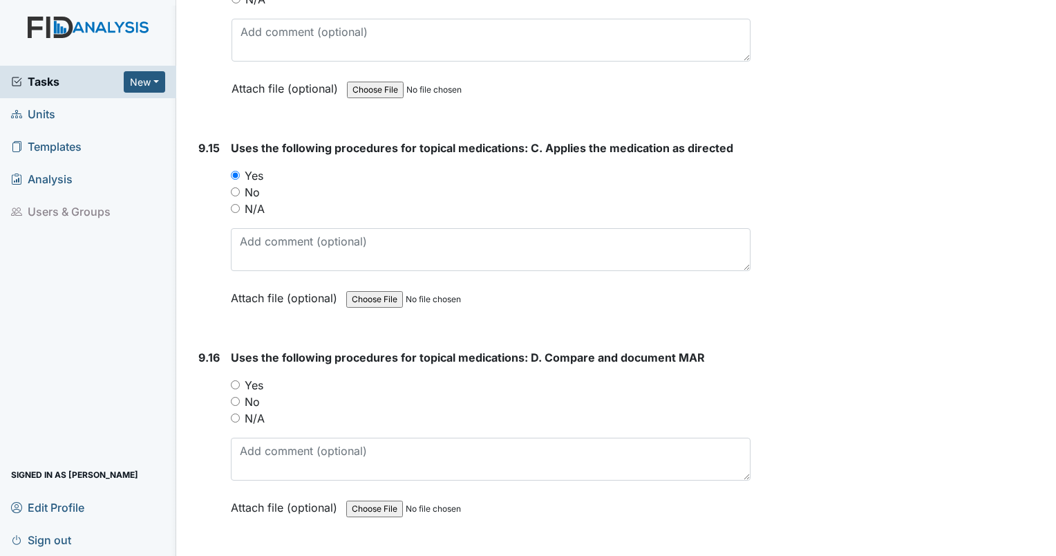
scroll to position [18312, 0]
click at [260, 376] on label "Yes" at bounding box center [254, 384] width 19 height 17
click at [240, 379] on input "Yes" at bounding box center [235, 383] width 9 height 9
radio input "true"
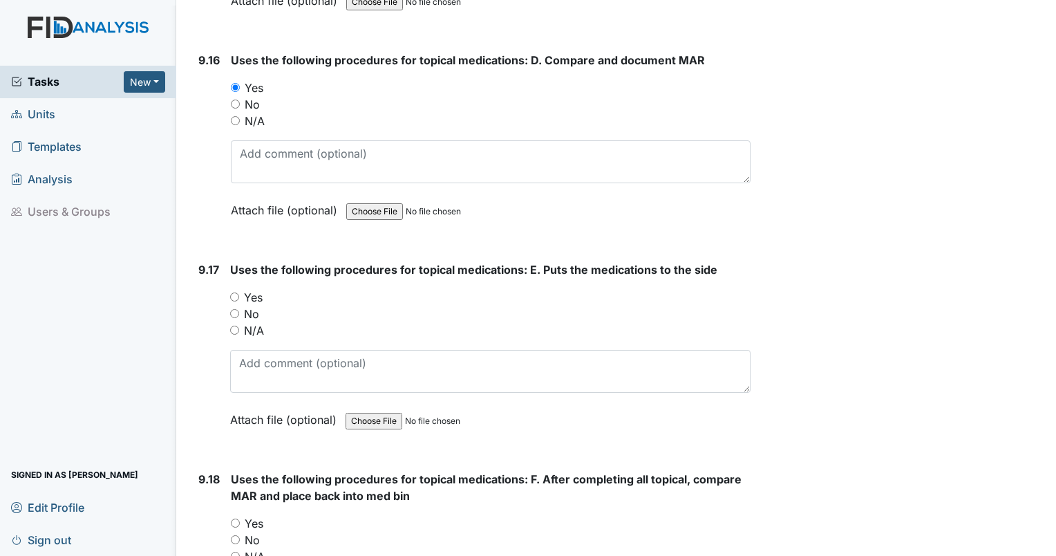
scroll to position [18615, 0]
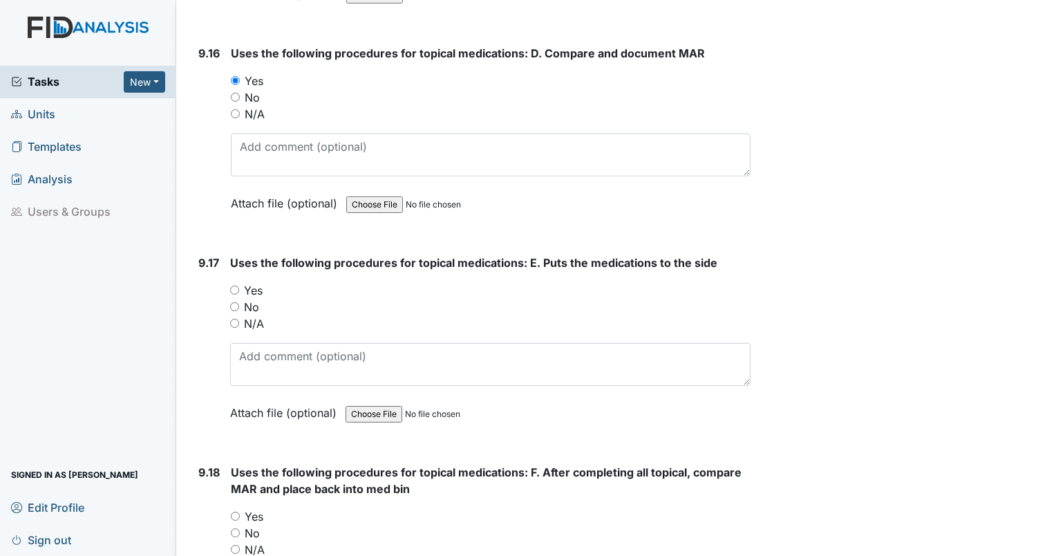
click at [249, 282] on label "Yes" at bounding box center [253, 290] width 19 height 17
click at [239, 285] on input "Yes" at bounding box center [234, 289] width 9 height 9
radio input "true"
click at [261, 508] on label "Yes" at bounding box center [254, 516] width 19 height 17
click at [240, 511] on input "Yes" at bounding box center [235, 515] width 9 height 9
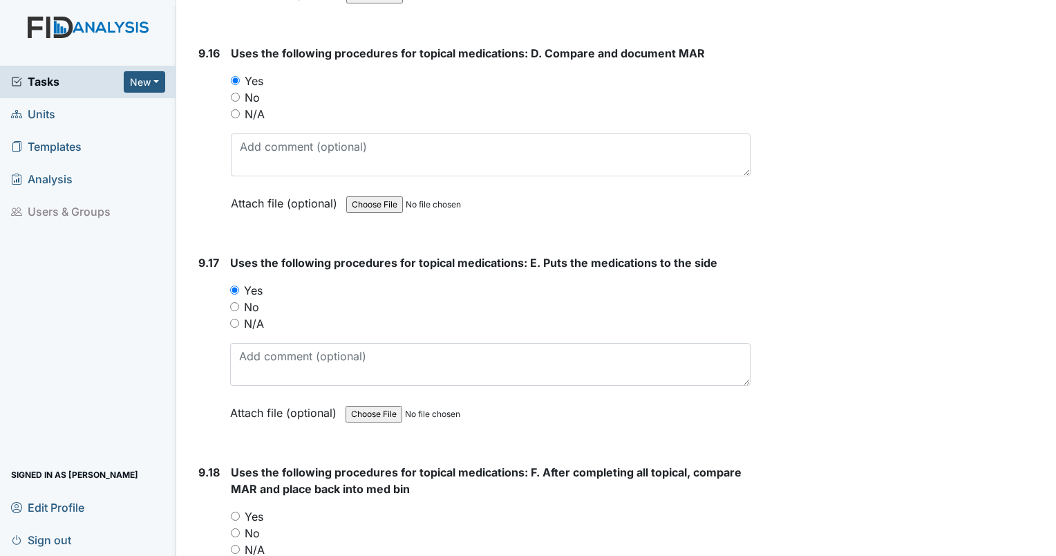
radio input "true"
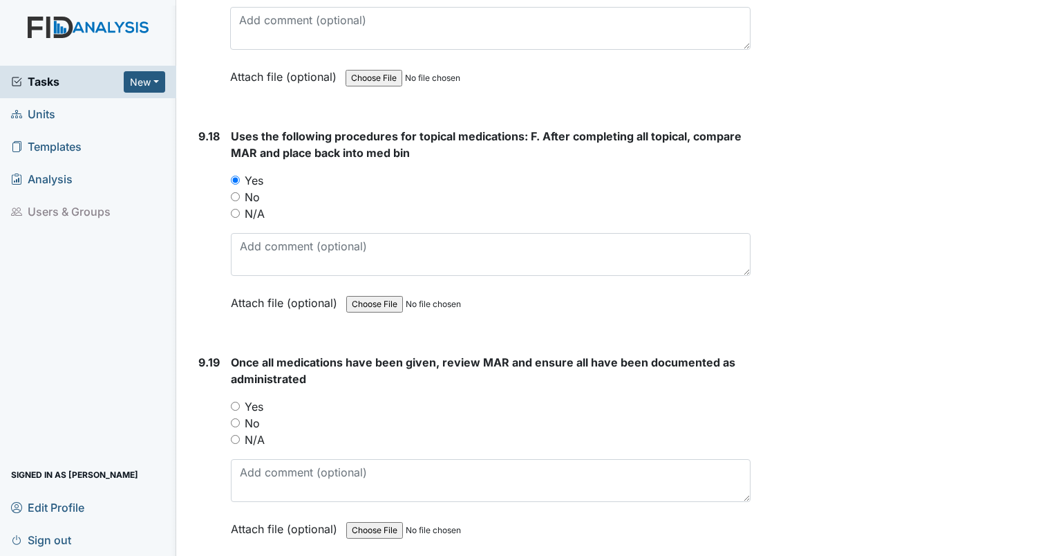
click at [258, 398] on label "Yes" at bounding box center [254, 406] width 19 height 17
click at [240, 402] on input "Yes" at bounding box center [235, 406] width 9 height 9
radio input "true"
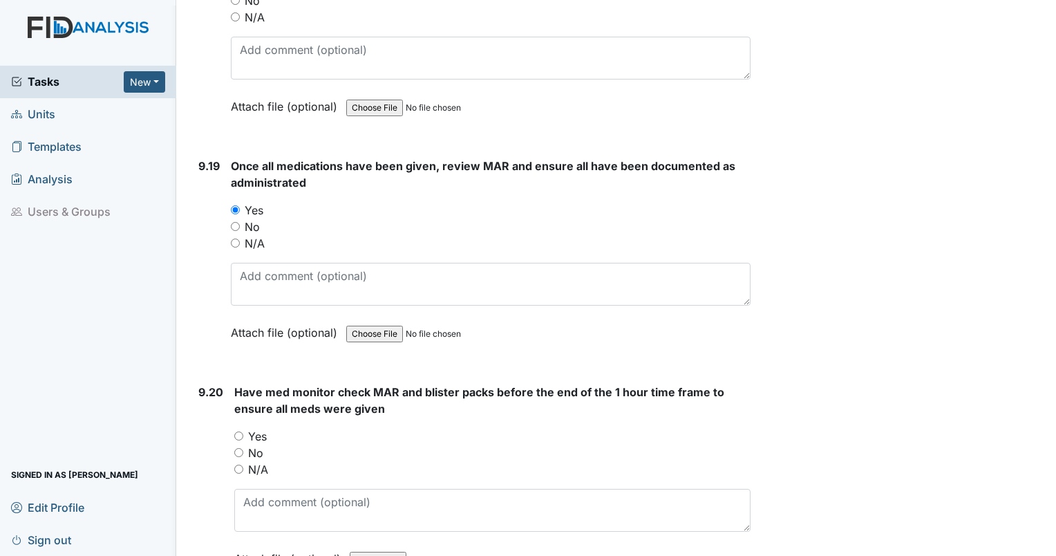
click at [265, 428] on label "Yes" at bounding box center [257, 436] width 19 height 17
click at [243, 431] on input "Yes" at bounding box center [238, 435] width 9 height 9
radio input "true"
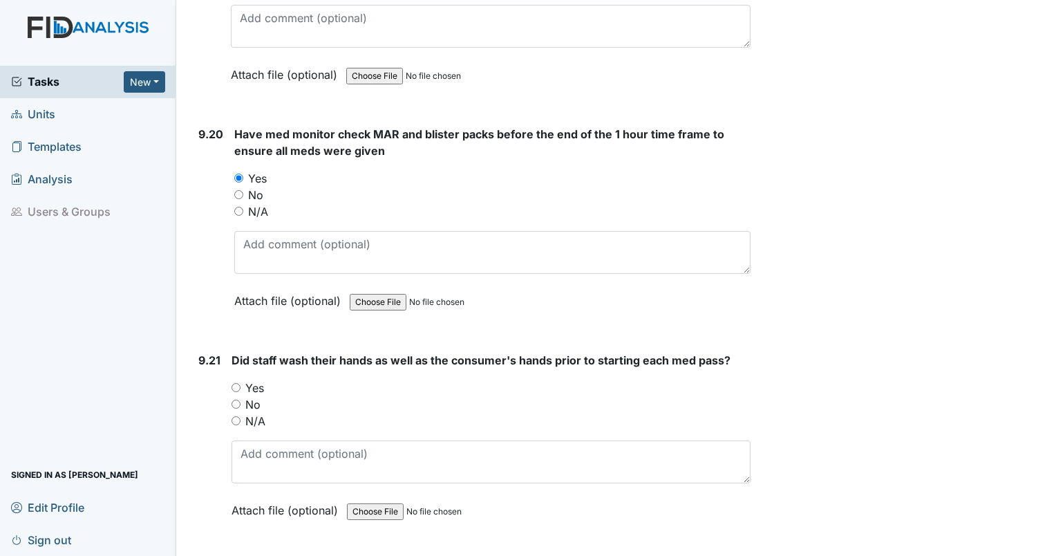
scroll to position [19418, 0]
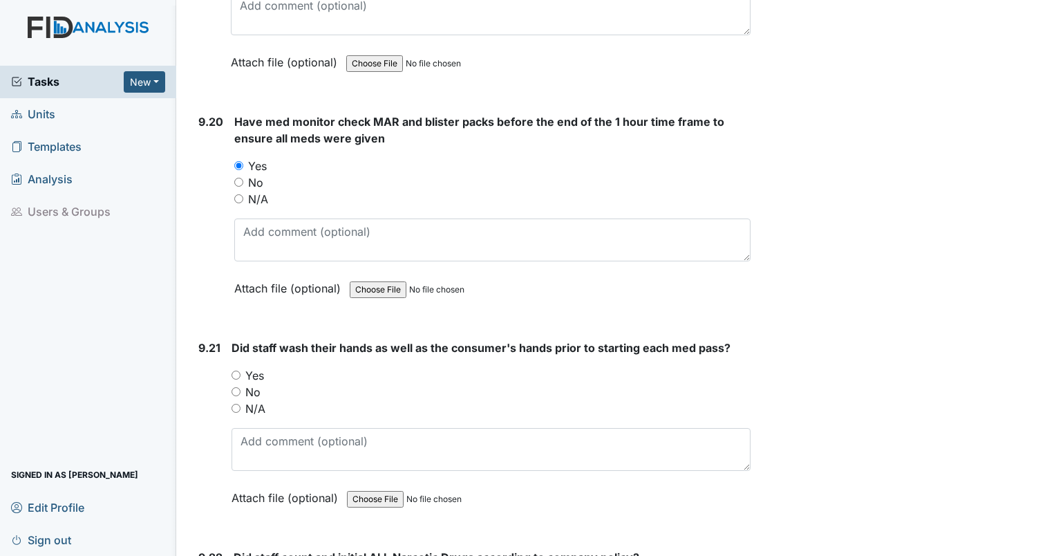
click at [261, 367] on label "Yes" at bounding box center [254, 375] width 19 height 17
click at [240, 370] on input "Yes" at bounding box center [236, 374] width 9 height 9
radio input "true"
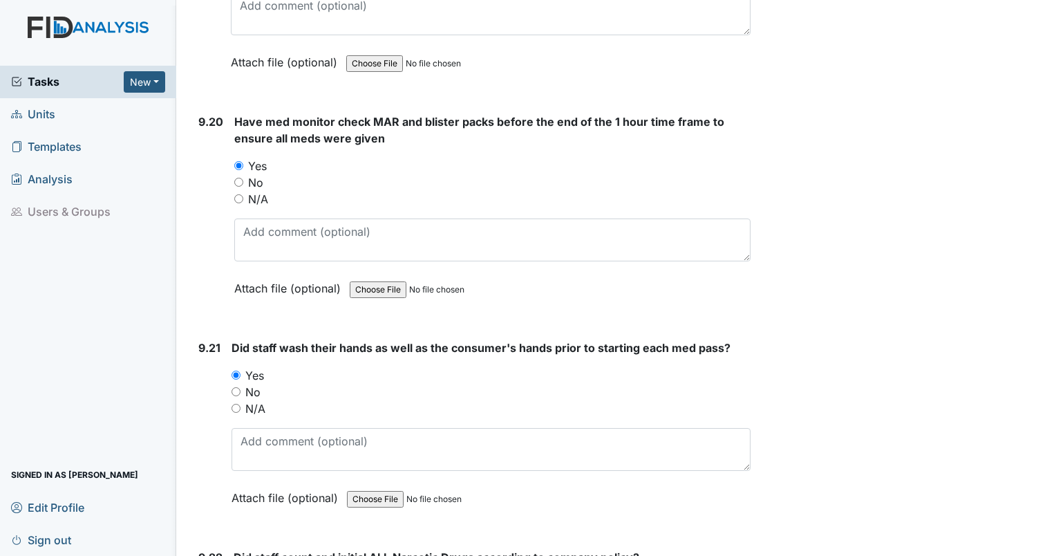
radio input "true"
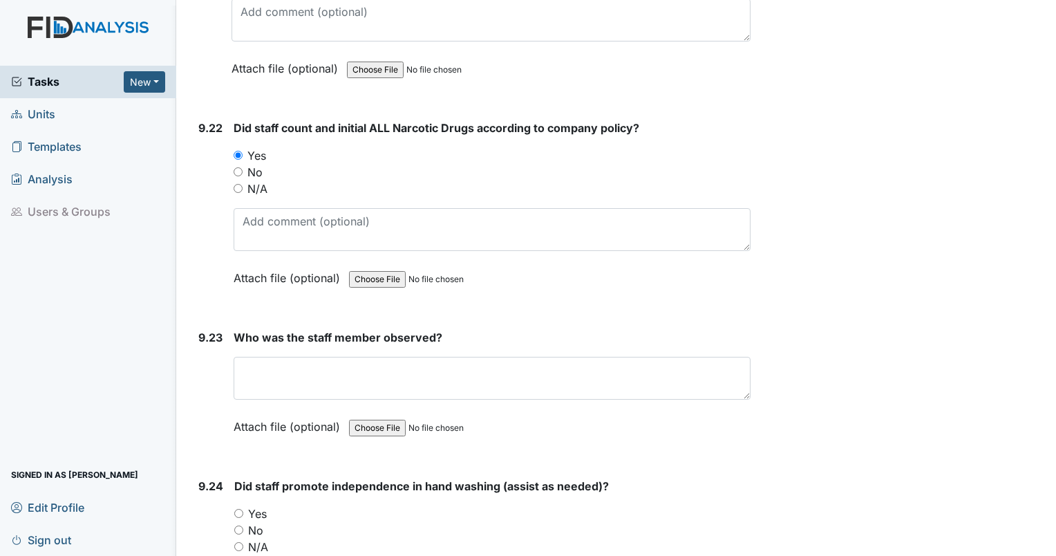
scroll to position [19861, 0]
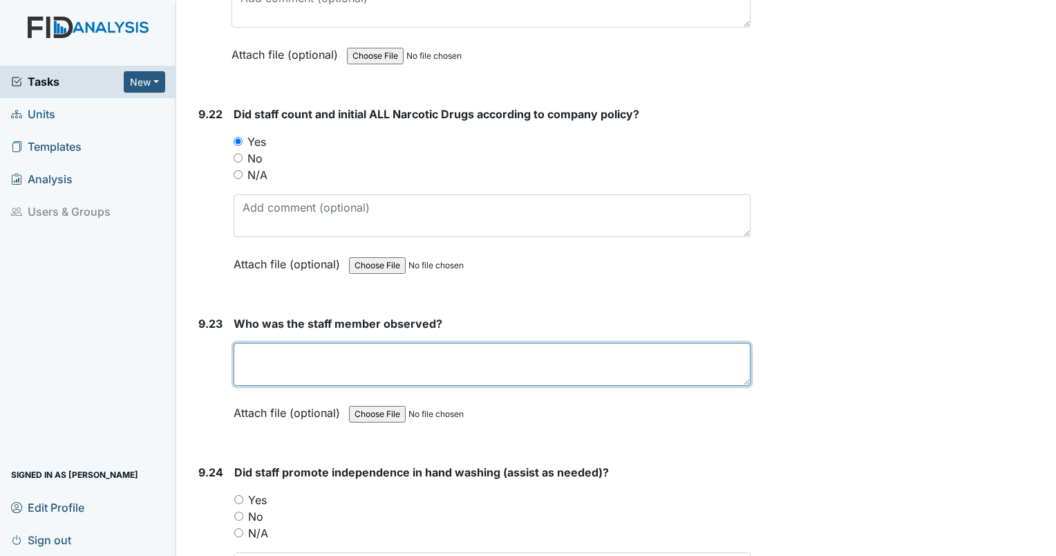
click at [365, 343] on textarea at bounding box center [492, 364] width 517 height 43
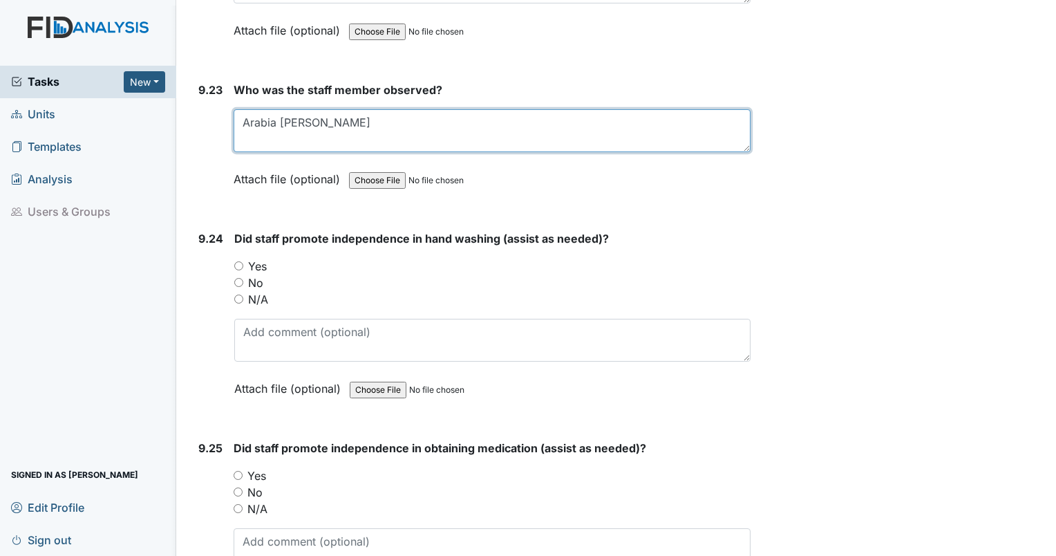
scroll to position [20101, 0]
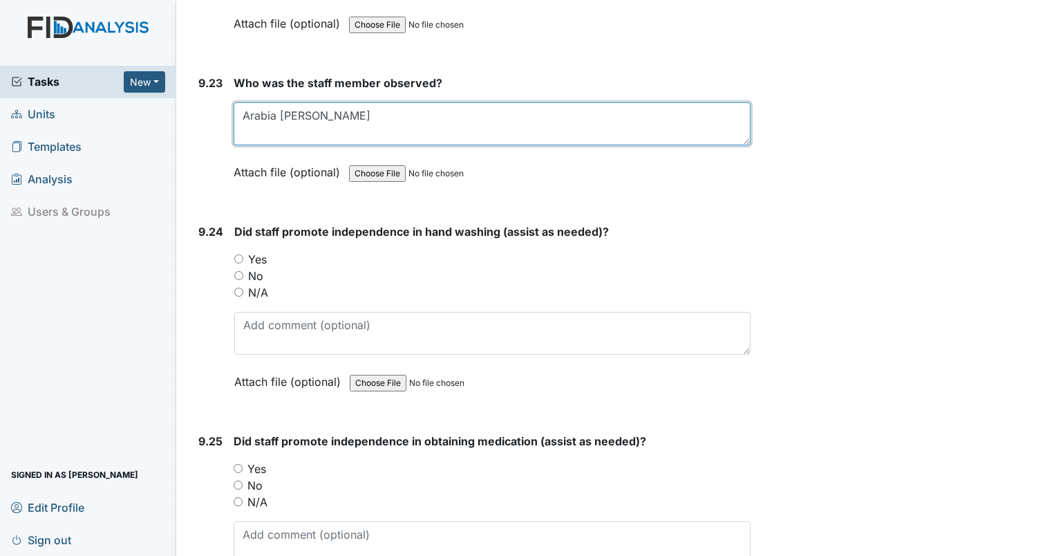
type textarea "Arabia Johnson"
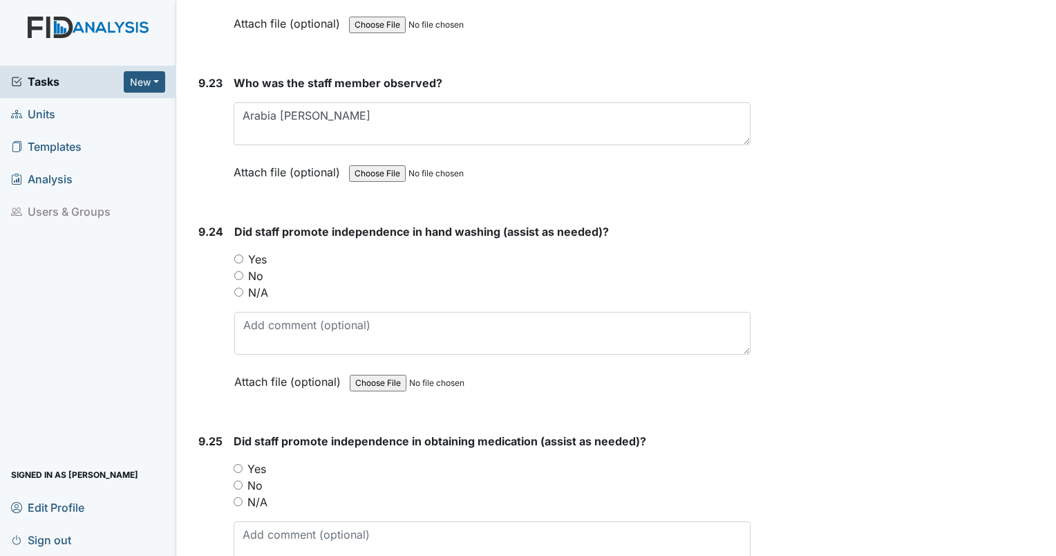
click at [236, 254] on input "Yes" at bounding box center [238, 258] width 9 height 9
radio input "true"
click at [234, 464] on input "Yes" at bounding box center [238, 468] width 9 height 9
radio input "true"
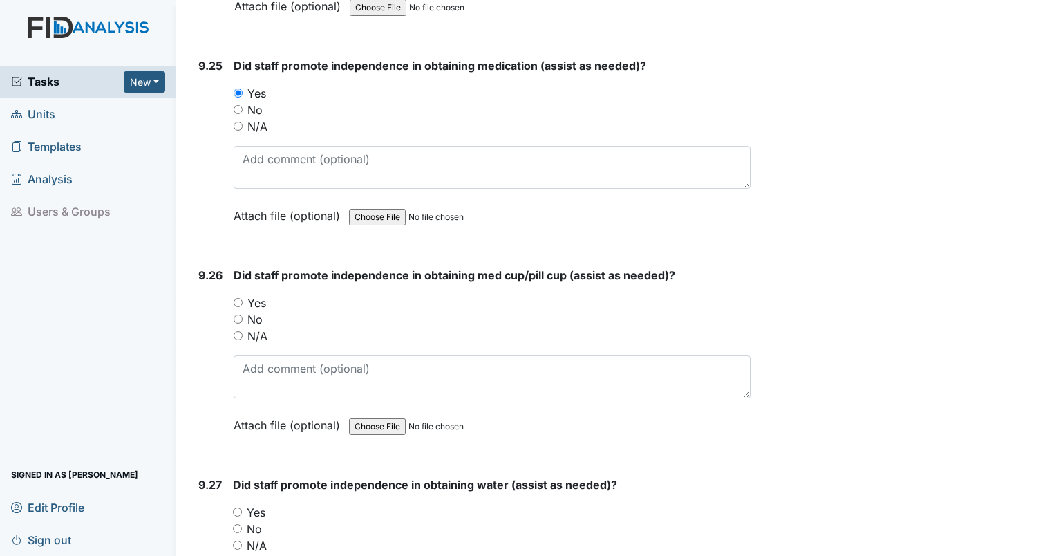
scroll to position [20477, 0]
click at [253, 294] on label "Yes" at bounding box center [256, 302] width 19 height 17
click at [243, 297] on input "Yes" at bounding box center [238, 301] width 9 height 9
radio input "true"
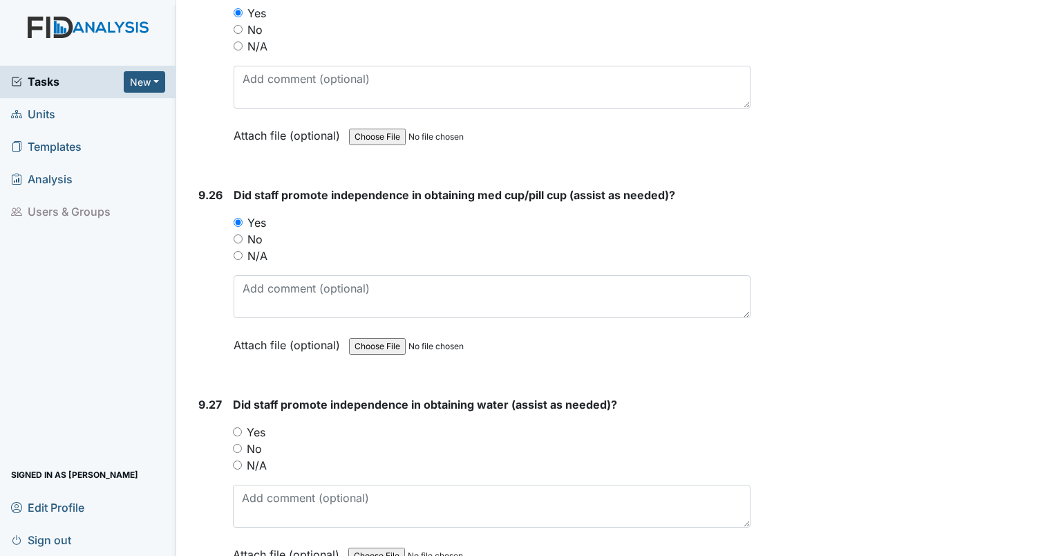
scroll to position [20599, 0]
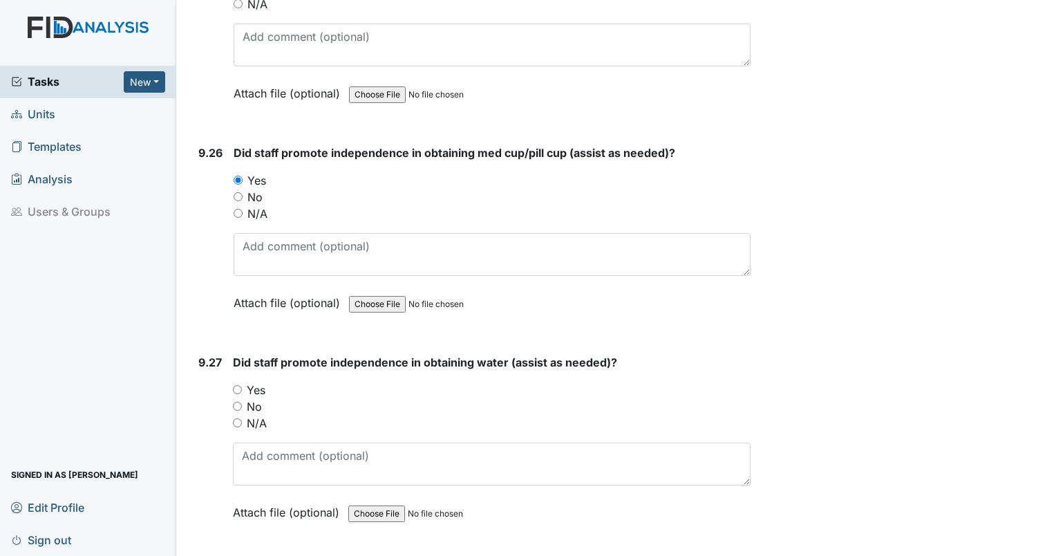
click at [276, 381] on div "Yes" at bounding box center [492, 389] width 518 height 17
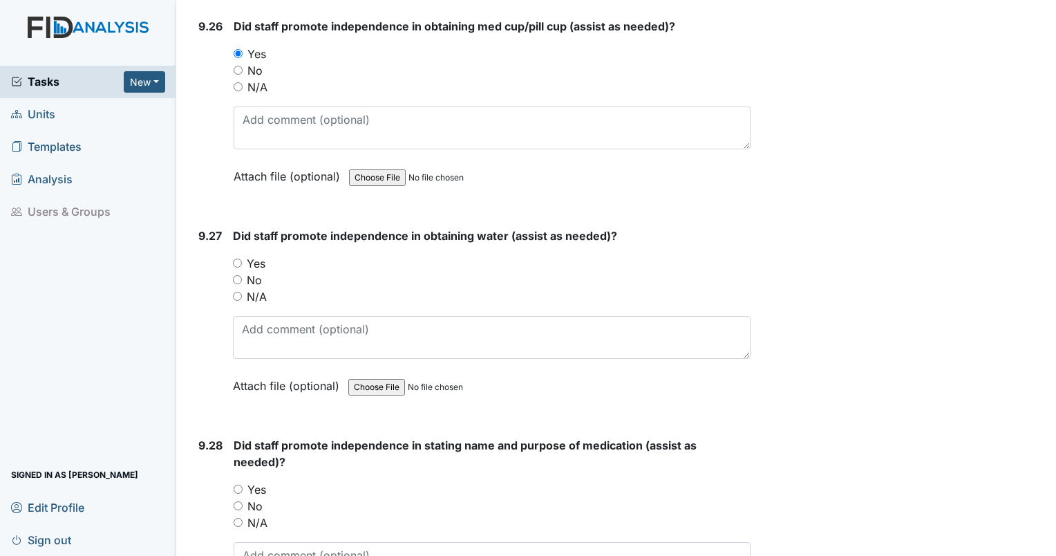
scroll to position [20750, 0]
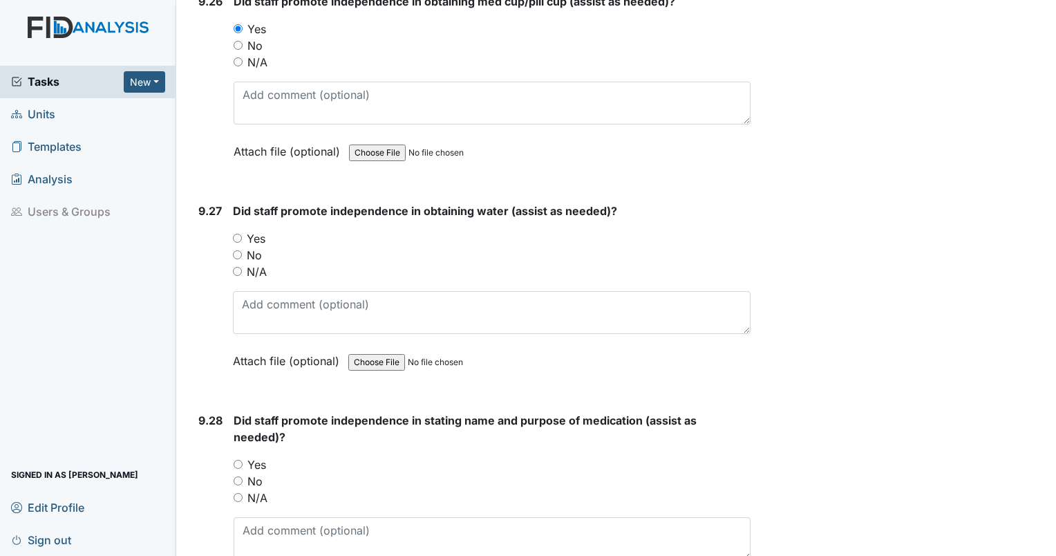
click at [252, 230] on label "Yes" at bounding box center [256, 238] width 19 height 17
click at [242, 234] on input "Yes" at bounding box center [237, 238] width 9 height 9
radio input "true"
click at [258, 456] on label "Yes" at bounding box center [256, 464] width 19 height 17
click at [243, 460] on input "Yes" at bounding box center [238, 464] width 9 height 9
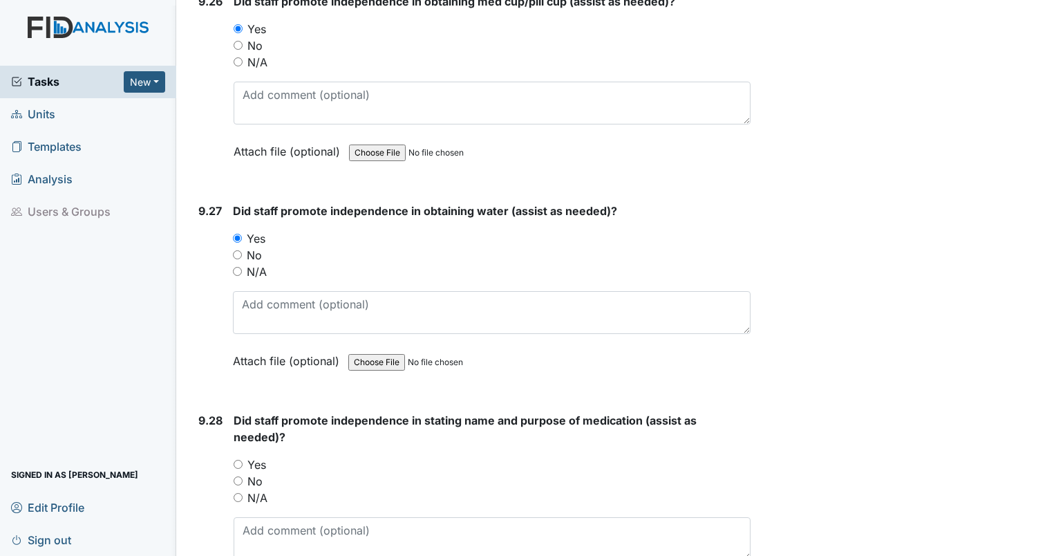
radio input "true"
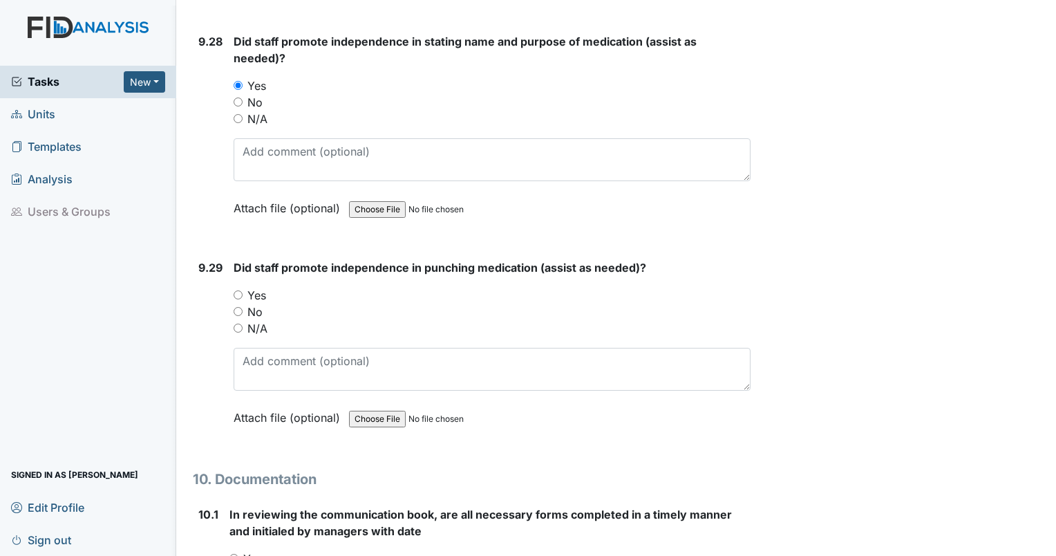
click at [263, 287] on label "Yes" at bounding box center [256, 295] width 19 height 17
click at [243, 290] on input "Yes" at bounding box center [238, 294] width 9 height 9
radio input "true"
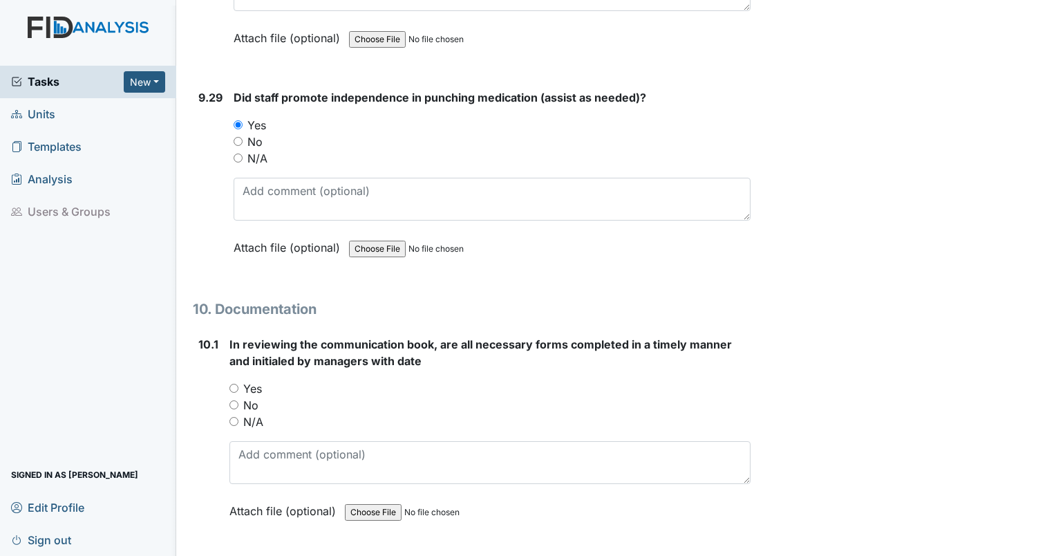
click at [254, 380] on label "Yes" at bounding box center [252, 388] width 19 height 17
click at [238, 384] on input "Yes" at bounding box center [233, 388] width 9 height 9
radio input "true"
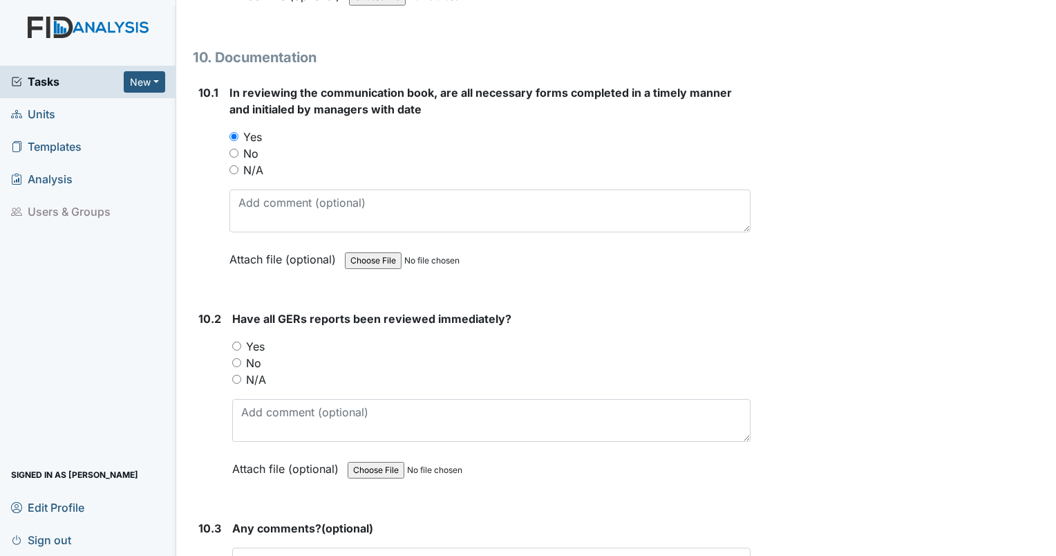
scroll to position [21554, 0]
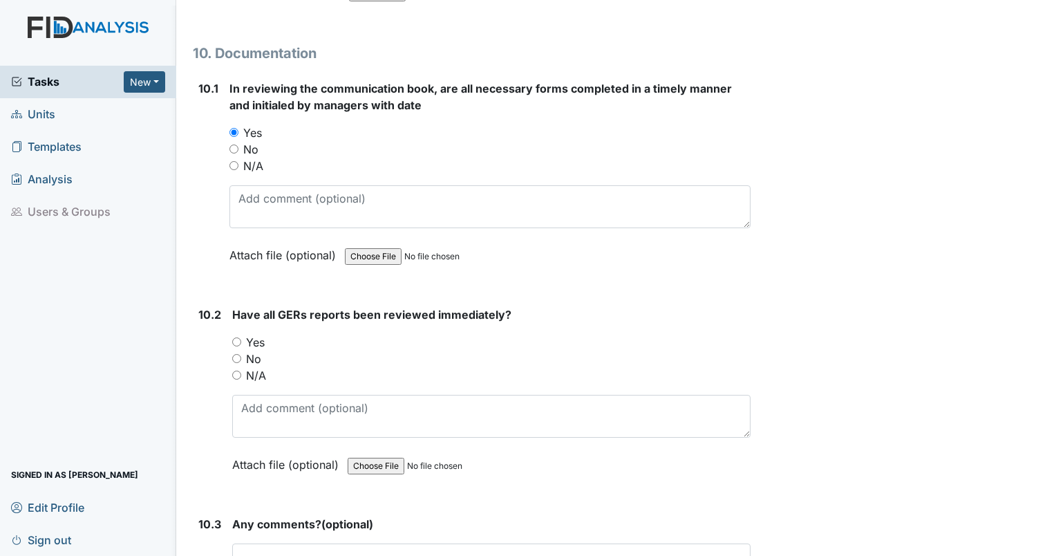
click at [273, 334] on div "Yes" at bounding box center [491, 342] width 518 height 17
click at [257, 334] on label "Yes" at bounding box center [255, 342] width 19 height 17
click at [241, 337] on input "Yes" at bounding box center [236, 341] width 9 height 9
radio input "true"
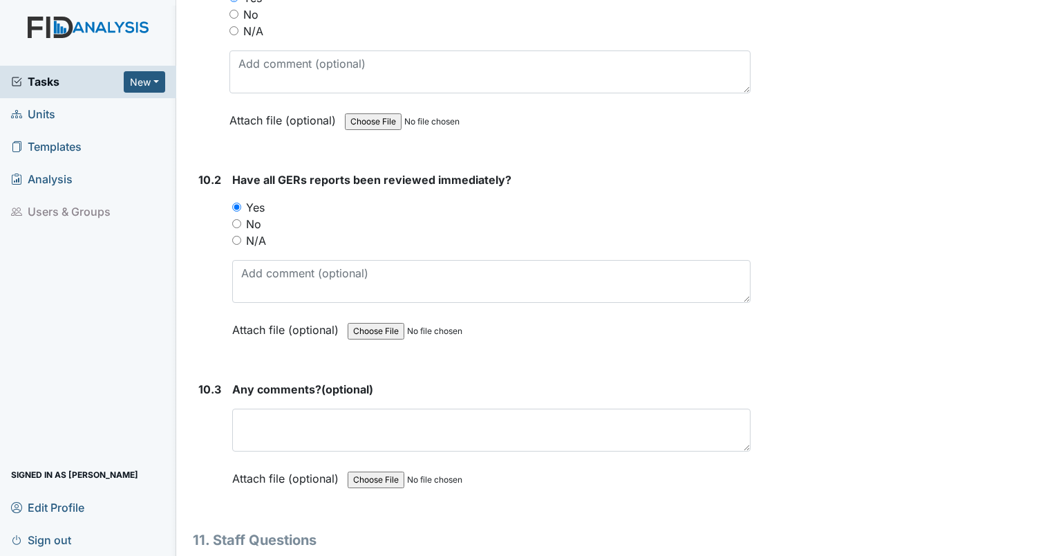
scroll to position [21692, 0]
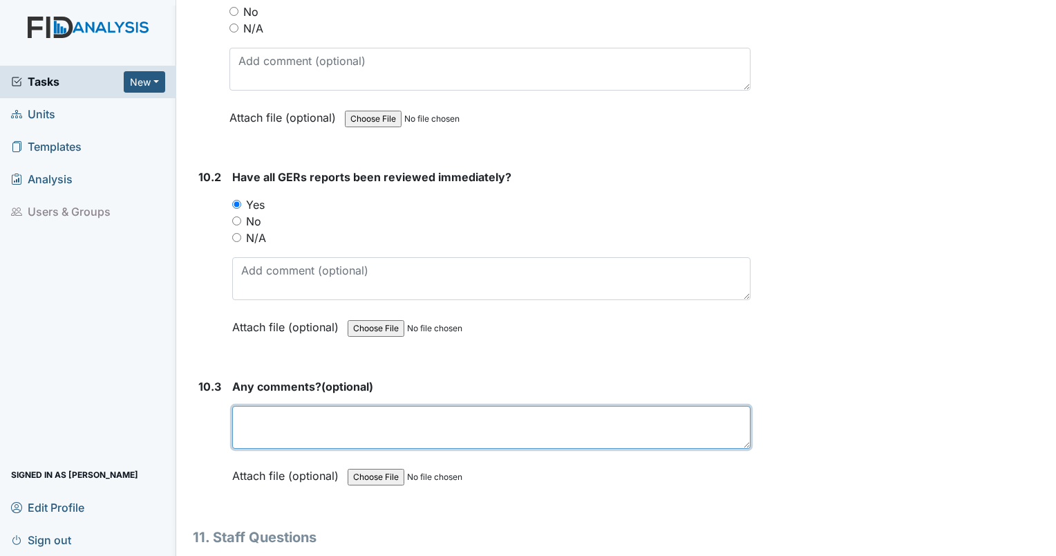
click at [364, 406] on textarea at bounding box center [491, 427] width 518 height 43
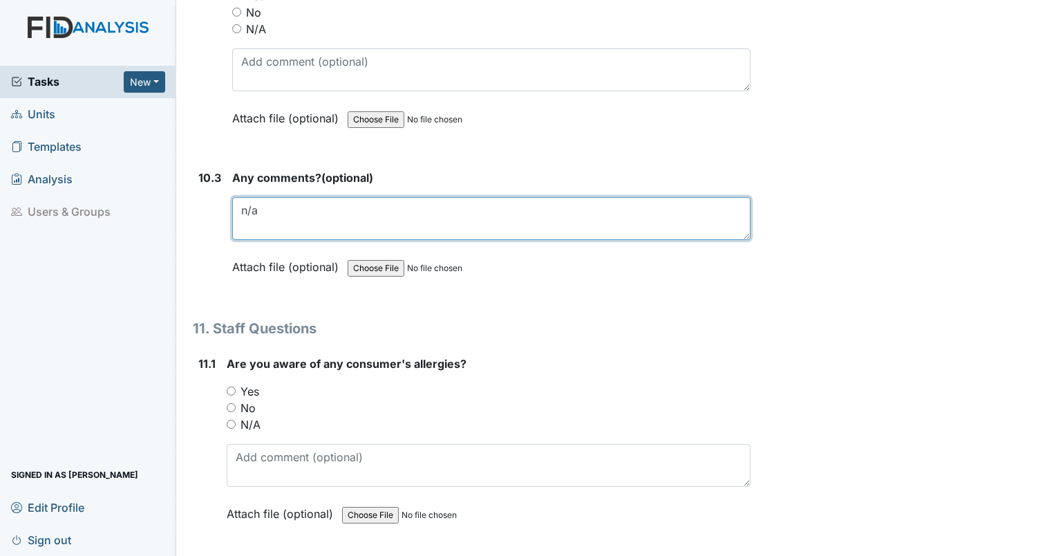
type textarea "n/a"
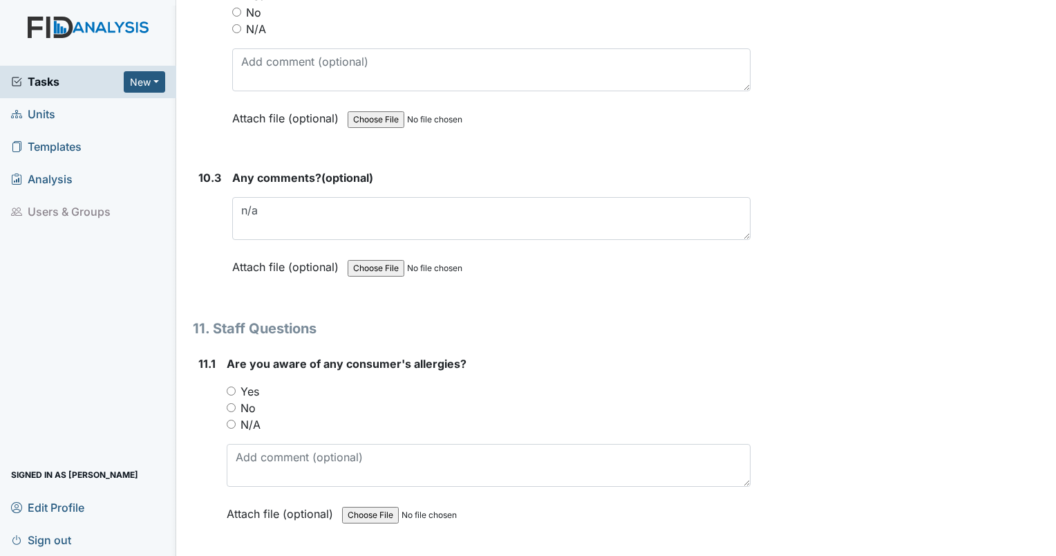
click at [251, 383] on label "Yes" at bounding box center [249, 391] width 19 height 17
click at [236, 386] on input "Yes" at bounding box center [231, 390] width 9 height 9
radio input "true"
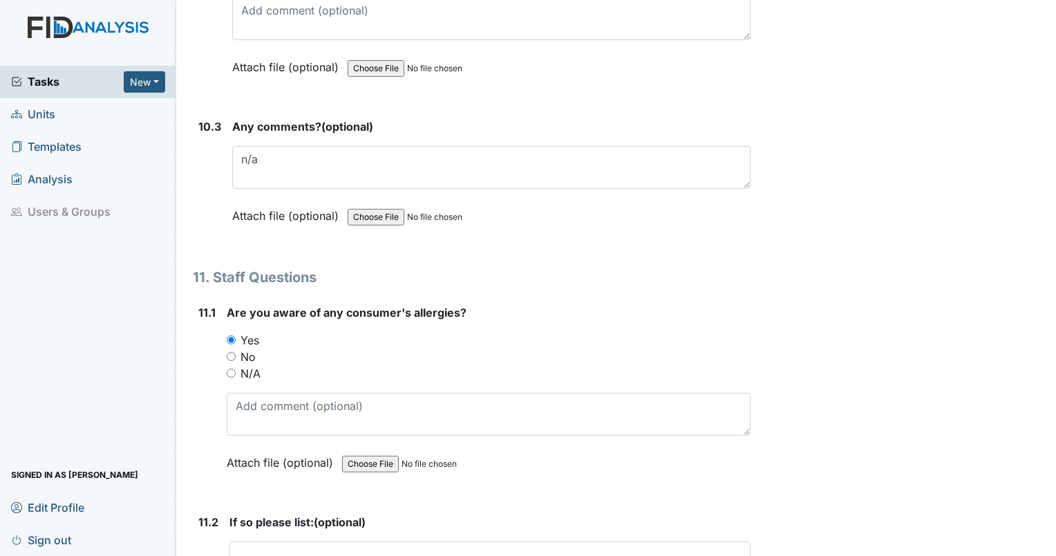
scroll to position [21976, 0]
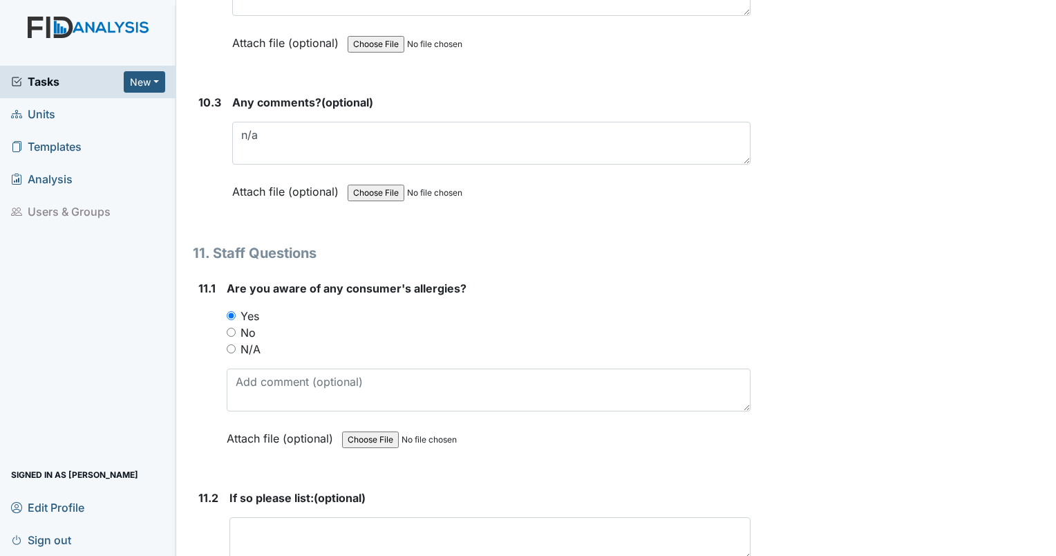
click at [254, 324] on label "No" at bounding box center [247, 332] width 15 height 17
click at [236, 328] on input "No" at bounding box center [231, 332] width 9 height 9
radio input "true"
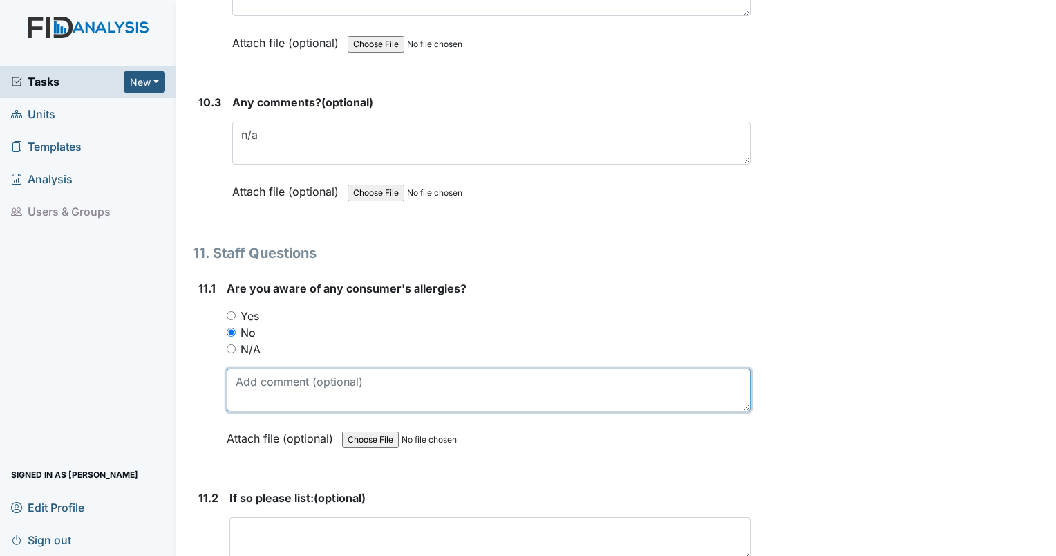
click at [308, 368] on textarea at bounding box center [489, 389] width 524 height 43
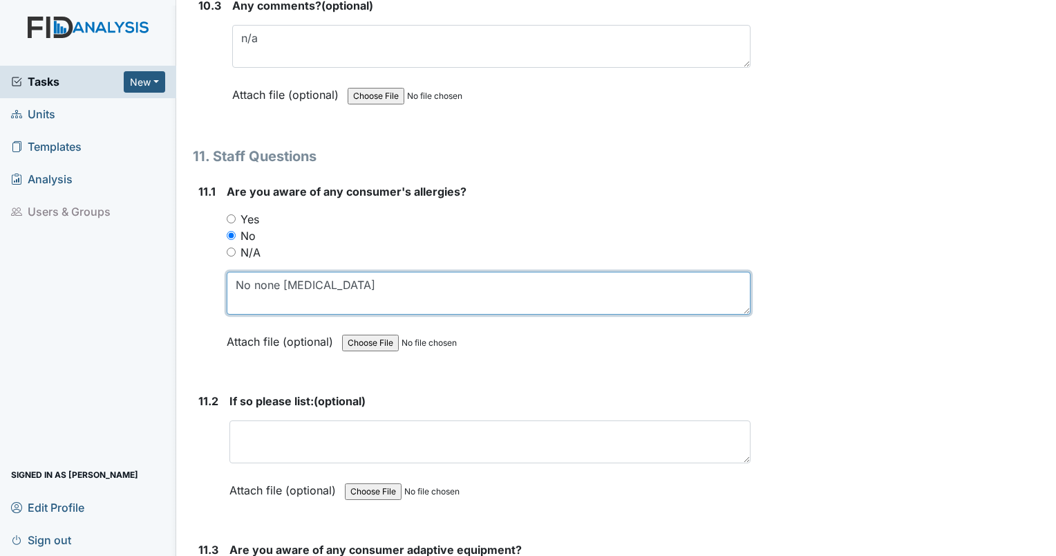
scroll to position [22120, 0]
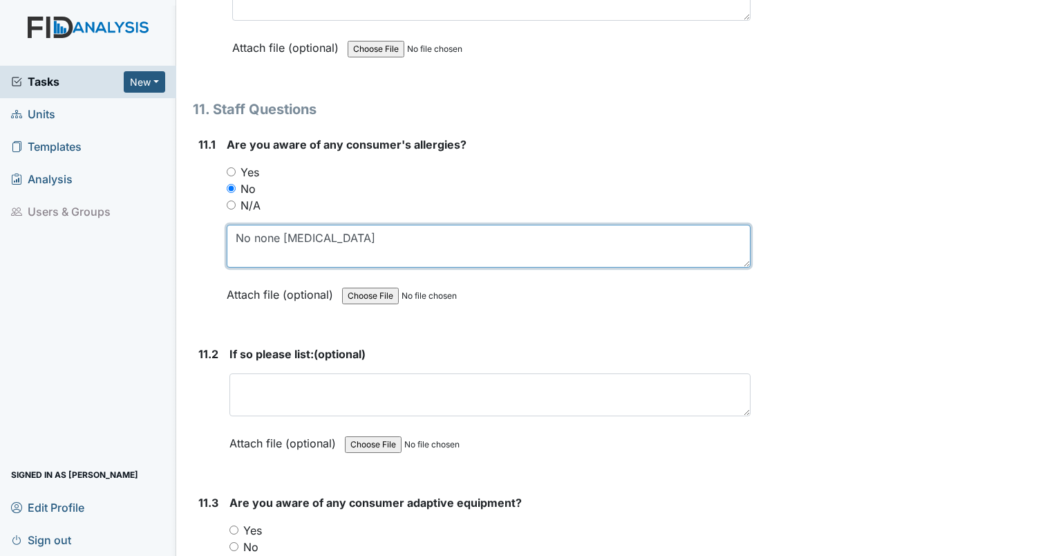
type textarea "No none allergies"
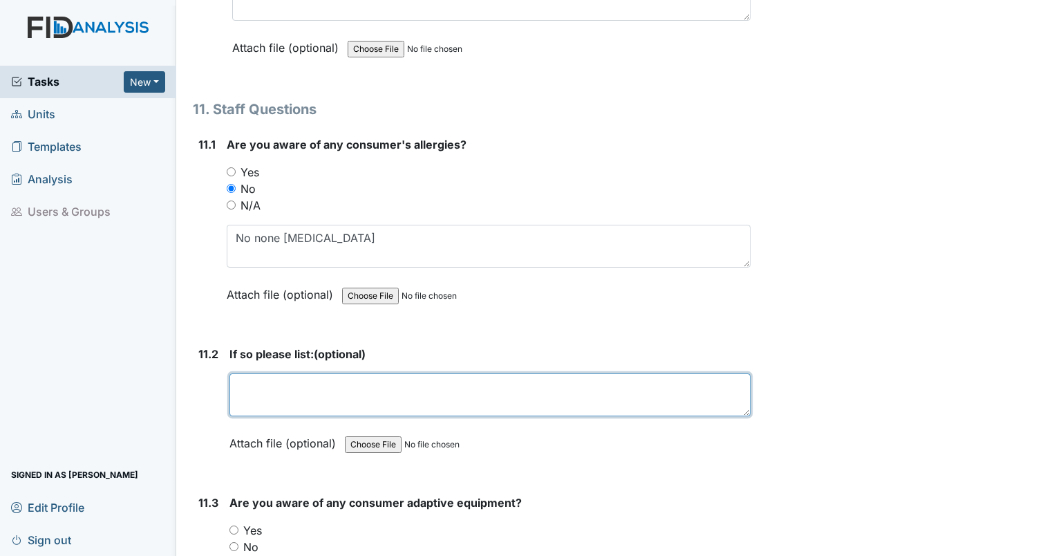
click at [494, 373] on textarea at bounding box center [489, 394] width 521 height 43
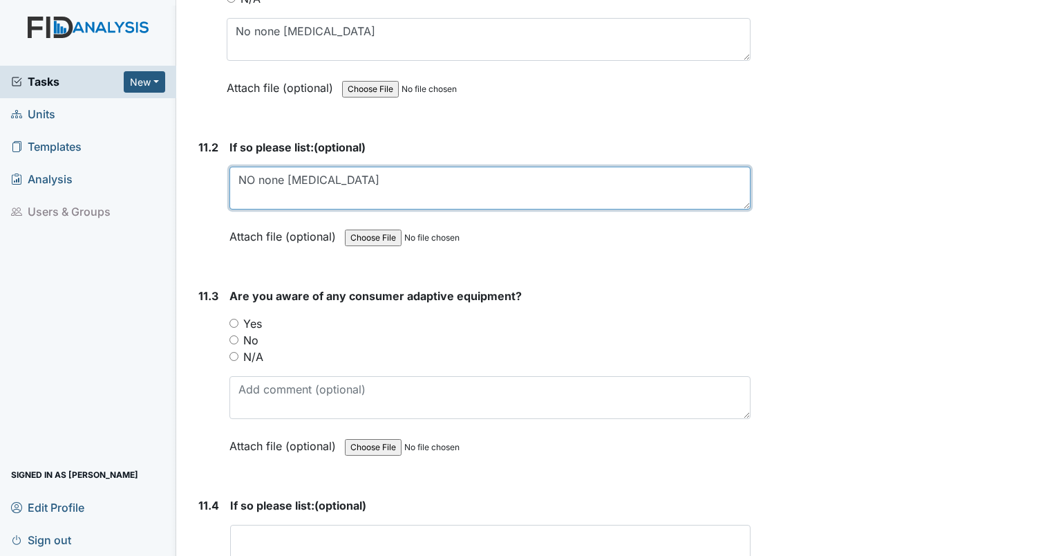
scroll to position [22327, 0]
type textarea "NO none allergies"
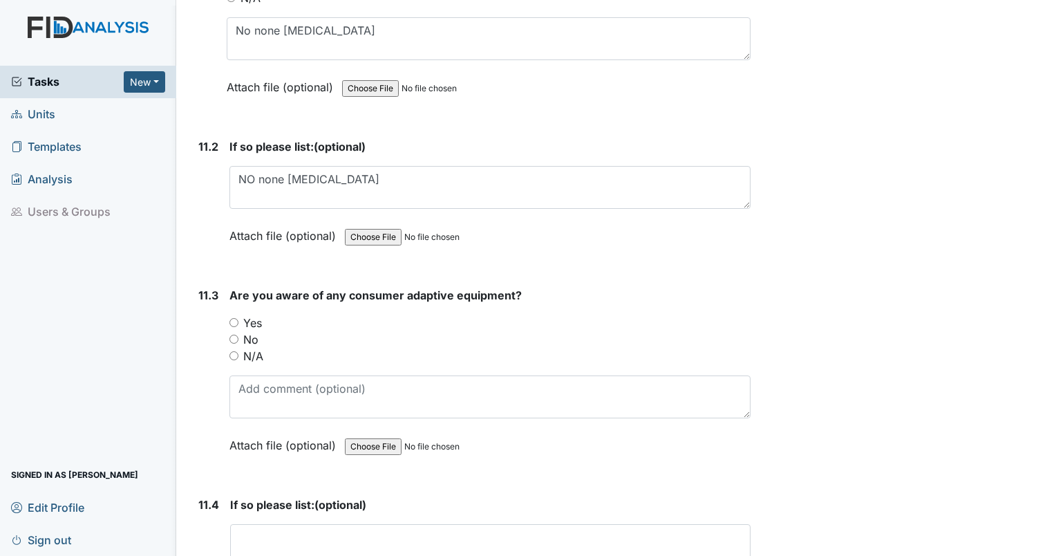
click at [231, 318] on input "Yes" at bounding box center [233, 322] width 9 height 9
radio input "true"
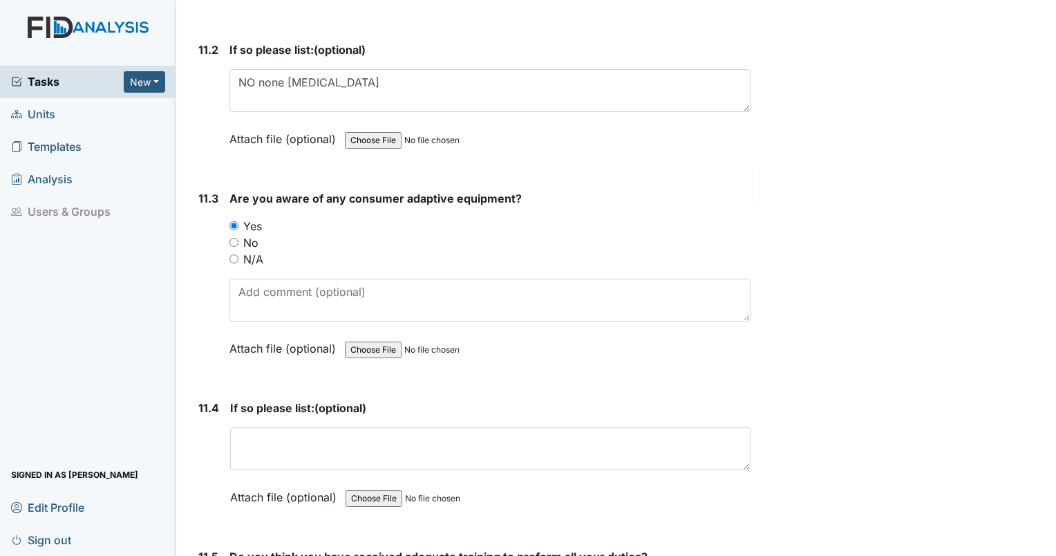
scroll to position [22498, 0]
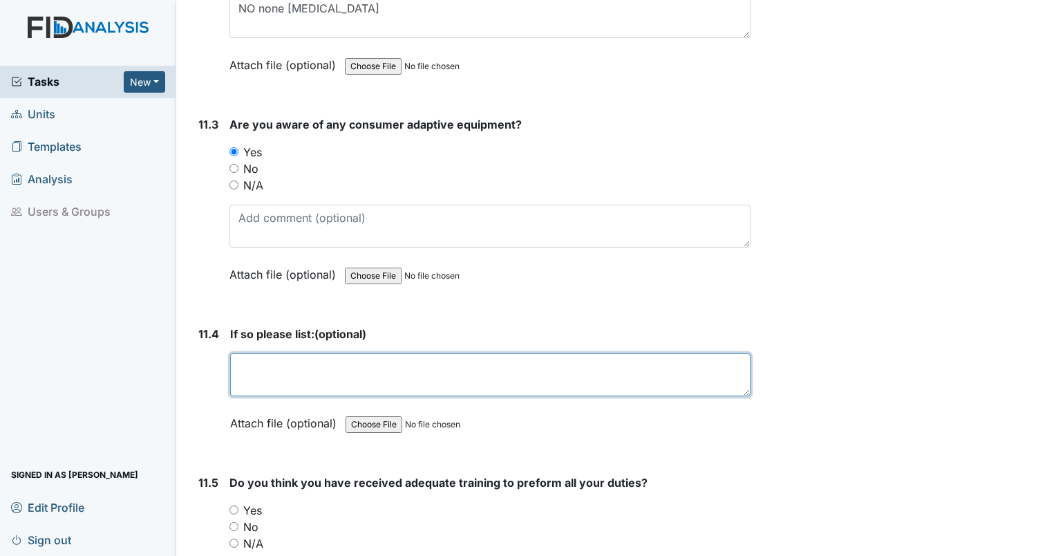
click at [524, 353] on textarea at bounding box center [490, 374] width 520 height 43
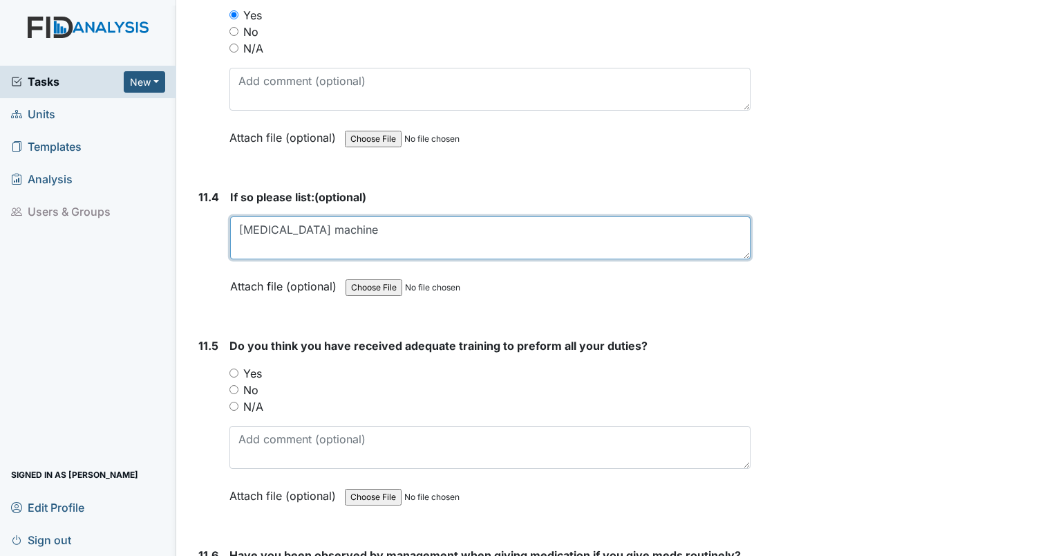
scroll to position [22695, 0]
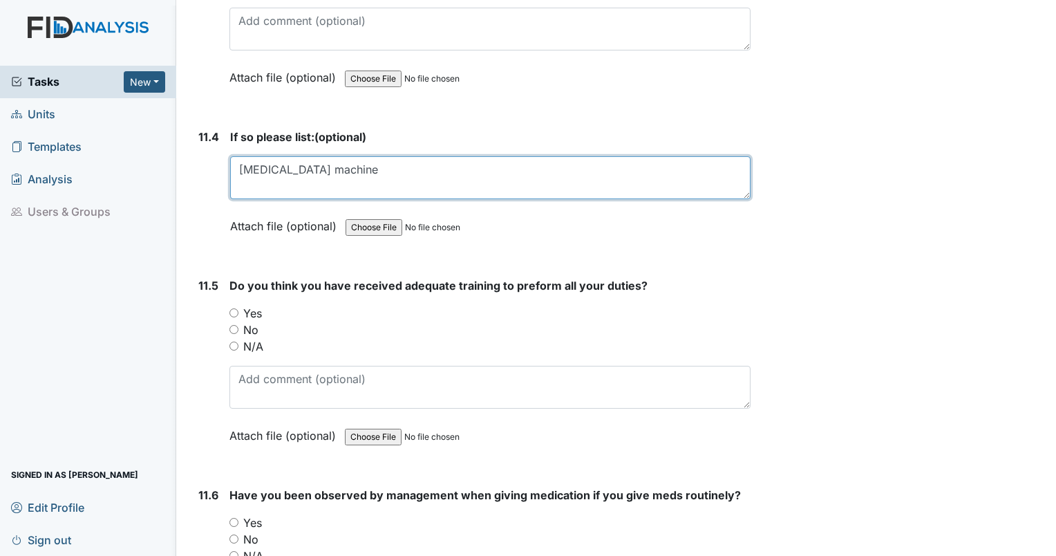
type textarea "CPAP machine"
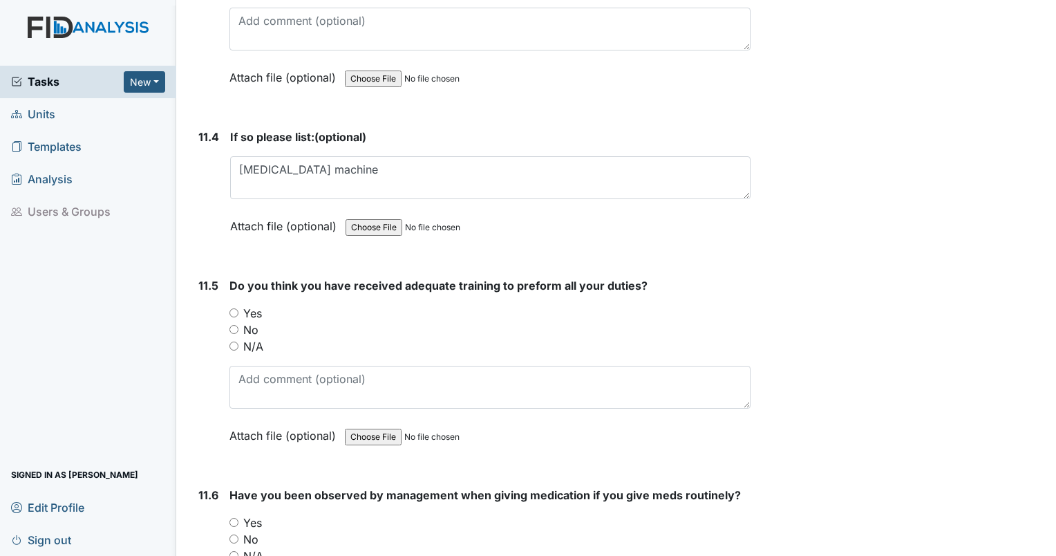
click at [237, 308] on input "Yes" at bounding box center [233, 312] width 9 height 9
radio input "true"
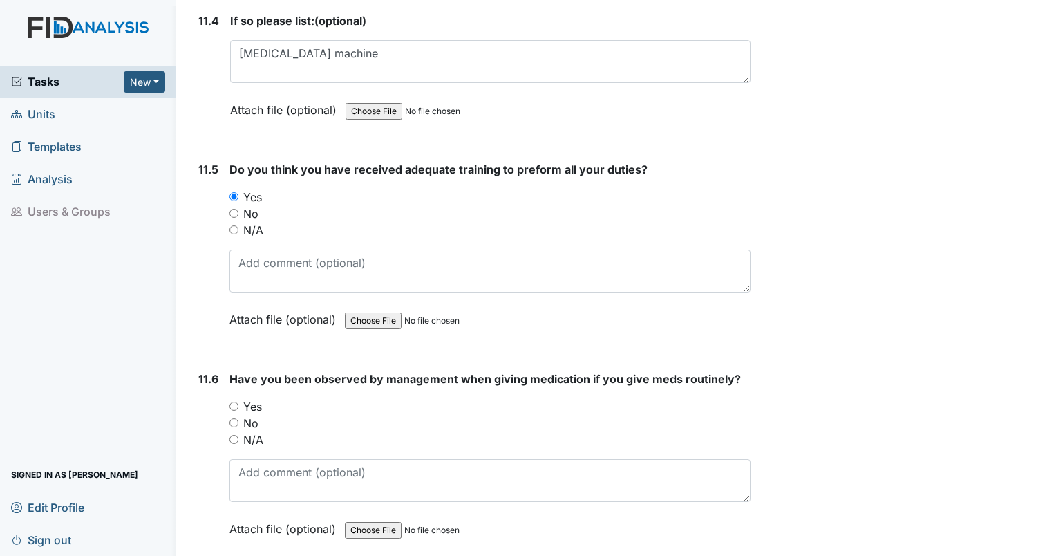
scroll to position [22831, 0]
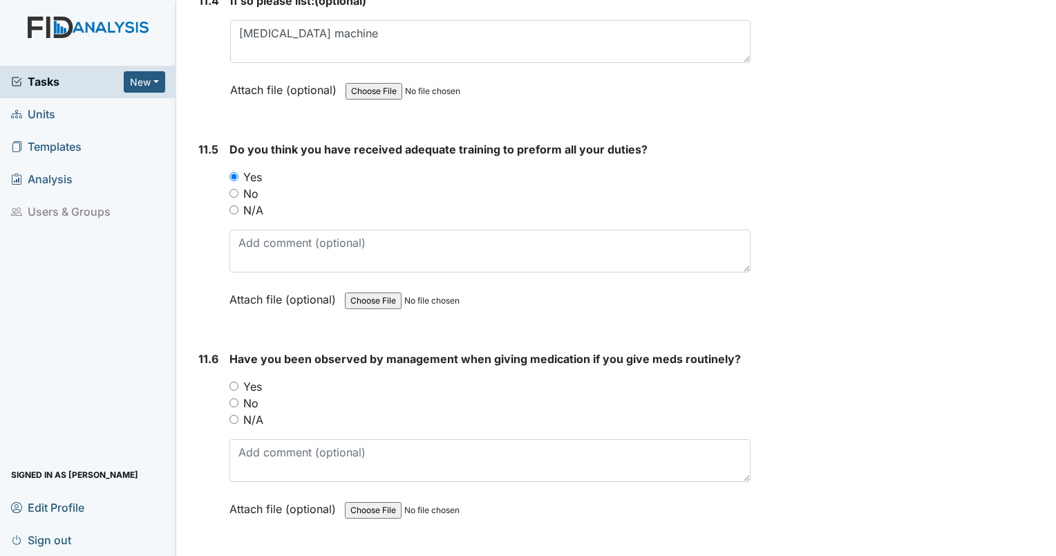
click at [257, 378] on label "Yes" at bounding box center [252, 386] width 19 height 17
click at [238, 381] on input "Yes" at bounding box center [233, 385] width 9 height 9
radio input "true"
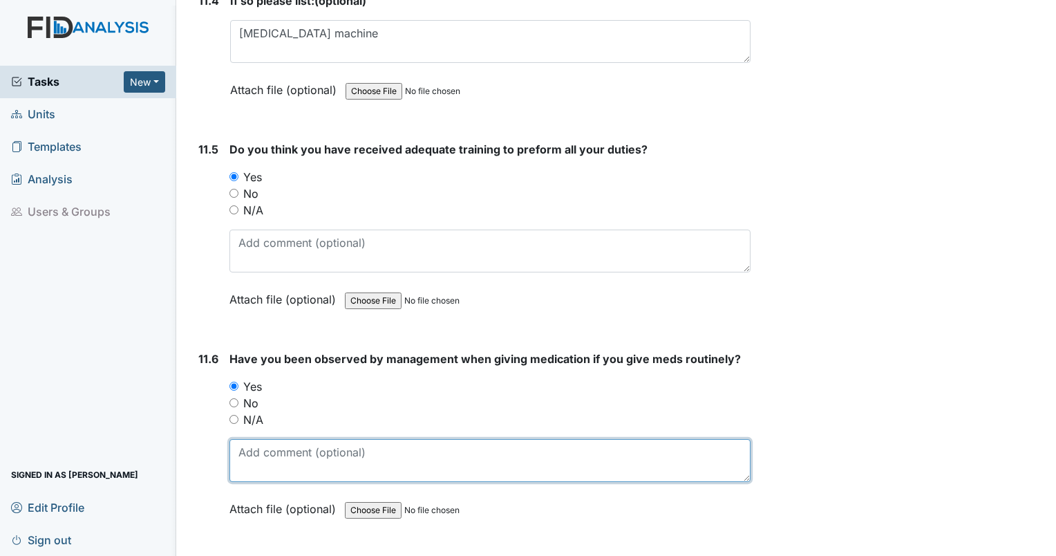
click at [357, 439] on textarea at bounding box center [489, 460] width 521 height 43
type textarea "F"
type textarea "P"
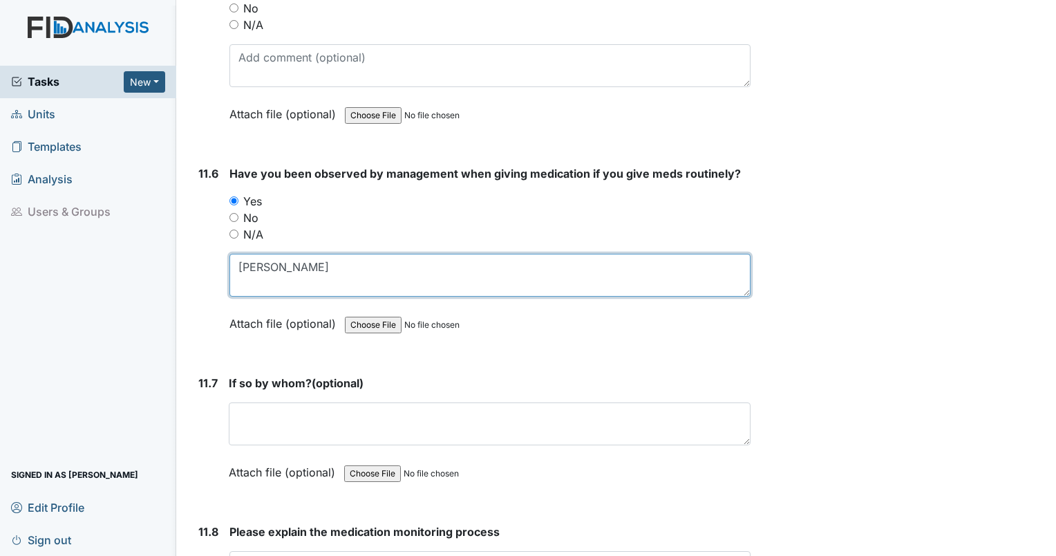
scroll to position [23017, 0]
type textarea "D"
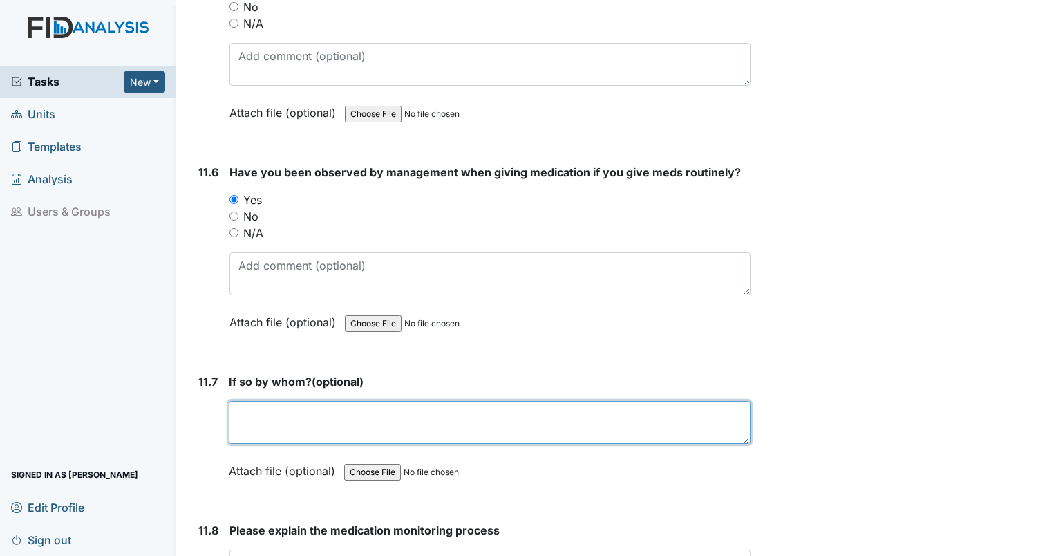
click at [524, 401] on textarea at bounding box center [490, 422] width 522 height 43
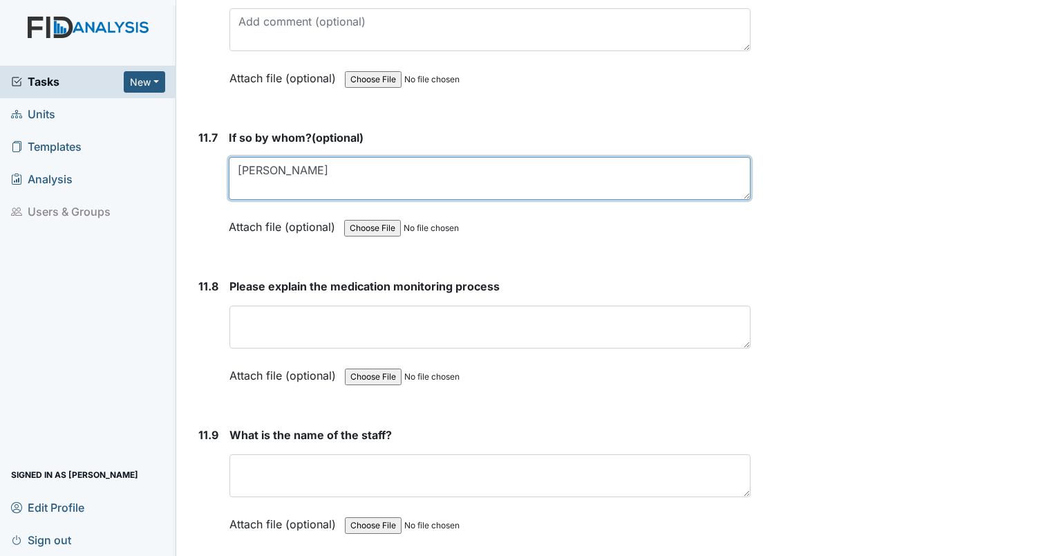
scroll to position [23263, 0]
type textarea "Dorothy S"
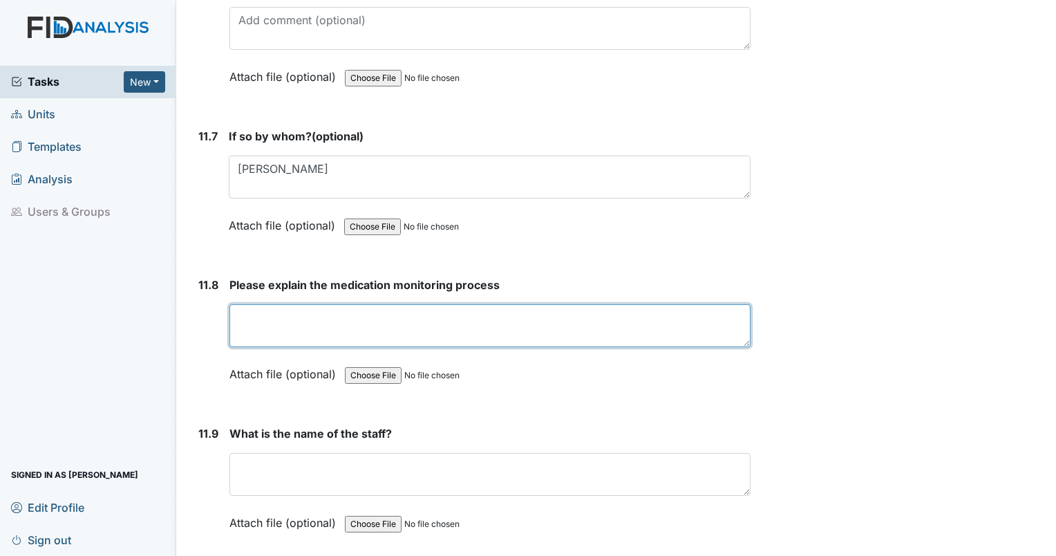
click at [524, 304] on textarea at bounding box center [489, 325] width 521 height 43
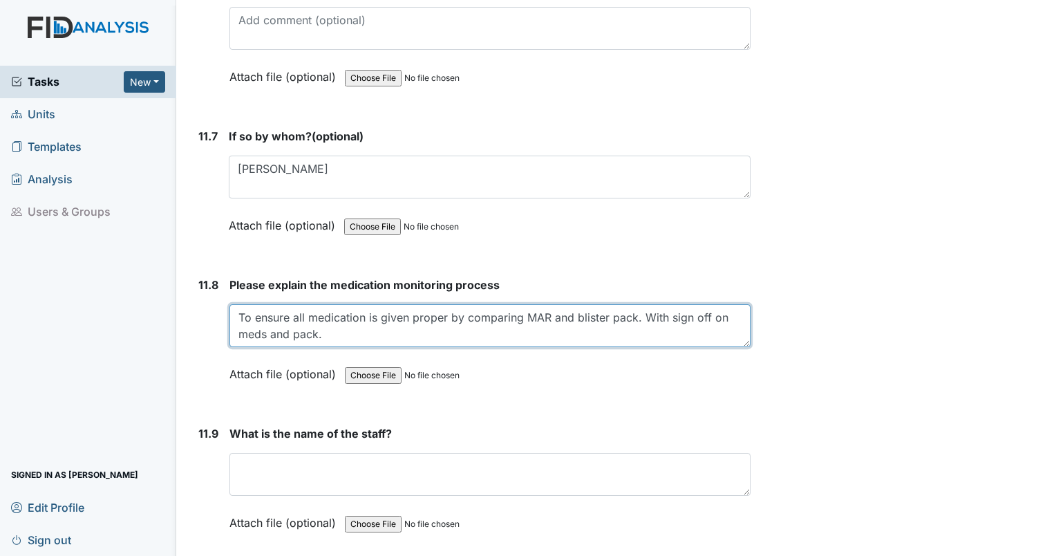
click at [524, 304] on textarea "To ensure all medication is given proper by comparing MAR and blister pack. Wit…" at bounding box center [489, 325] width 521 height 43
click at [397, 304] on textarea "To ensure all medication is given proper by comparing MAR and blister pack. Wit…" at bounding box center [489, 325] width 521 height 43
type textarea "To ensure all medication is given proper by comparing MAR and blister pack. Wit…"
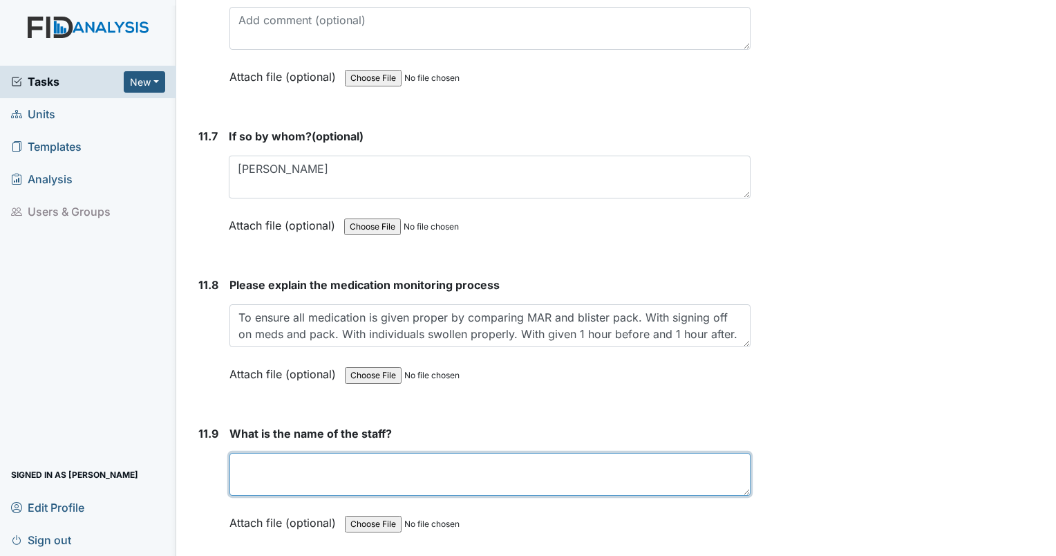
click at [478, 453] on textarea at bounding box center [489, 474] width 521 height 43
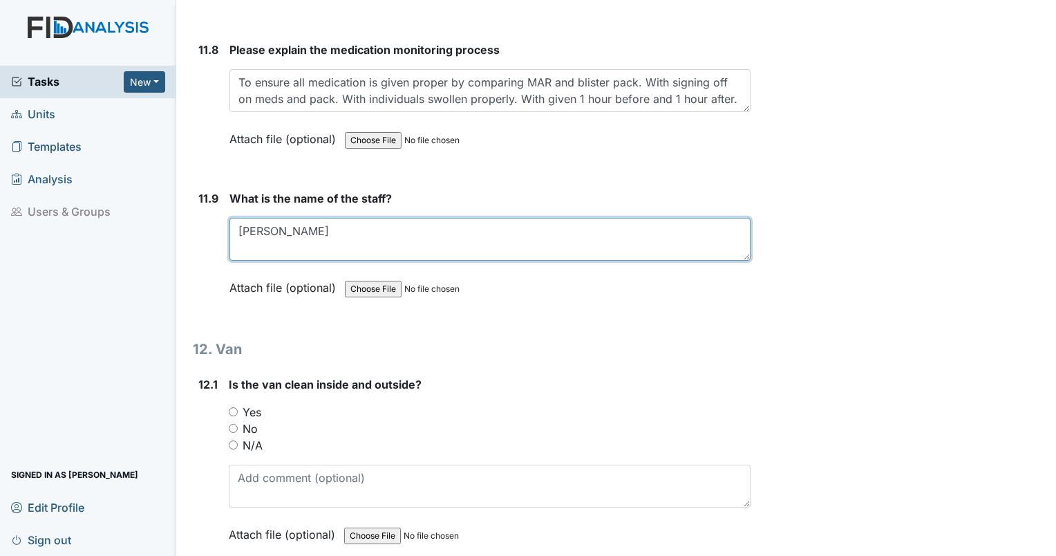
scroll to position [23516, 0]
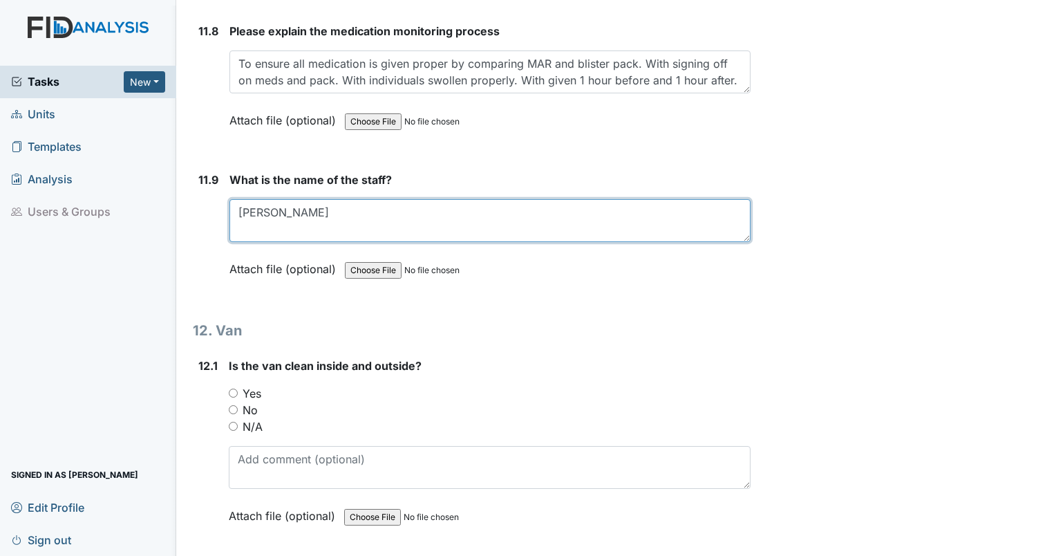
type textarea "Arbia Johnson"
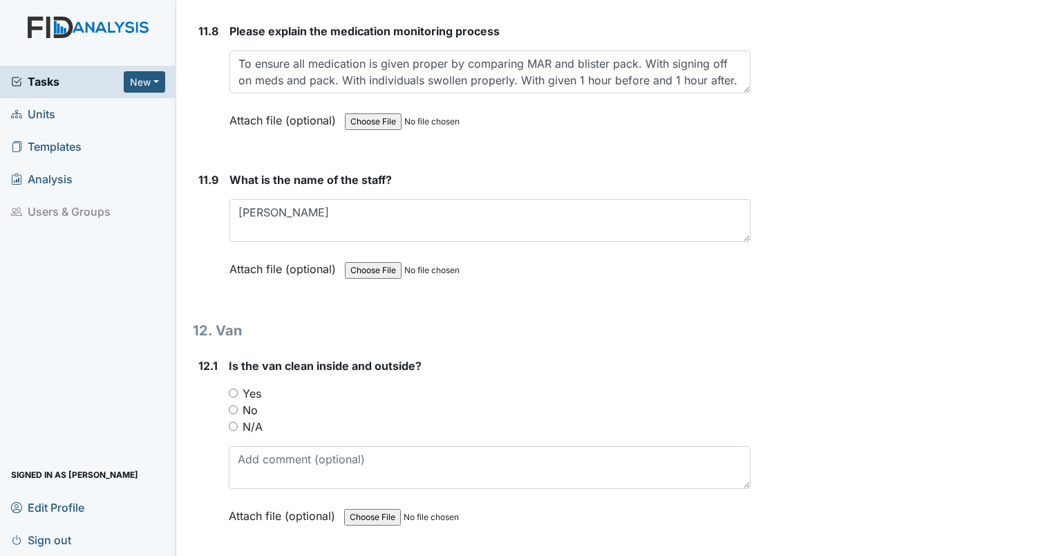
click at [232, 388] on input "Yes" at bounding box center [233, 392] width 9 height 9
radio input "true"
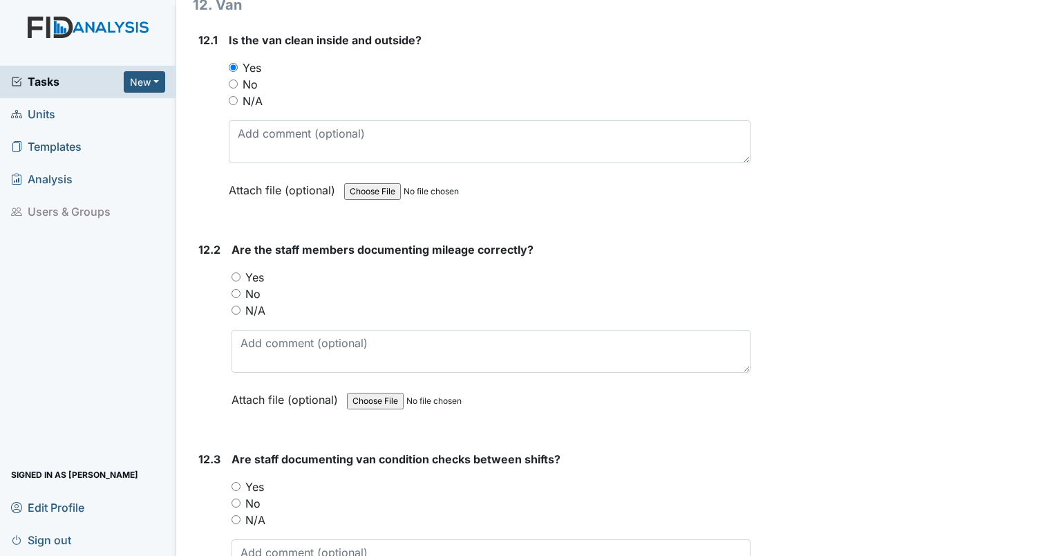
scroll to position [23843, 0]
click at [236, 272] on input "Yes" at bounding box center [236, 276] width 9 height 9
radio input "true"
click at [238, 481] on input "Yes" at bounding box center [236, 485] width 9 height 9
radio input "true"
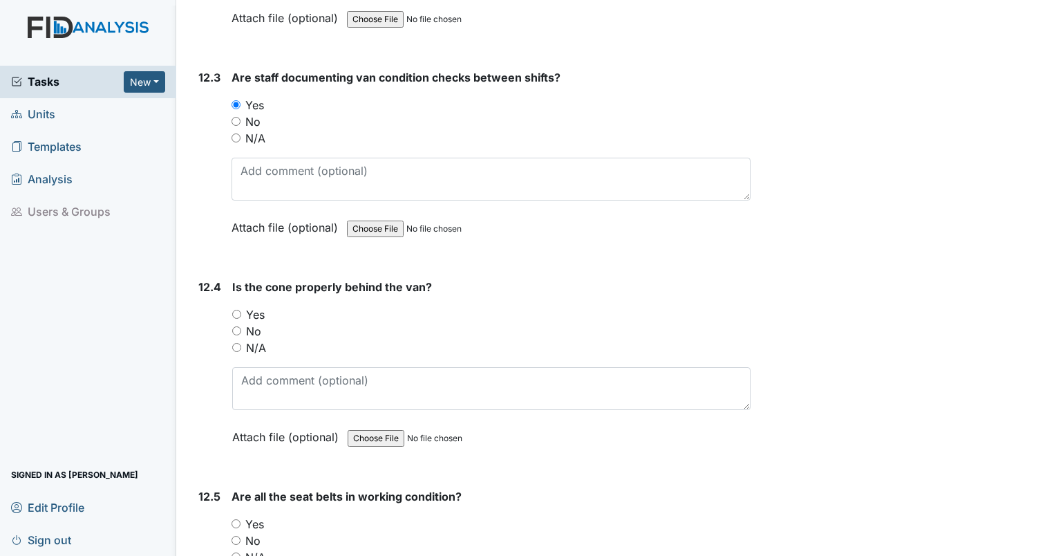
scroll to position [24228, 0]
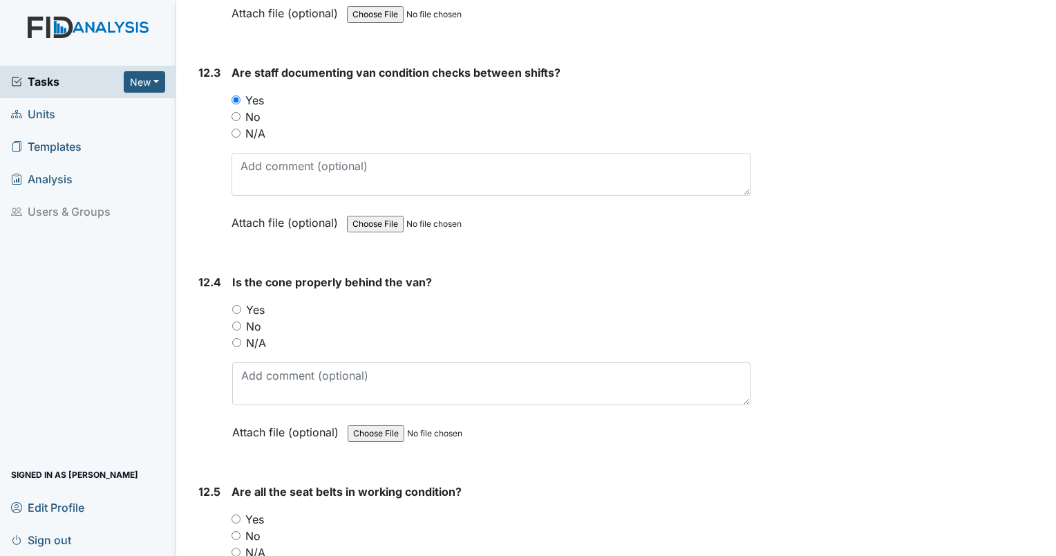
click at [237, 274] on div "Is the cone properly behind the van? You must select one of the below options. …" at bounding box center [491, 362] width 518 height 176
click at [240, 305] on input "Yes" at bounding box center [236, 309] width 9 height 9
radio input "true"
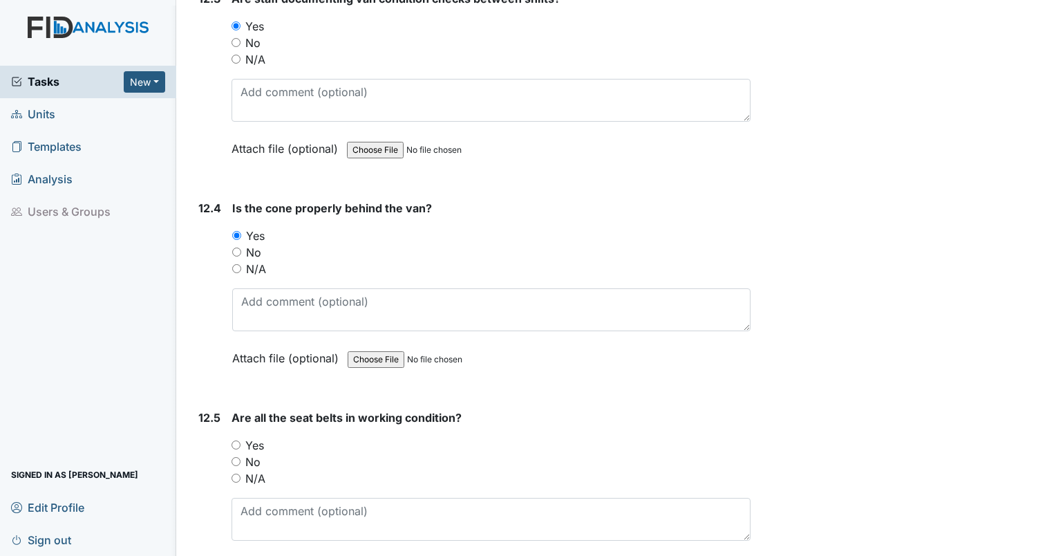
click at [237, 440] on input "Yes" at bounding box center [236, 444] width 9 height 9
radio input "true"
